Goal: Information Seeking & Learning: Learn about a topic

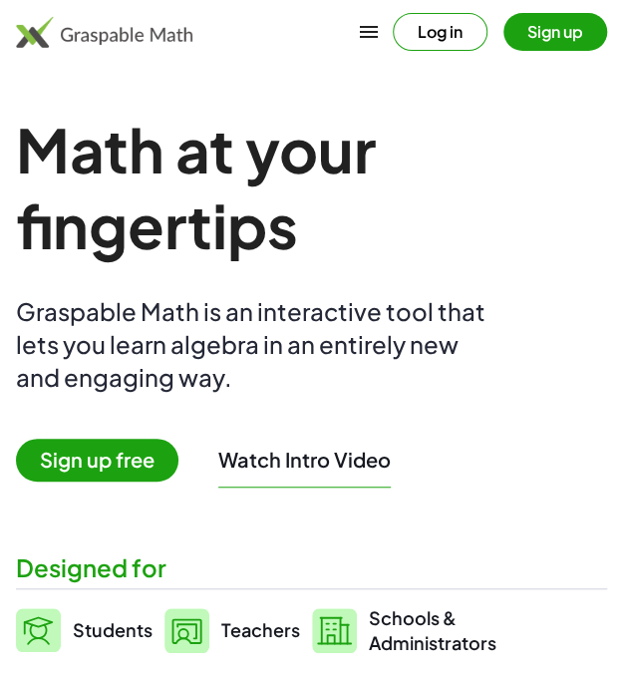
click at [538, 35] on button "Sign up" at bounding box center [556, 32] width 104 height 38
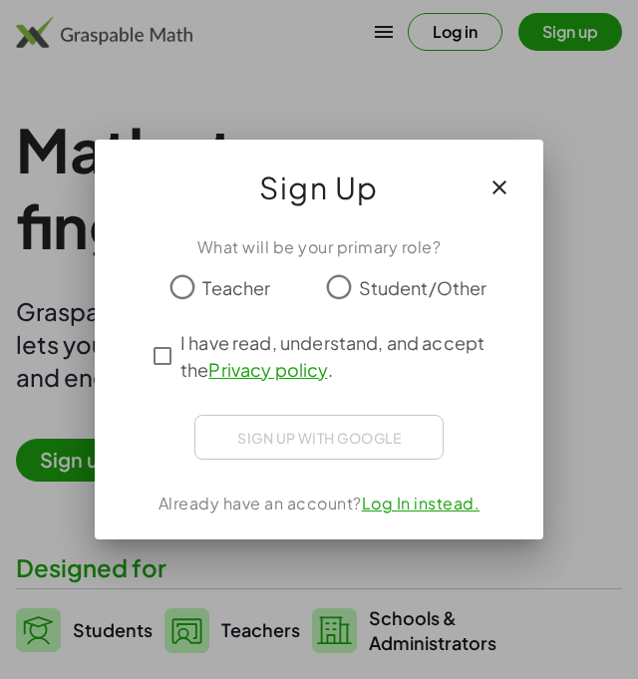
click at [246, 288] on span "Teacher" at bounding box center [236, 287] width 68 height 27
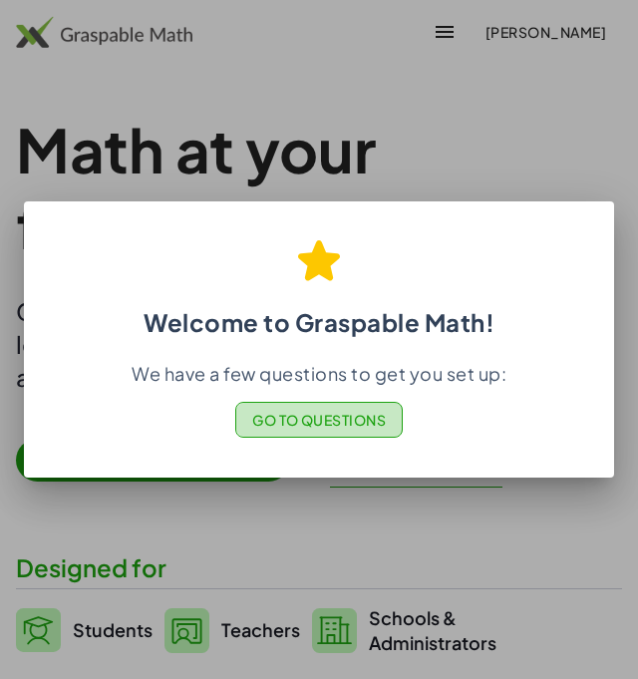
drag, startPoint x: 365, startPoint y: 424, endPoint x: 306, endPoint y: 417, distance: 59.3
click at [306, 417] on span "Go to Questions" at bounding box center [319, 420] width 135 height 18
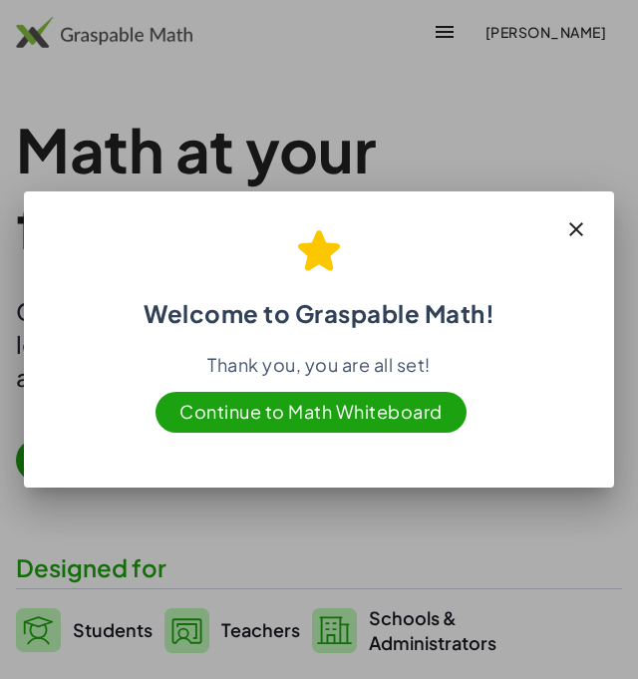
click at [576, 228] on icon "button" at bounding box center [576, 229] width 24 height 24
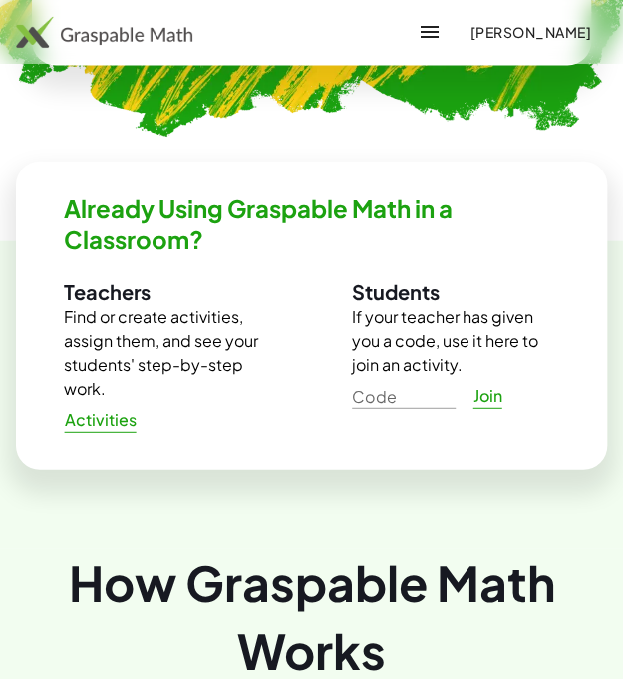
scroll to position [1057, 0]
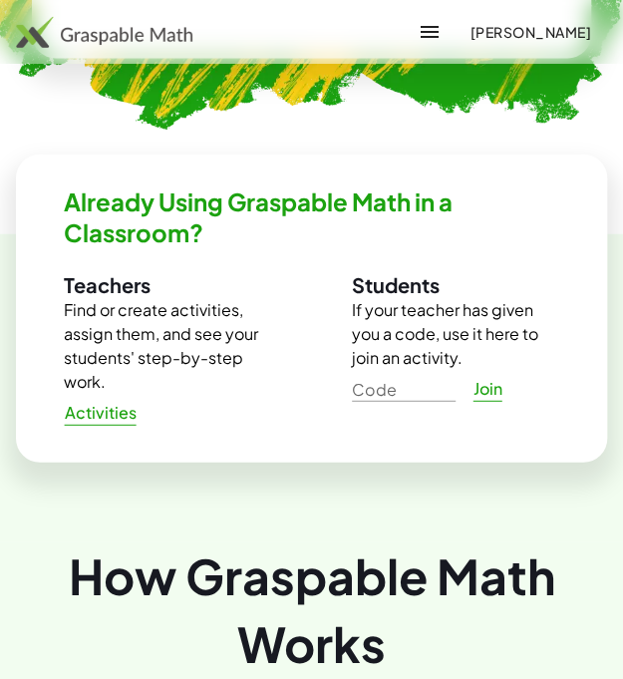
click at [104, 414] on span "Activities" at bounding box center [100, 413] width 73 height 21
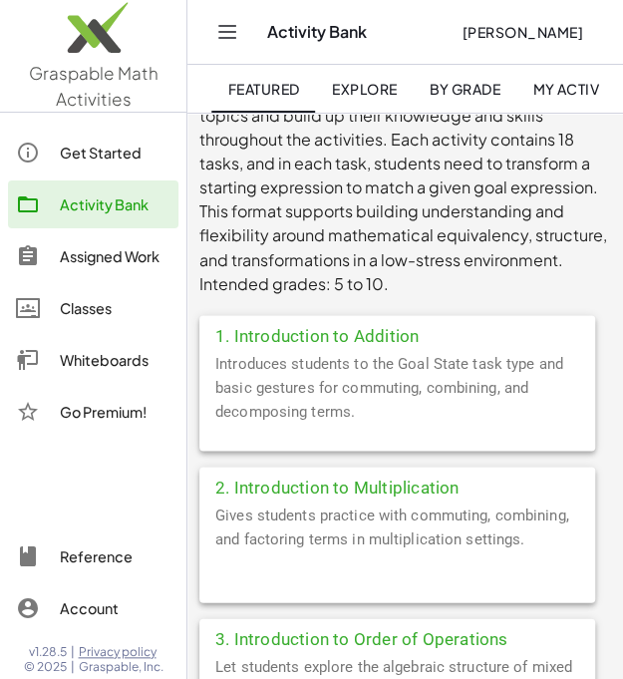
scroll to position [0, 57]
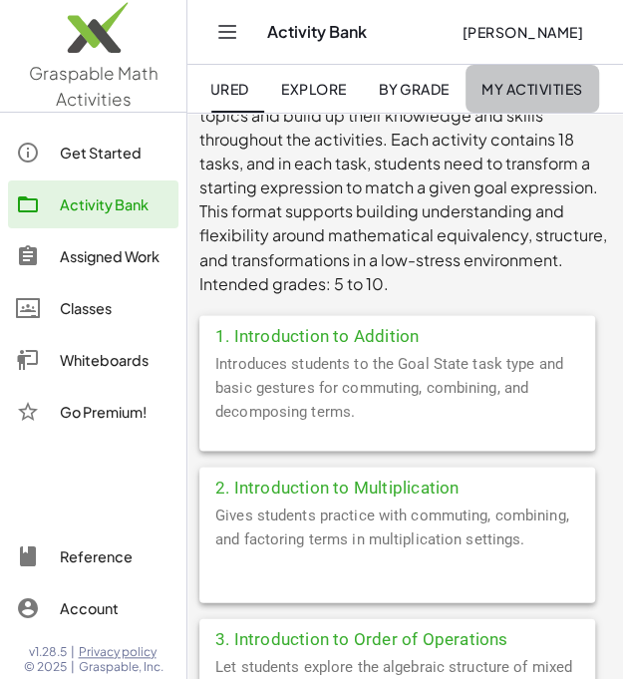
click at [549, 88] on span "My Activities" at bounding box center [533, 89] width 102 height 18
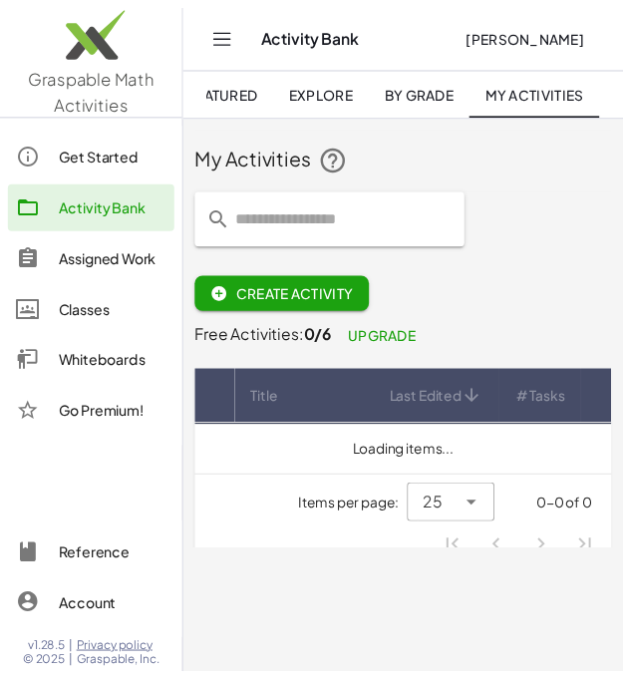
scroll to position [0, 42]
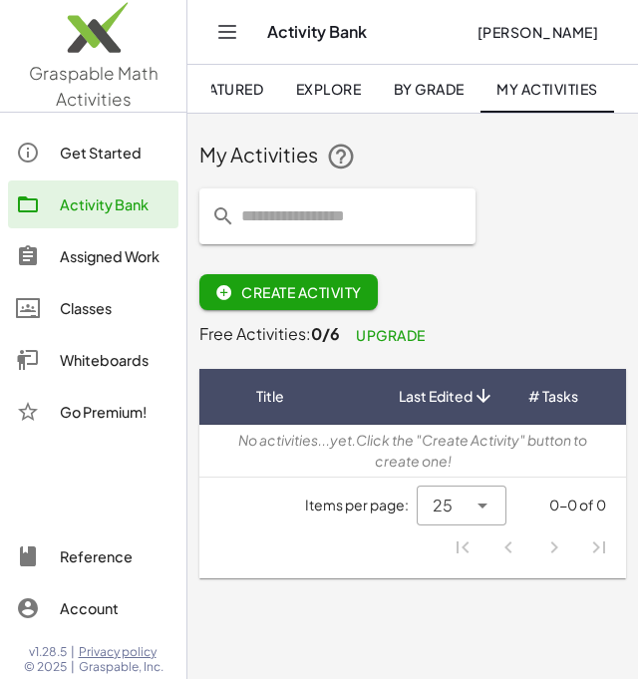
click at [417, 97] on span "By Grade" at bounding box center [428, 89] width 71 height 18
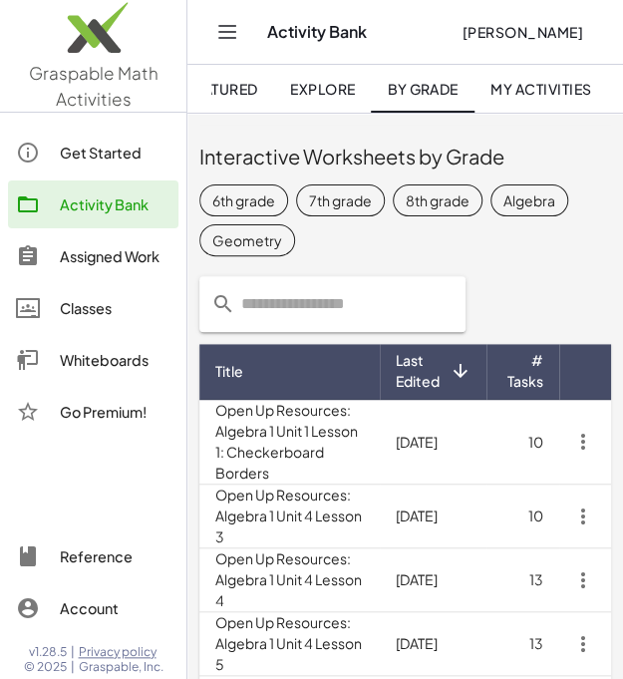
click at [275, 244] on div "Geometry" at bounding box center [247, 239] width 70 height 21
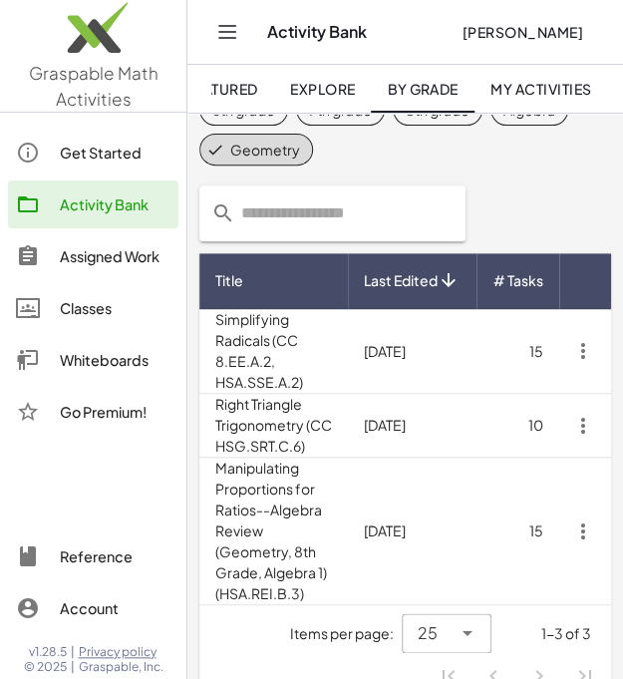
scroll to position [102, 0]
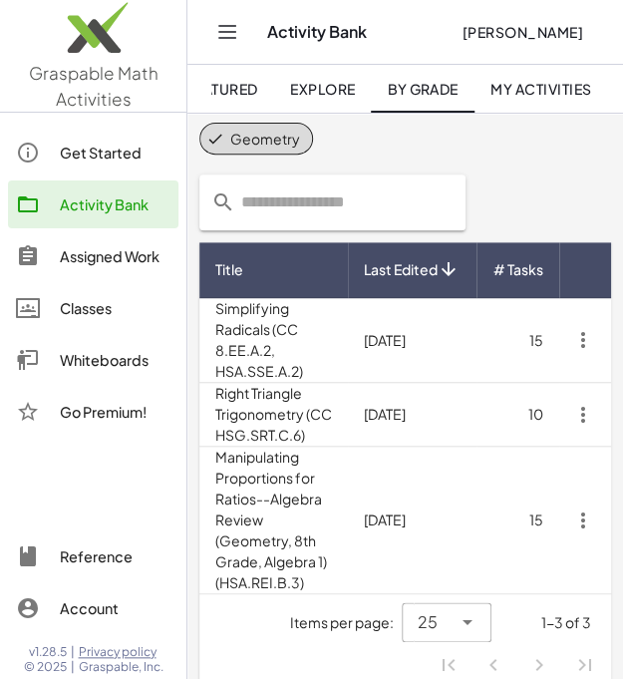
click at [359, 354] on td "2/8/2022" at bounding box center [412, 340] width 129 height 85
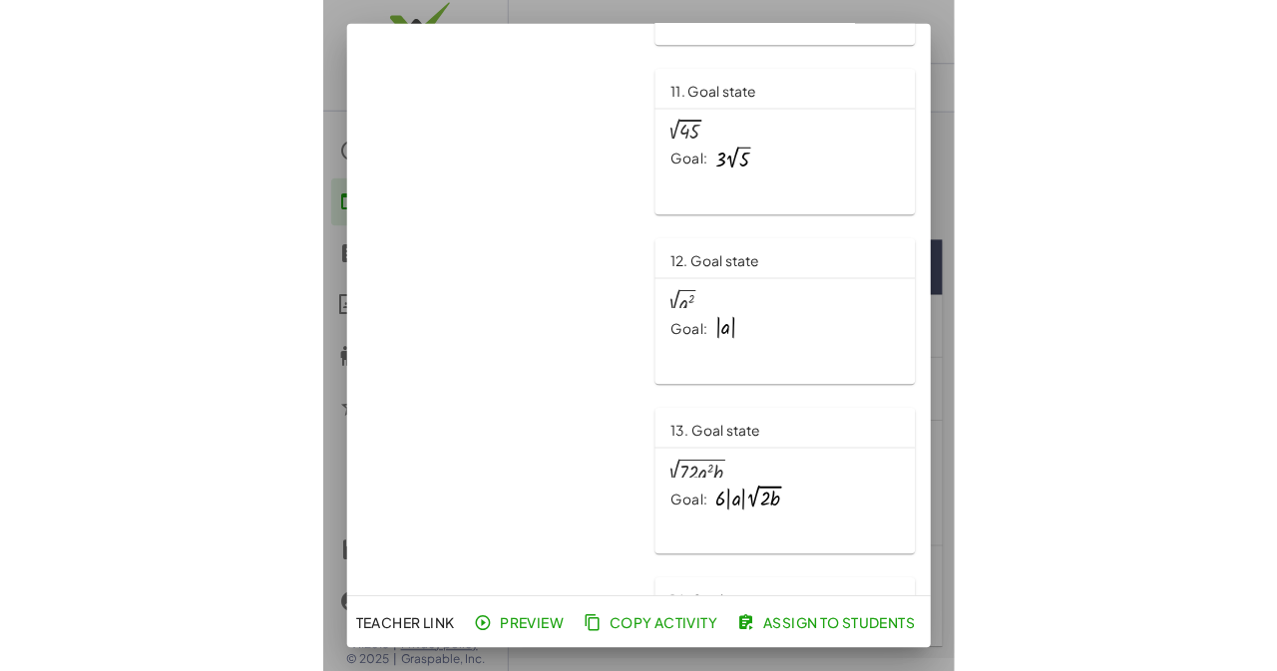
scroll to position [2069, 11]
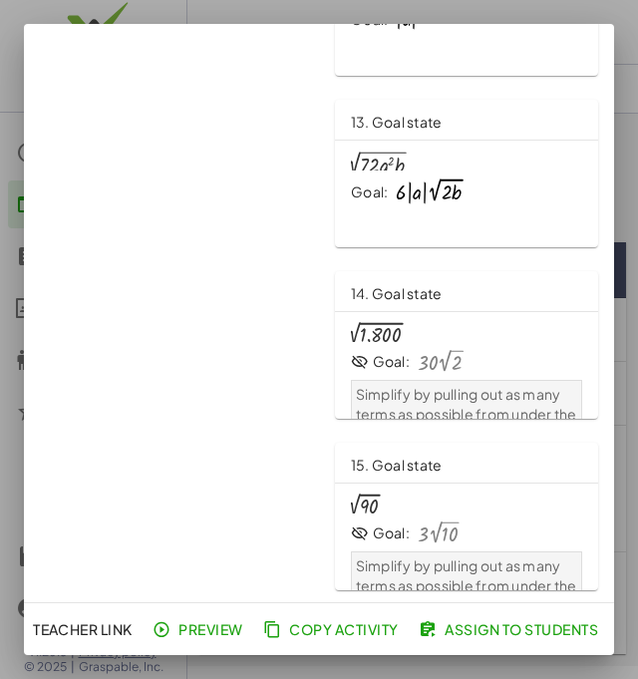
click at [467, 492] on div "2 √ 90" at bounding box center [466, 503] width 231 height 22
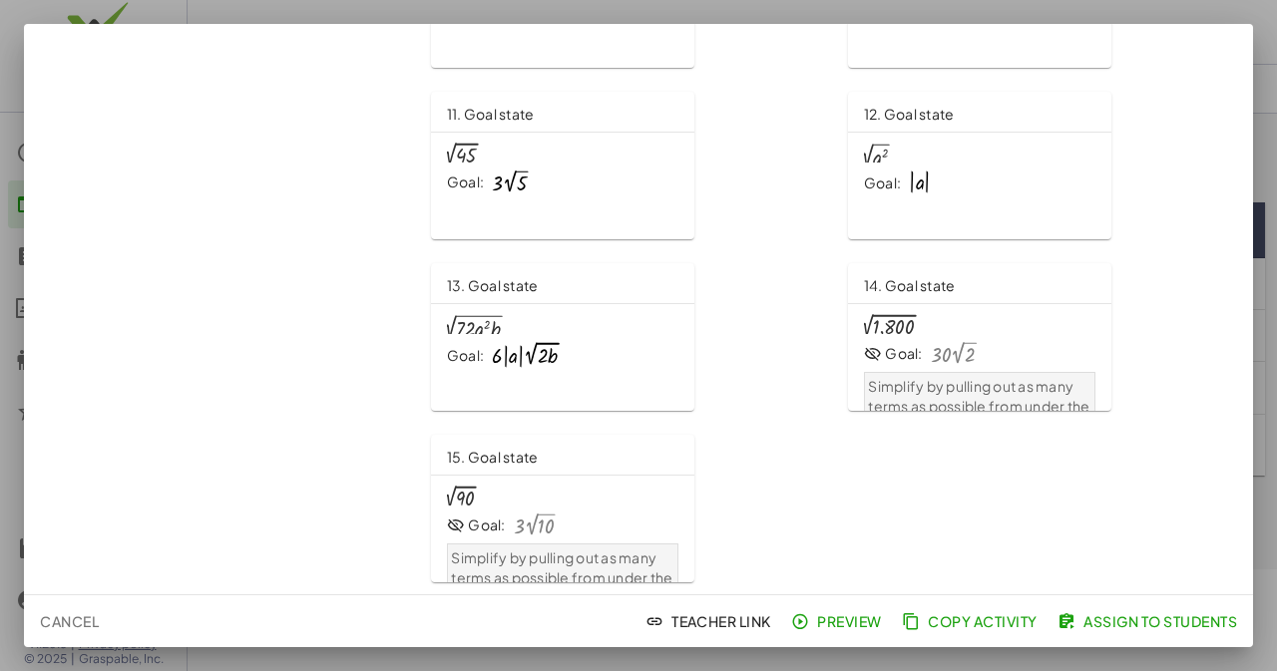
scroll to position [862, 0]
click at [567, 508] on div "2 √ 90 Goal: · 3 · 2 √ 10 Simplify by pulling out as many terms as possible fro…" at bounding box center [562, 543] width 231 height 116
click at [586, 459] on div "15. Goal state" at bounding box center [562, 456] width 263 height 40
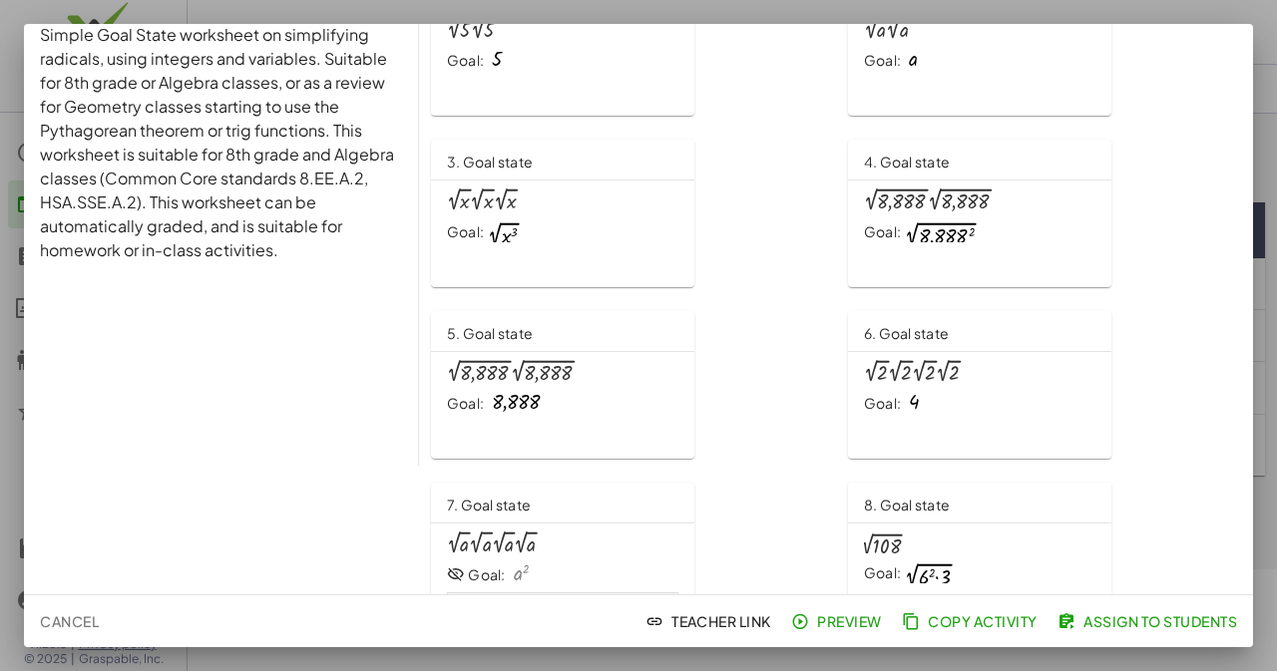
scroll to position [0, 0]
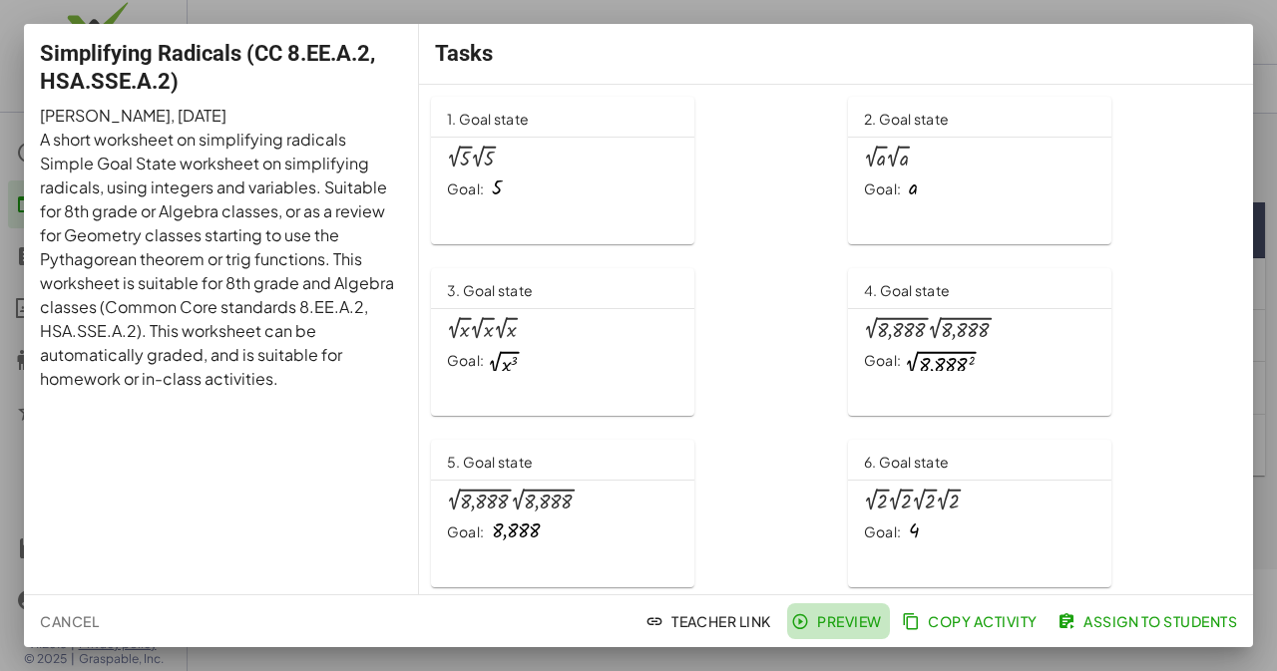
click at [824, 626] on span "Preview" at bounding box center [838, 621] width 87 height 18
click at [92, 13] on div at bounding box center [638, 335] width 1277 height 671
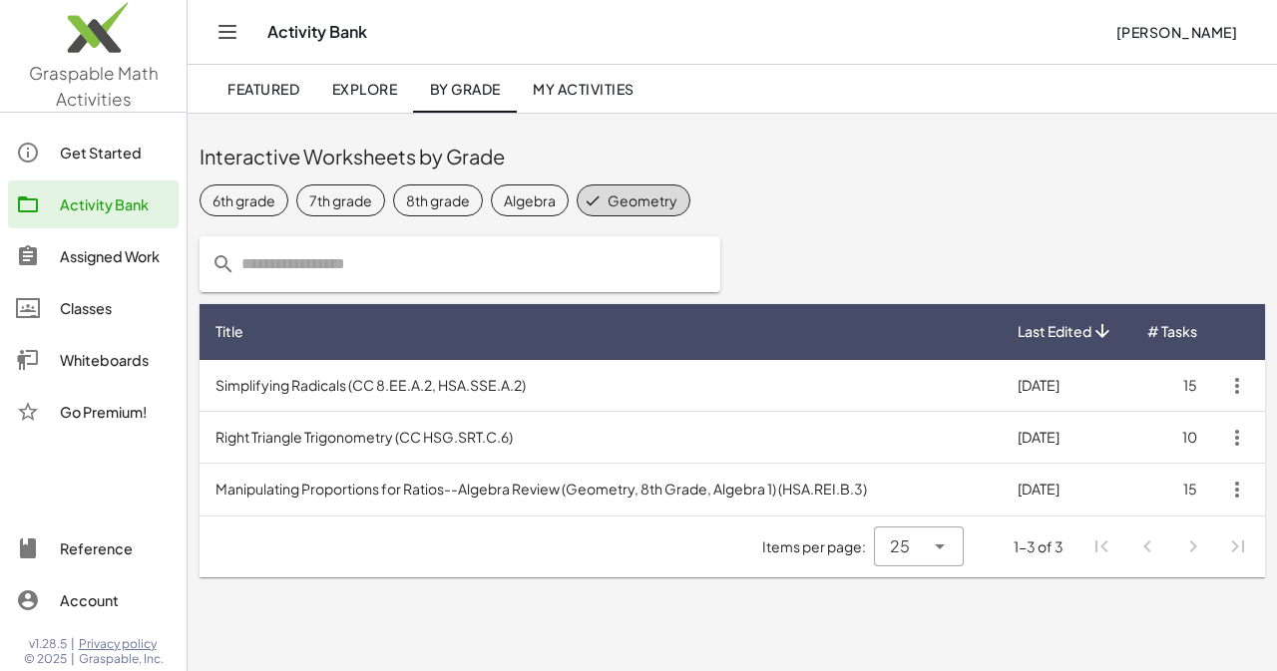
click at [128, 209] on div "Activity Bank" at bounding box center [115, 204] width 111 height 24
click at [503, 424] on td "Right Triangle Trigonometry (CC HSG.SRT.C.6)" at bounding box center [600, 438] width 802 height 52
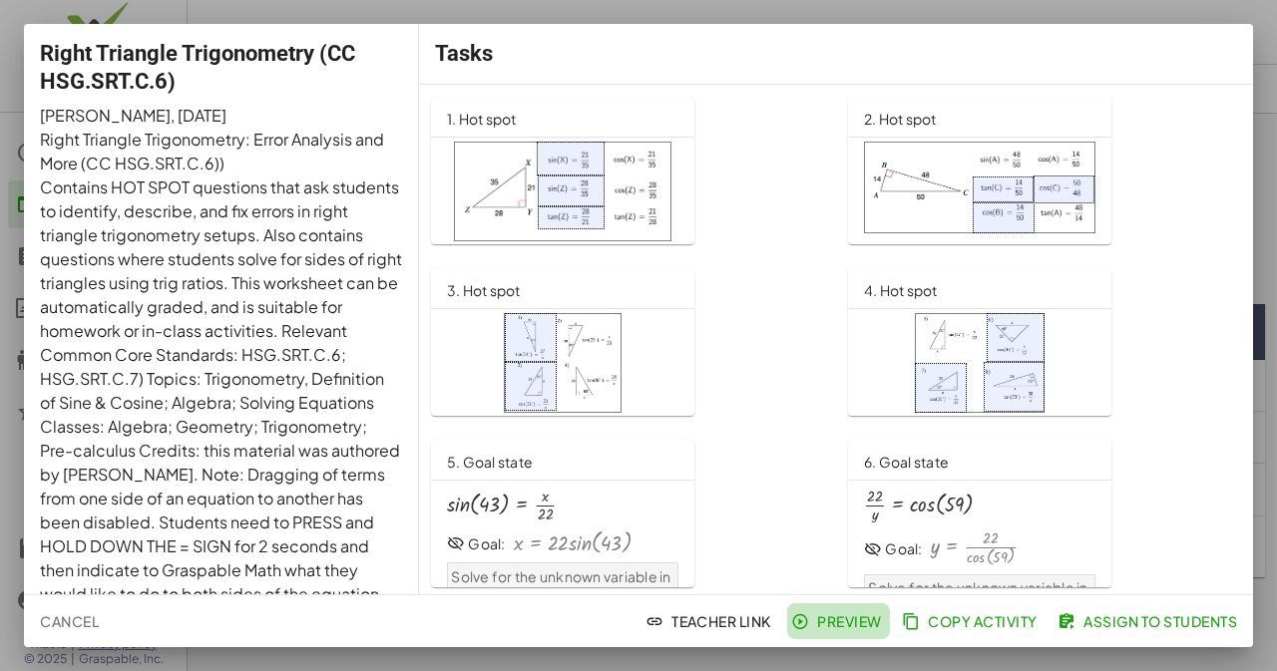
click at [837, 619] on span "Preview" at bounding box center [838, 621] width 87 height 18
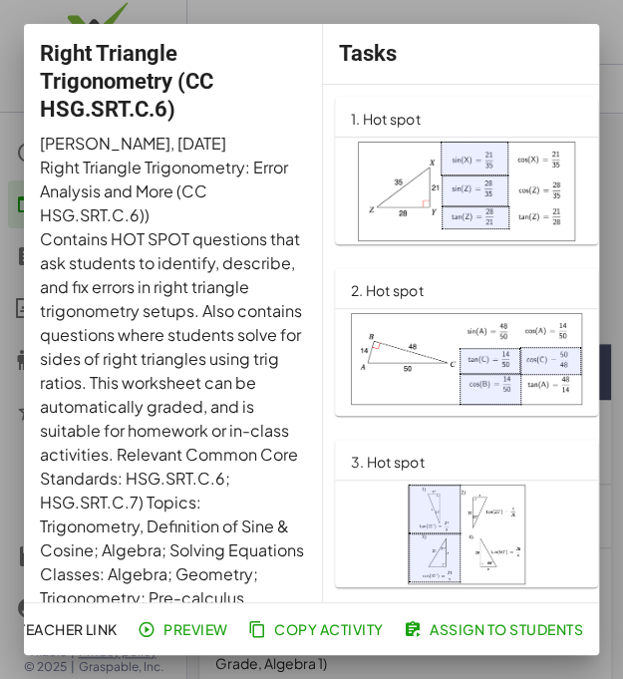
click at [60, 33] on div "Right Triangle Trigonometry (CC HSG.SRT.C.6) David Landy , 1/21/2022 Right Tria…" at bounding box center [173, 313] width 299 height 578
click at [49, 17] on div at bounding box center [311, 339] width 623 height 679
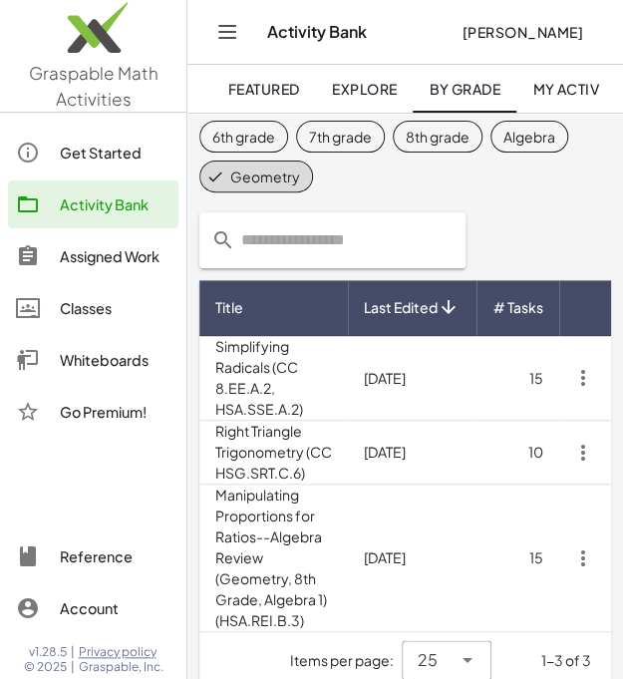
scroll to position [66, 0]
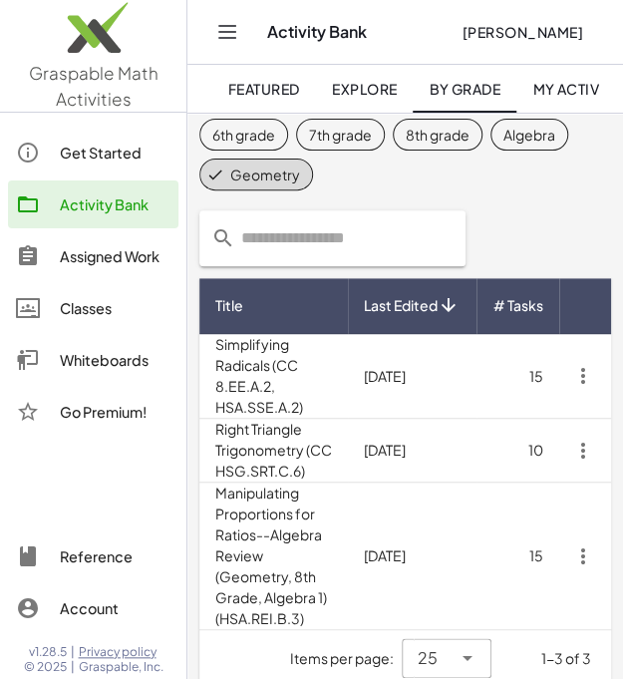
click at [259, 430] on td "Right Triangle Trigonometry (CC HSG.SRT.C.6)" at bounding box center [273, 451] width 149 height 64
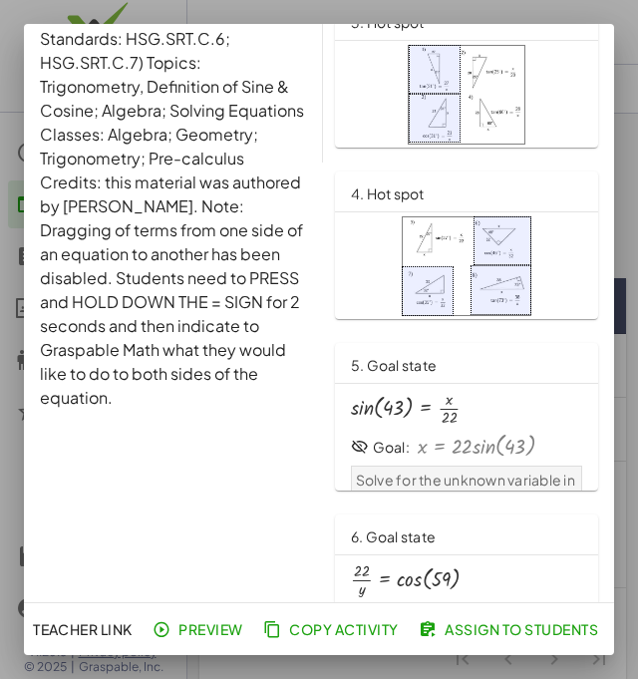
scroll to position [0, 11]
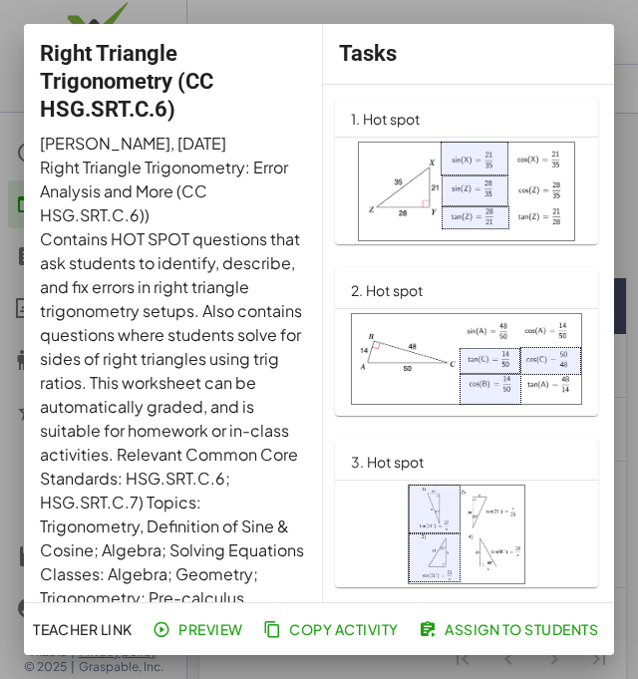
click at [442, 206] on div at bounding box center [475, 217] width 67 height 23
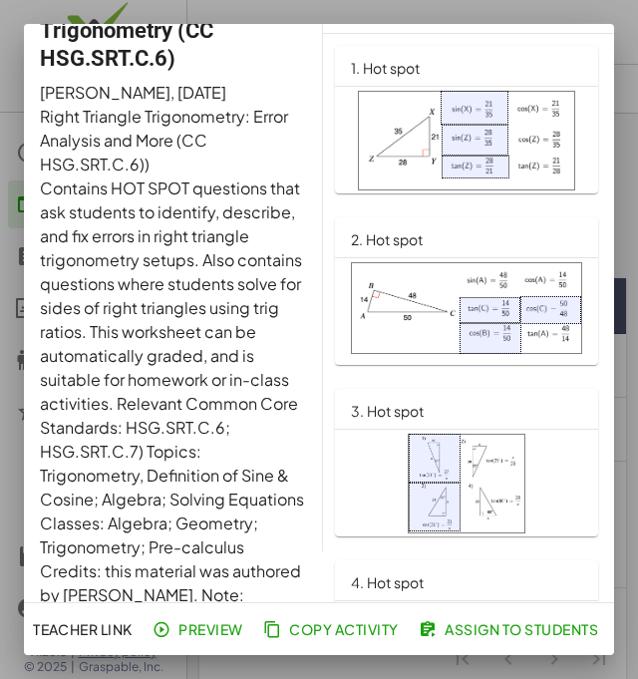
scroll to position [52, 11]
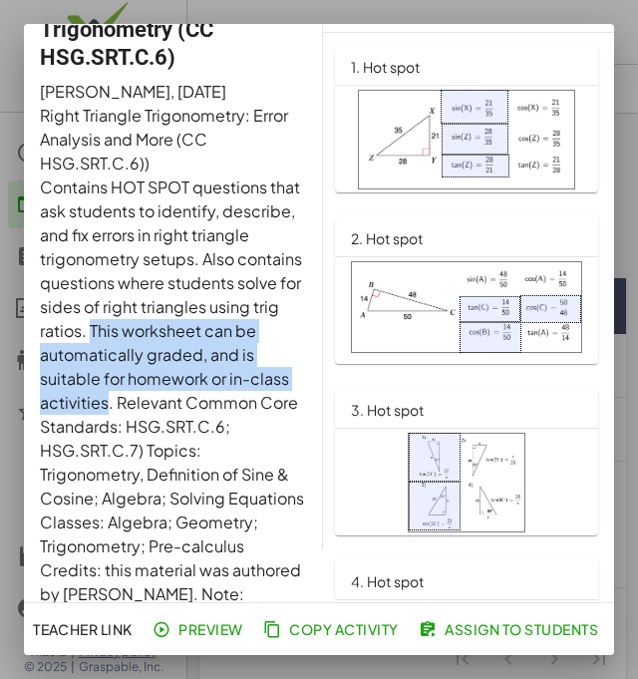
drag, startPoint x: 80, startPoint y: 330, endPoint x: 99, endPoint y: 404, distance: 76.2
click at [99, 404] on p "Contains HOT SPOT questions that ask students to identify, describe, and fix er…" at bounding box center [173, 487] width 267 height 622
copy p "This worksheet can be automatically graded, and is suitable for homework or in-…"
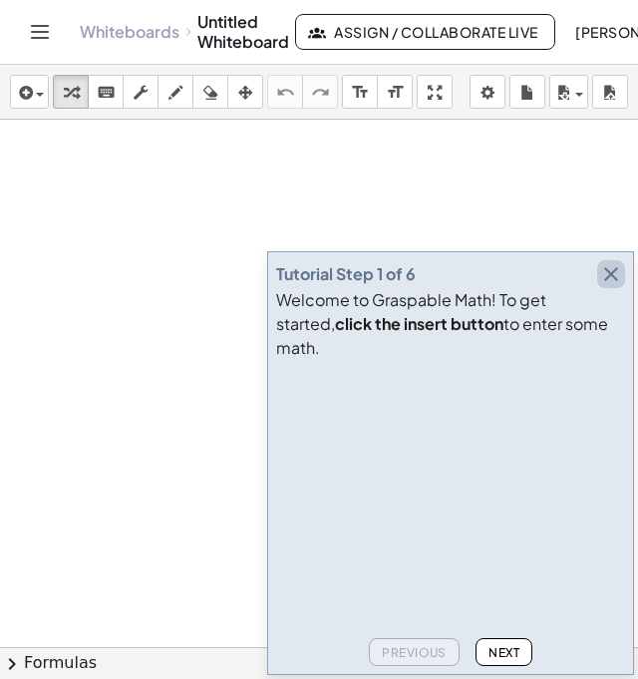
click at [613, 286] on icon "button" at bounding box center [611, 274] width 24 height 24
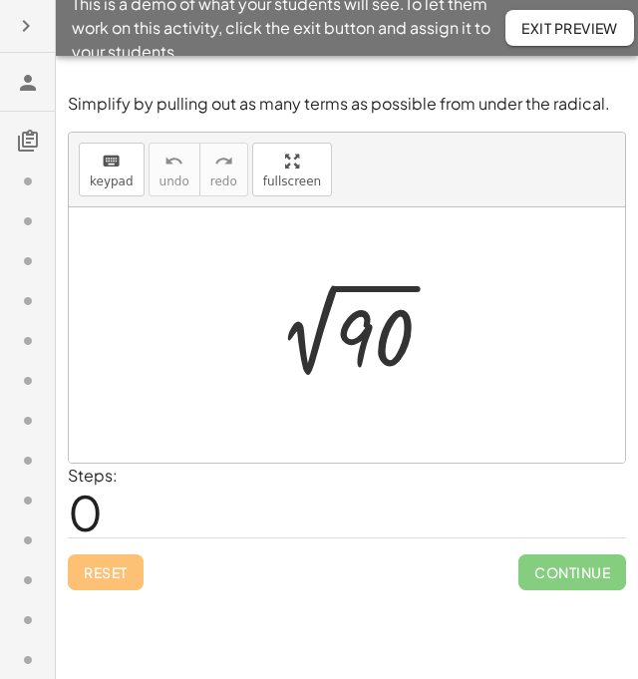
click at [354, 338] on div at bounding box center [354, 335] width 207 height 101
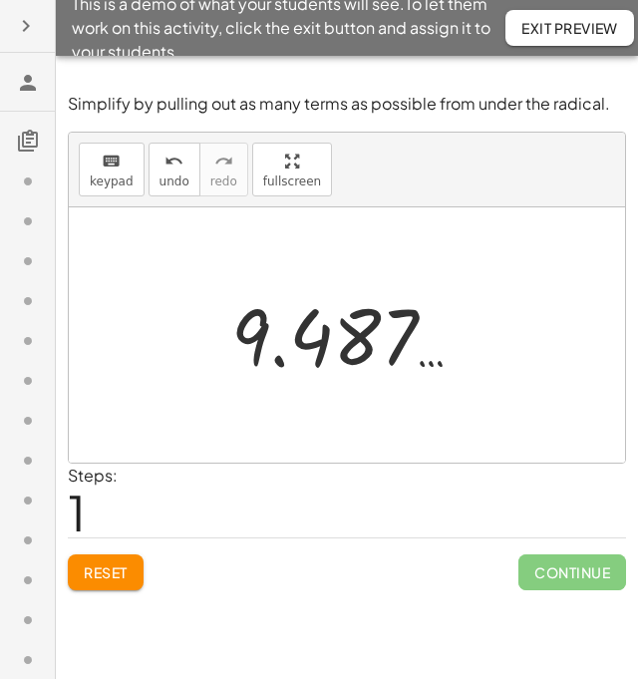
click at [372, 344] on div at bounding box center [355, 335] width 268 height 99
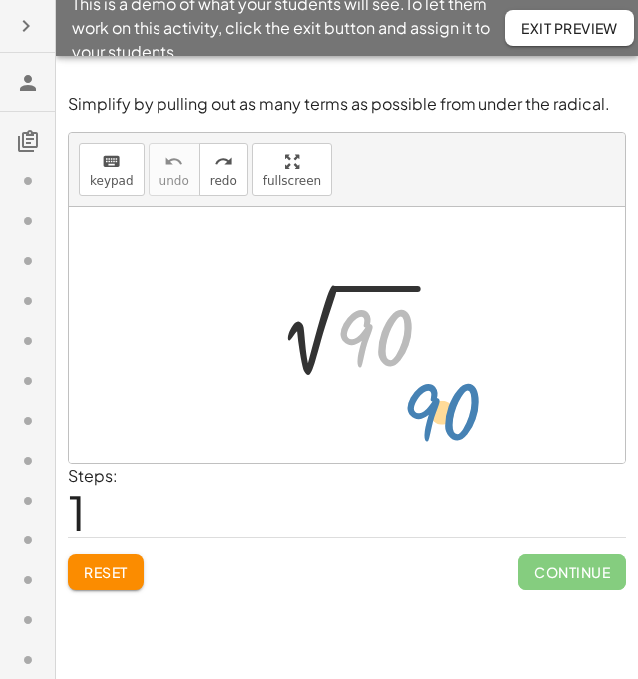
drag, startPoint x: 369, startPoint y: 338, endPoint x: 437, endPoint y: 413, distance: 101.0
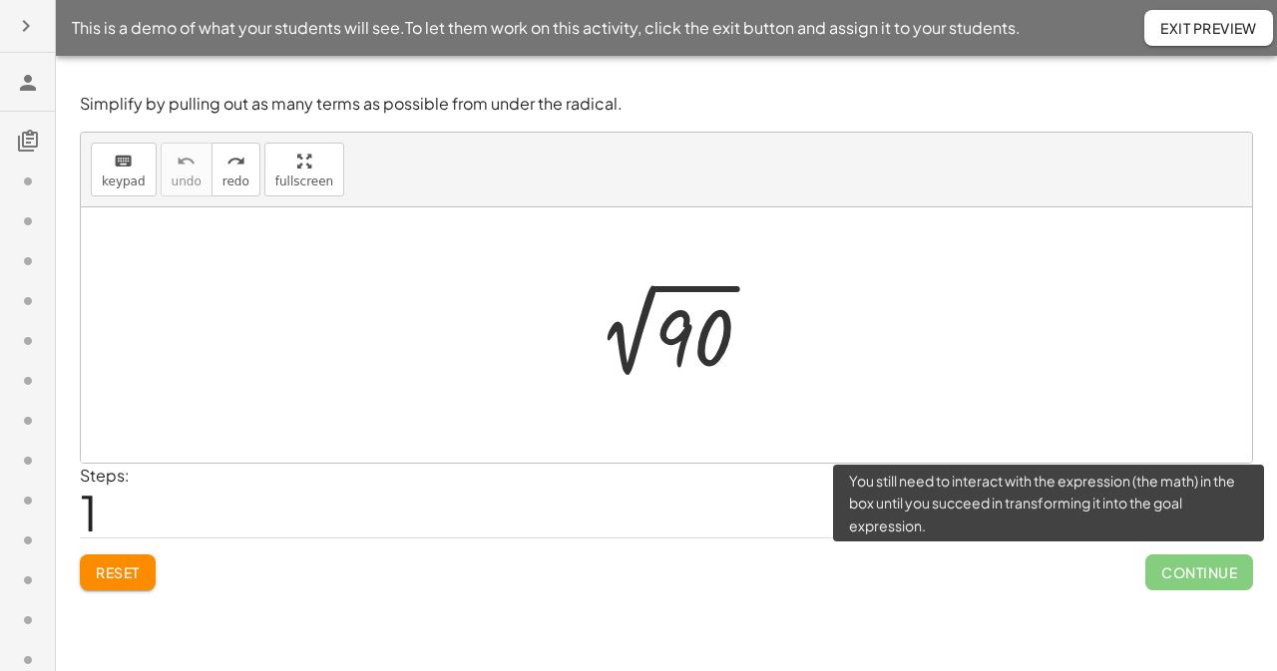
click at [637, 581] on span "Continue" at bounding box center [1199, 572] width 108 height 36
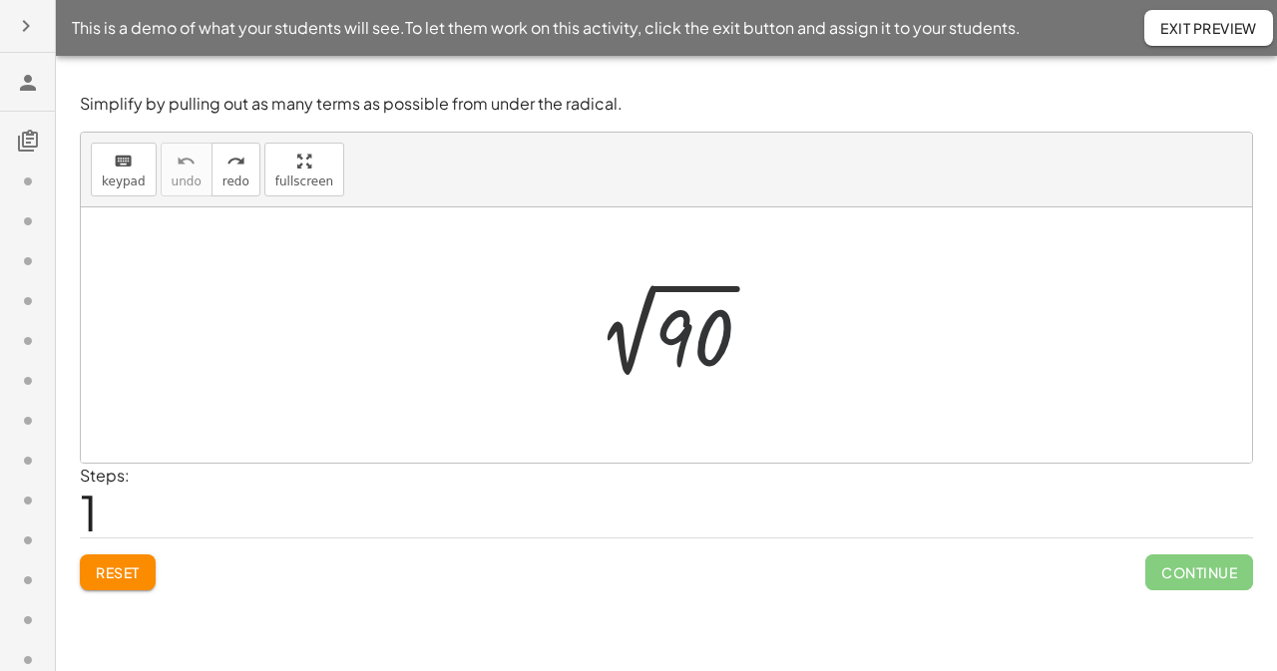
click at [637, 361] on div at bounding box center [673, 335] width 207 height 101
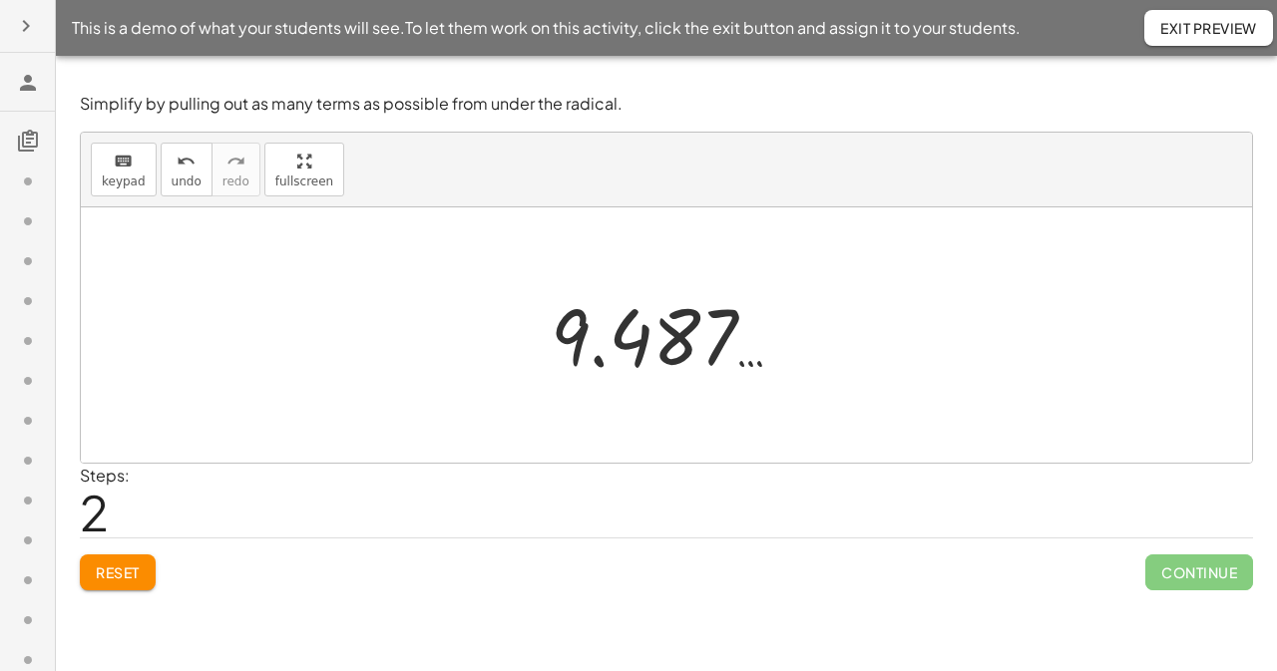
click at [637, 341] on div at bounding box center [675, 335] width 268 height 99
click at [637, 348] on div at bounding box center [675, 335] width 268 height 99
click at [119, 570] on span "Reset" at bounding box center [118, 572] width 44 height 18
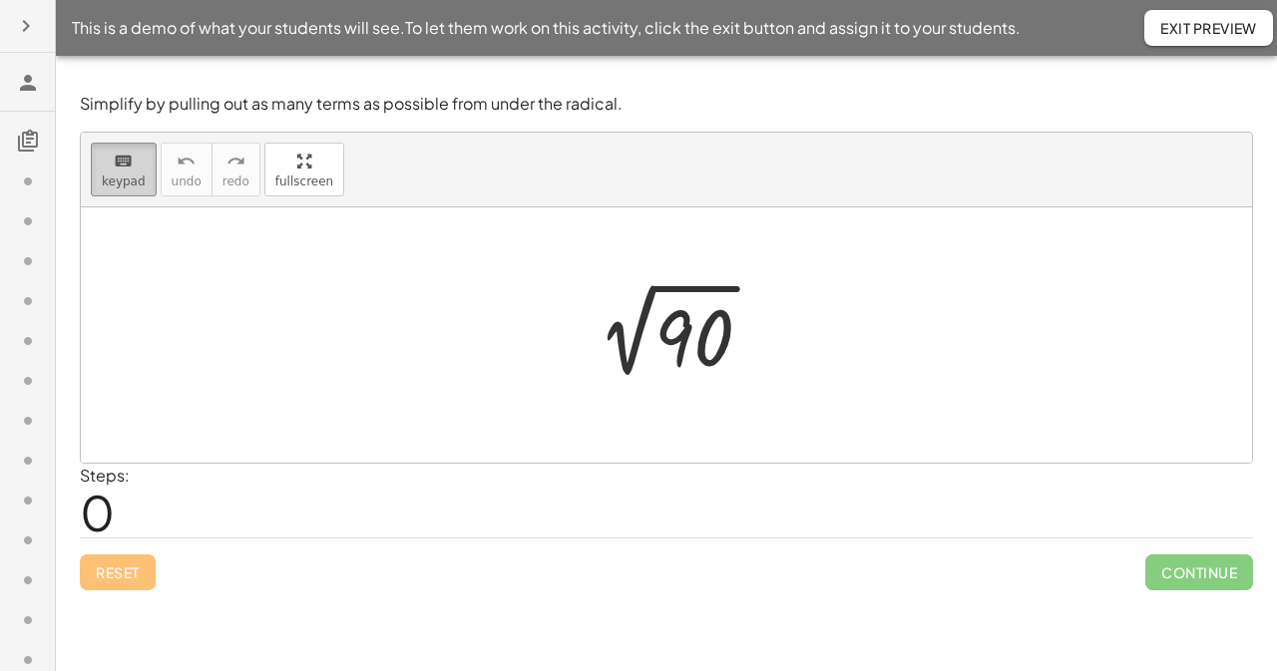
click at [95, 181] on button "keyboard keypad" at bounding box center [124, 170] width 66 height 54
click at [129, 183] on span "keypad" at bounding box center [124, 182] width 44 height 14
click at [637, 26] on span "Exit Preview" at bounding box center [1208, 28] width 97 height 18
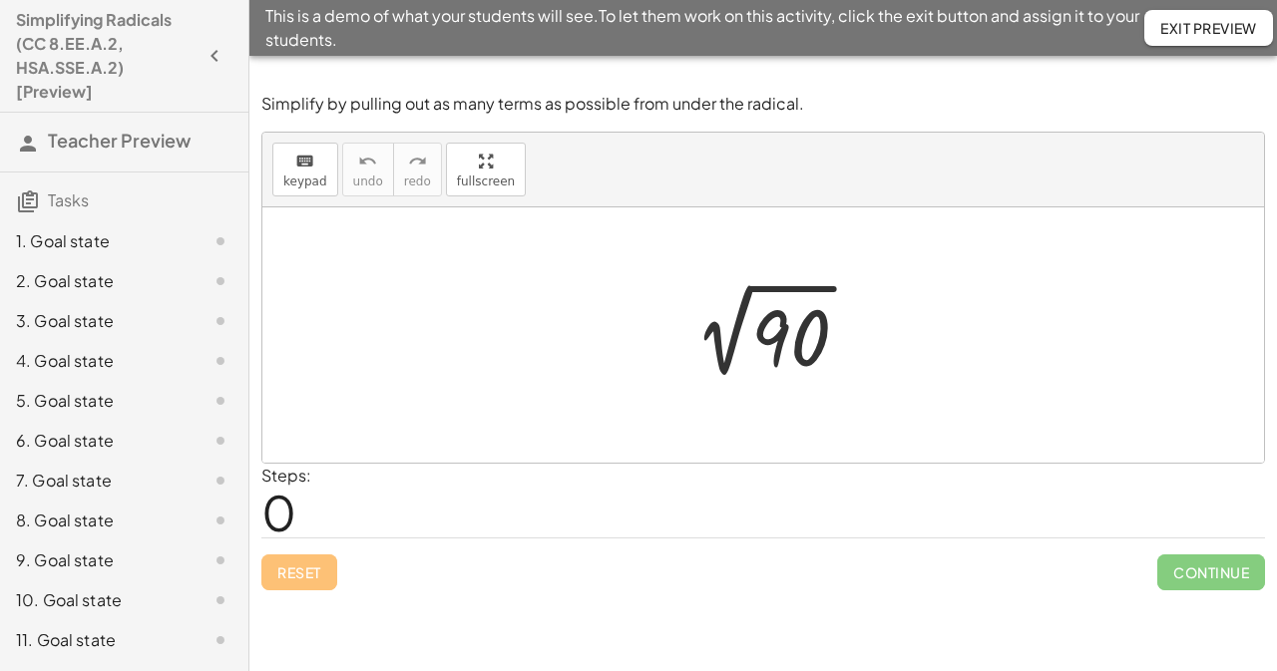
click at [110, 243] on div "1. Goal state" at bounding box center [96, 241] width 161 height 24
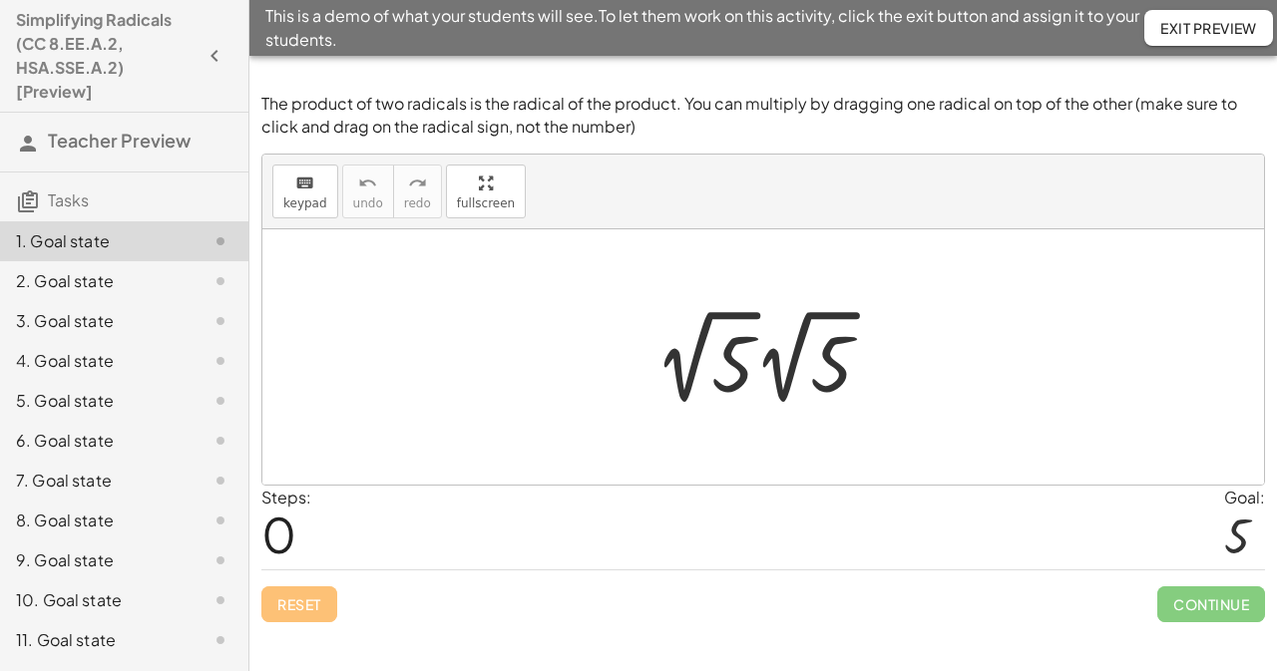
click at [1185, 36] on span "Exit Preview" at bounding box center [1208, 28] width 97 height 18
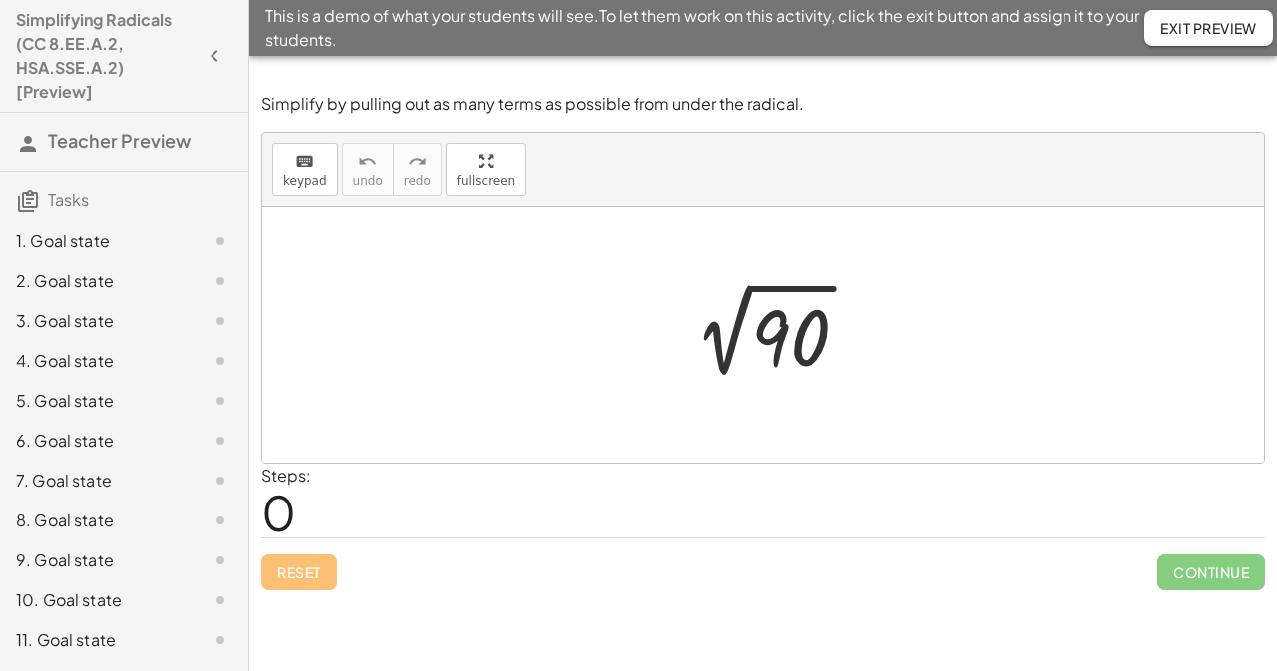
click at [1207, 49] on div "This is a demo of what your students will see. To let them work on this activit…" at bounding box center [762, 28] width 1027 height 56
click at [1179, 22] on span "Exit Preview" at bounding box center [1208, 28] width 97 height 18
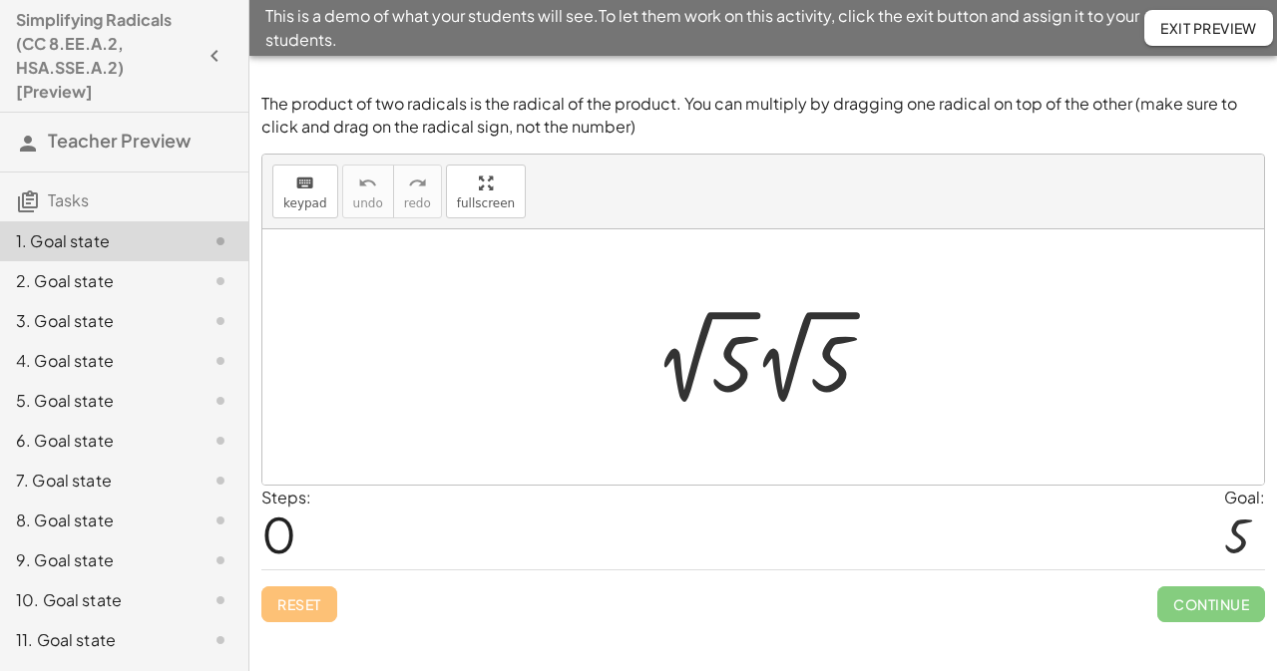
scroll to position [156, 0]
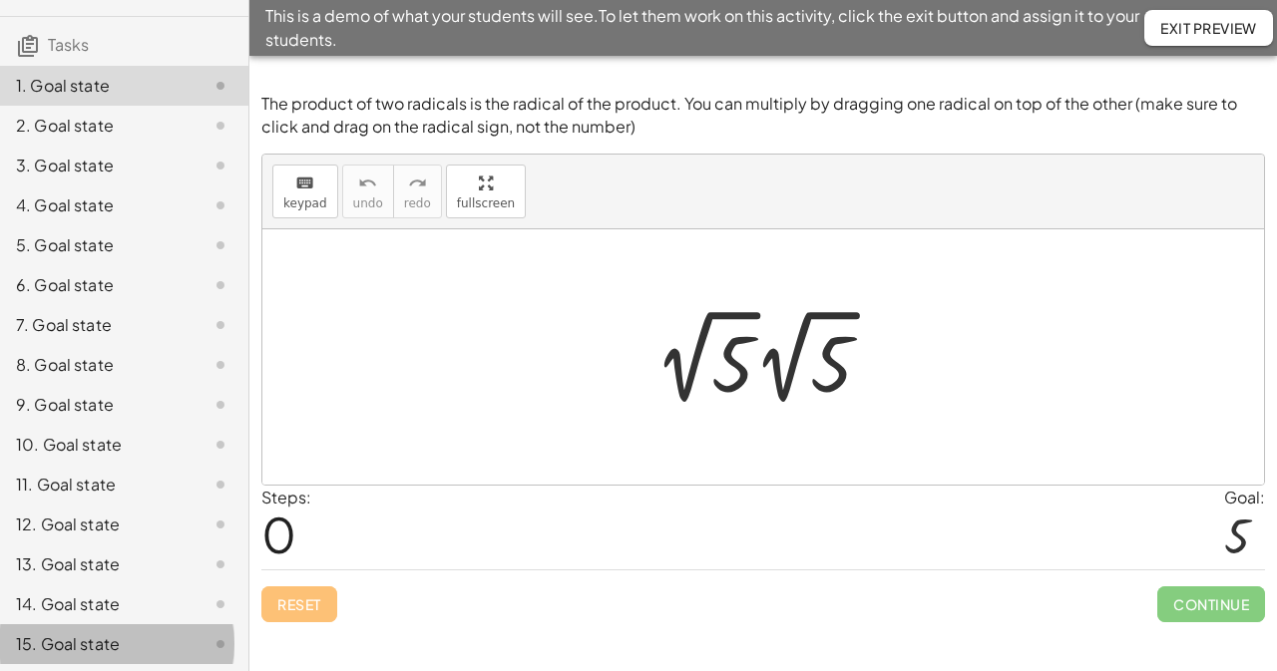
click at [85, 651] on div "15. Goal state" at bounding box center [96, 644] width 161 height 24
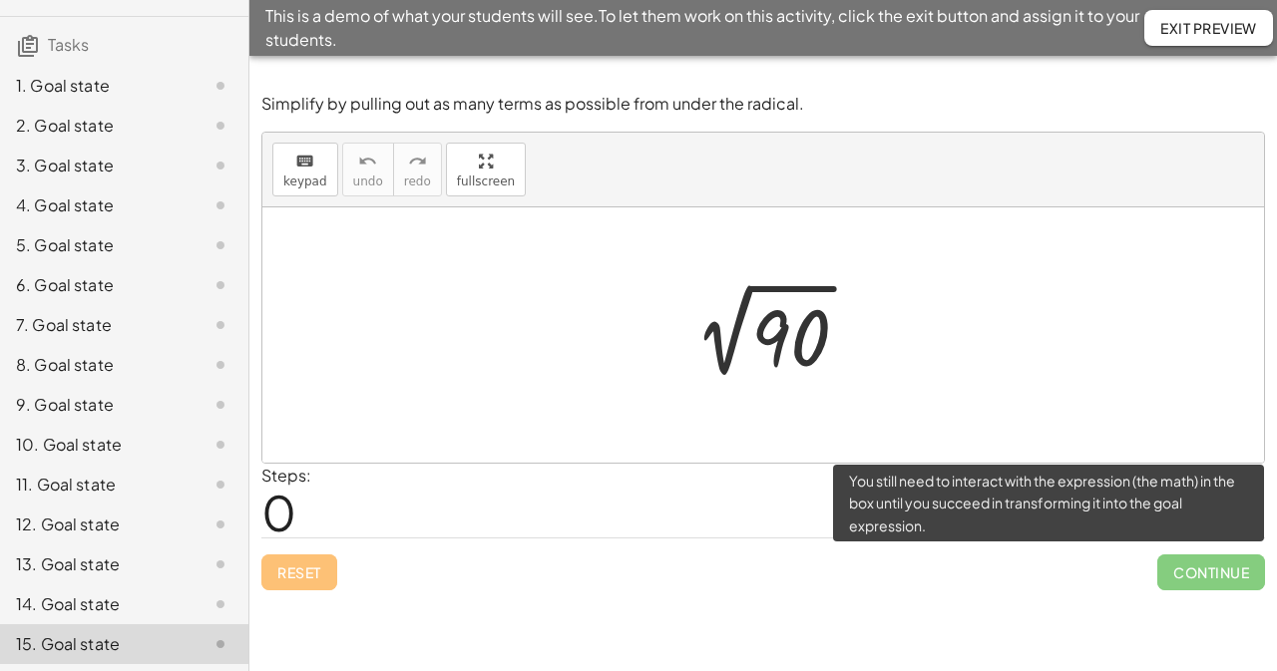
click at [1224, 583] on span "Continue" at bounding box center [1211, 572] width 108 height 36
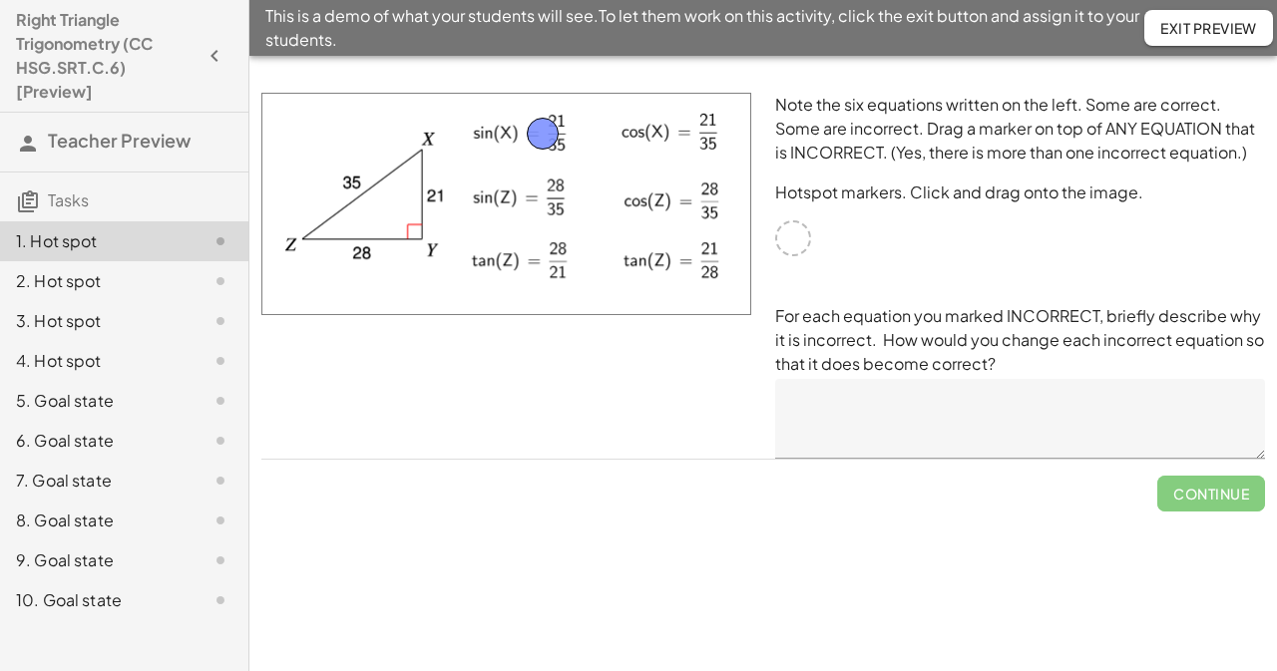
drag, startPoint x: 795, startPoint y: 241, endPoint x: 538, endPoint y: 138, distance: 277.4
drag, startPoint x: 790, startPoint y: 246, endPoint x: 527, endPoint y: 210, distance: 265.7
drag, startPoint x: 790, startPoint y: 247, endPoint x: 528, endPoint y: 273, distance: 263.6
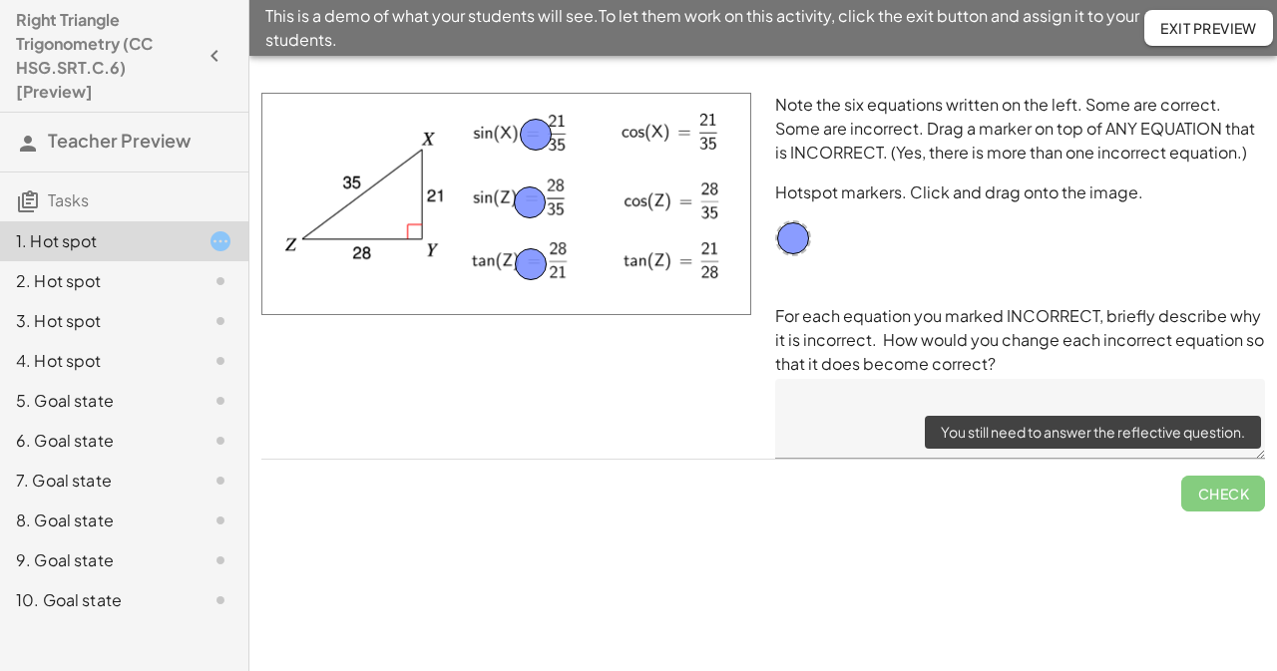
click at [1217, 489] on span "Check" at bounding box center [1223, 486] width 84 height 52
click at [1228, 502] on span "Check" at bounding box center [1223, 486] width 84 height 52
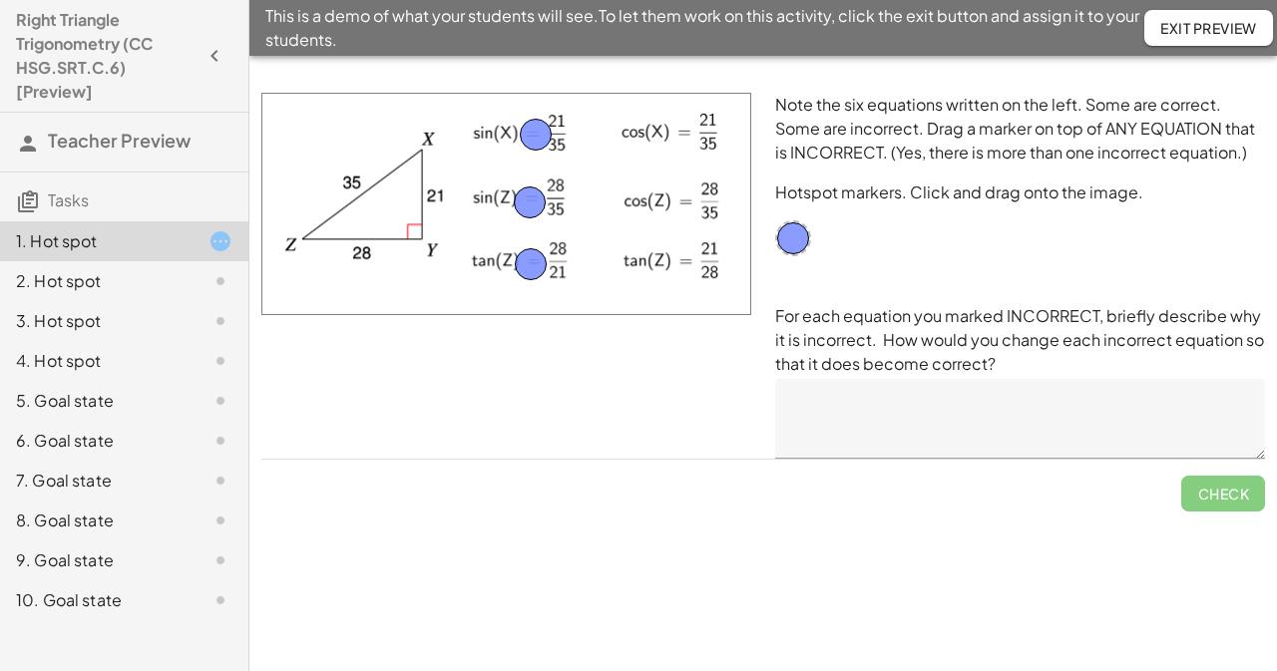
click at [1056, 408] on textarea at bounding box center [1020, 419] width 490 height 80
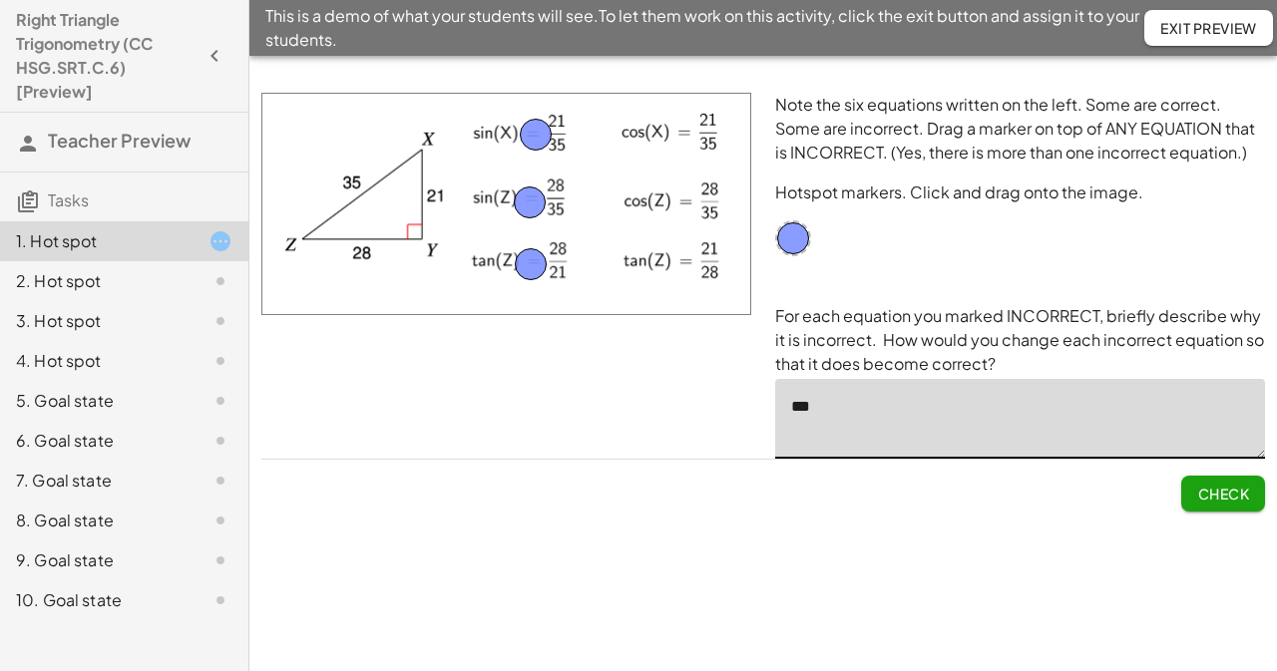
type textarea "***"
click at [1238, 502] on button "Check" at bounding box center [1223, 494] width 84 height 36
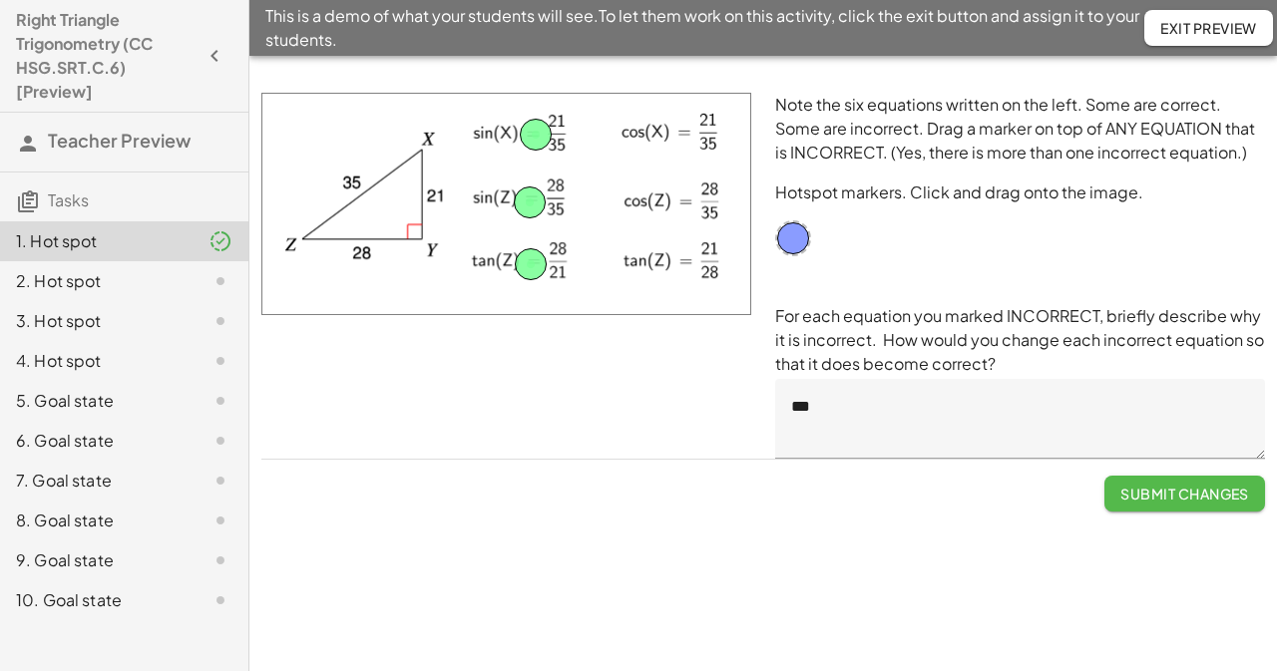
click at [1238, 502] on button "Submit Changes" at bounding box center [1184, 494] width 161 height 36
click at [0, 0] on div "Note the six equations written on the left. Some are correct. Some are incorrec…" at bounding box center [0, 0] width 0 height 0
click at [1149, 496] on span "Submit Changes" at bounding box center [1184, 494] width 129 height 18
click at [158, 276] on div "2. Hot spot" at bounding box center [96, 281] width 161 height 24
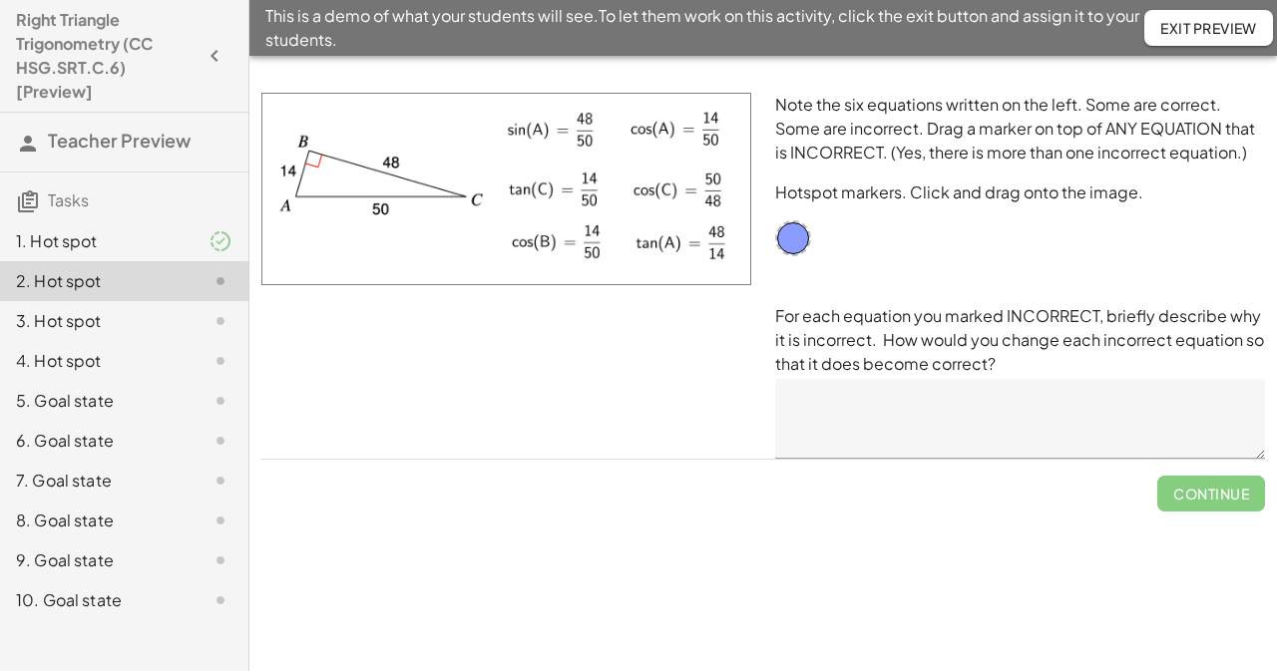
click at [142, 332] on div "3. Hot spot" at bounding box center [96, 321] width 161 height 24
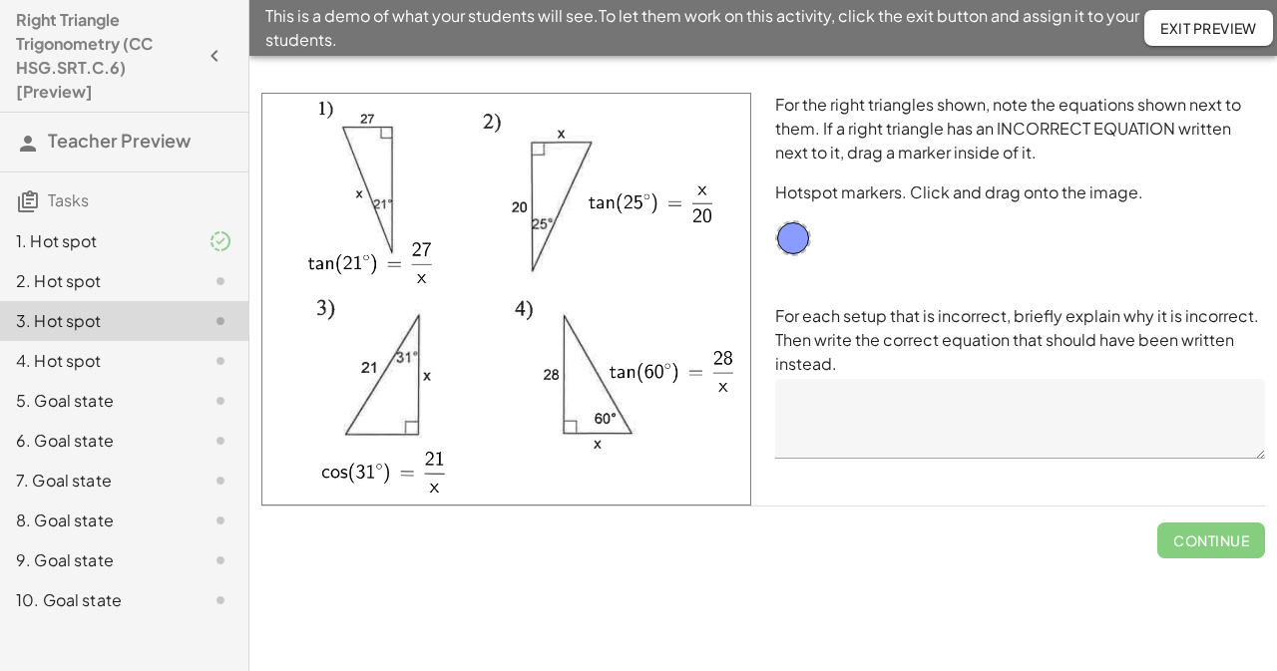
click at [144, 421] on div "4. Hot spot" at bounding box center [124, 441] width 248 height 40
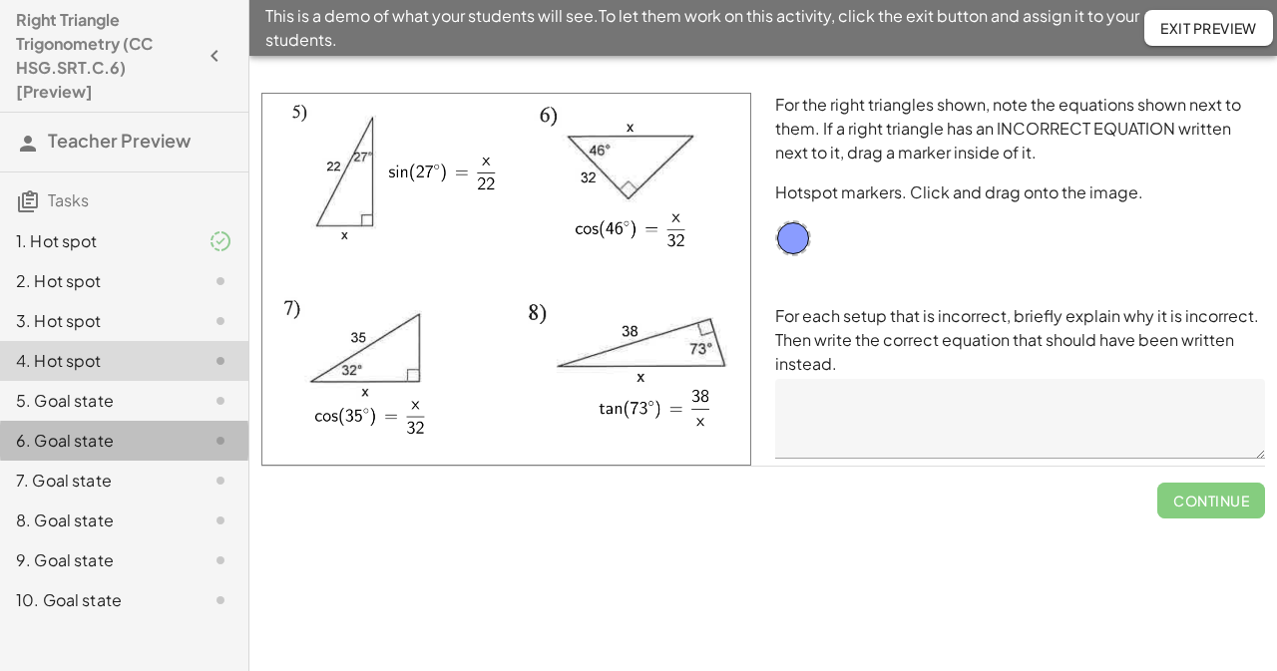
click at [149, 501] on div "6. Goal state" at bounding box center [124, 521] width 248 height 40
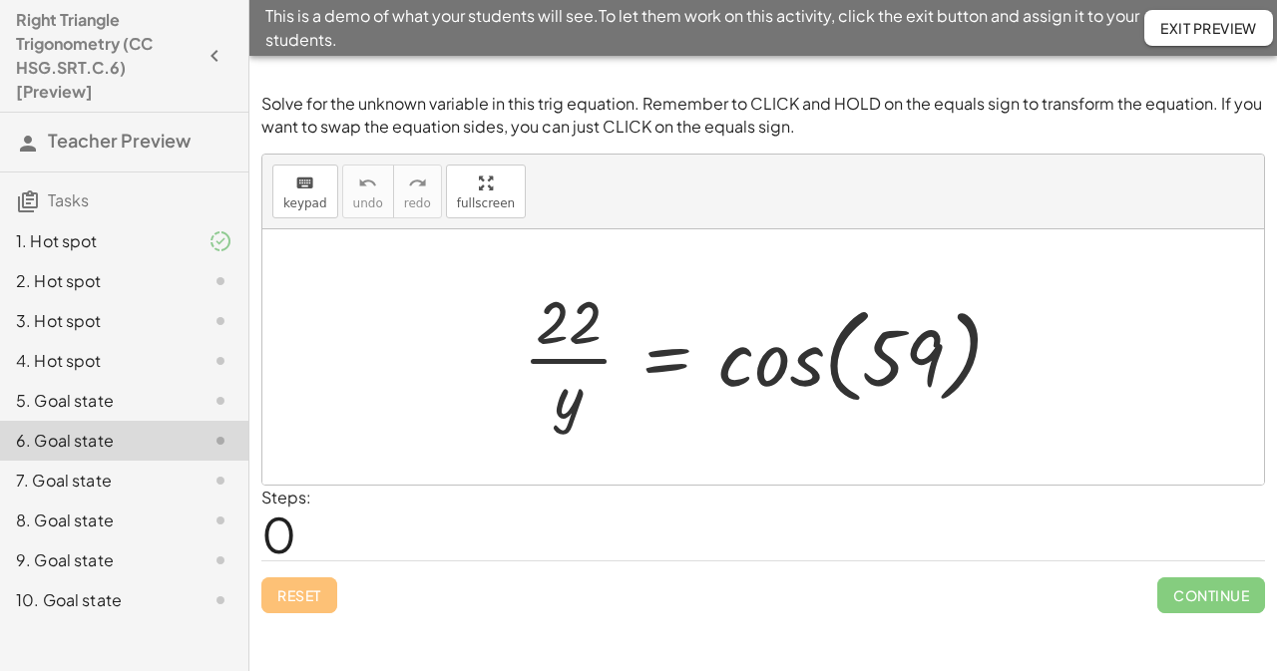
click at [139, 404] on div "5. Goal state" at bounding box center [96, 401] width 161 height 24
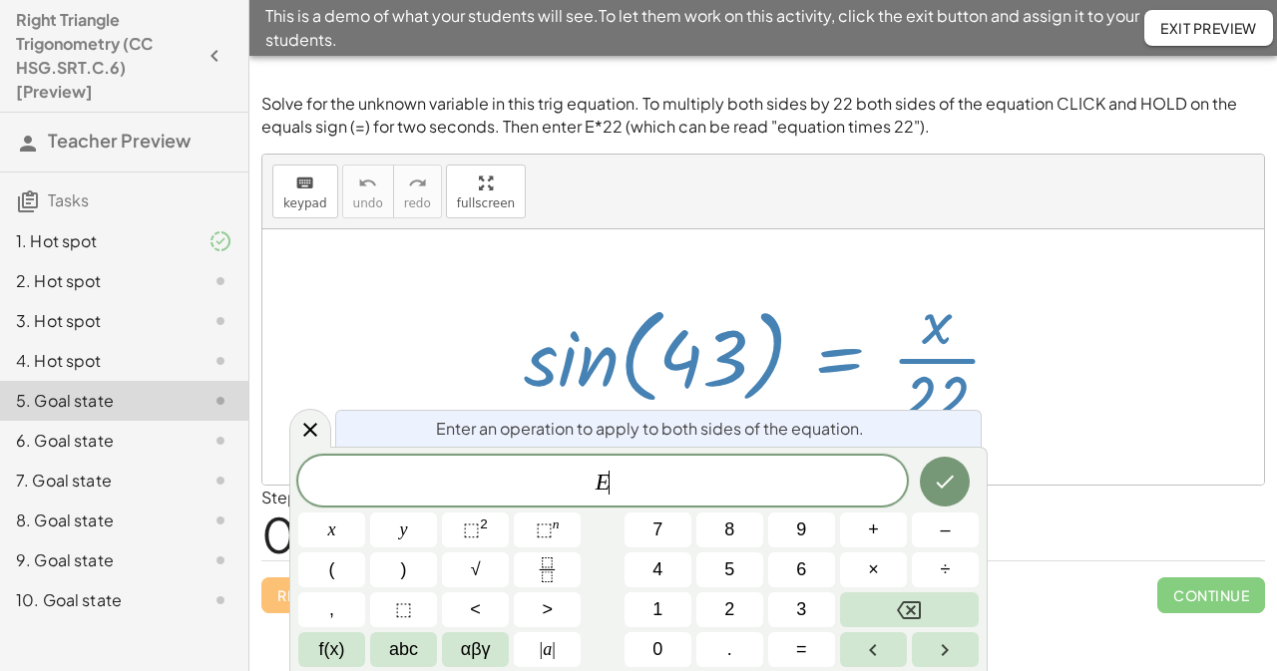
click at [848, 355] on div at bounding box center [771, 357] width 514 height 154
click at [874, 575] on span "×" at bounding box center [873, 569] width 11 height 27
click at [955, 479] on icon "Done" at bounding box center [944, 482] width 24 height 24
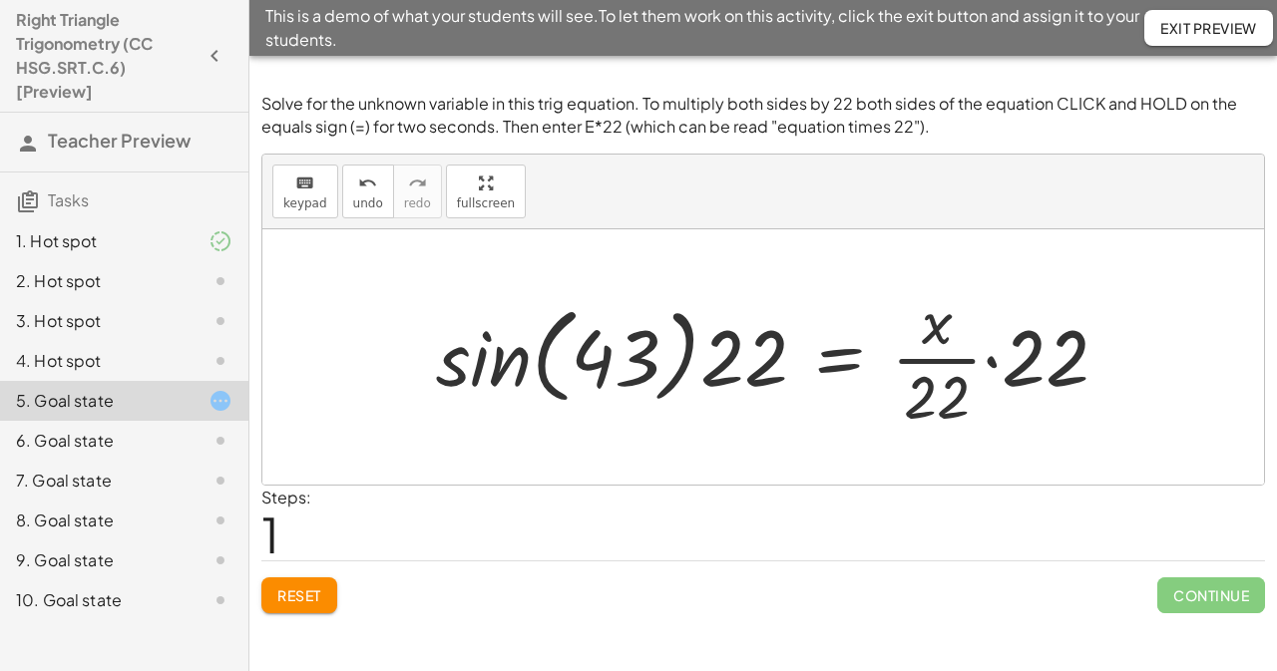
click at [1041, 352] on div at bounding box center [780, 357] width 708 height 154
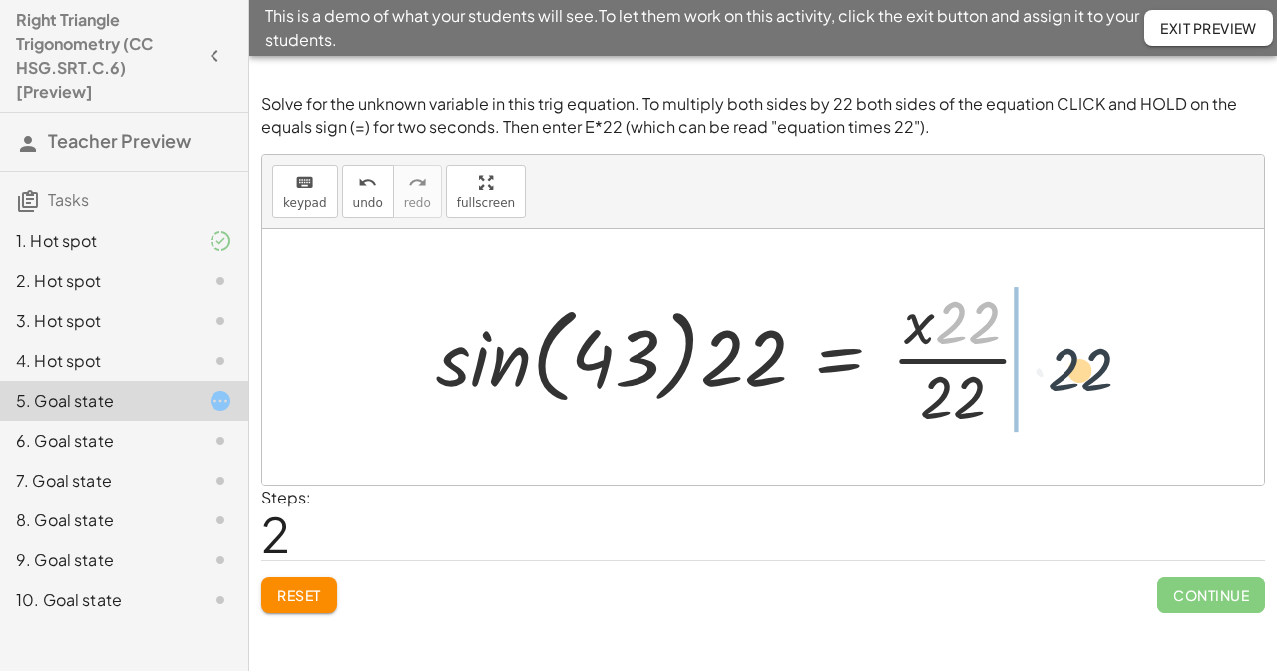
drag, startPoint x: 973, startPoint y: 317, endPoint x: 1083, endPoint y: 358, distance: 117.1
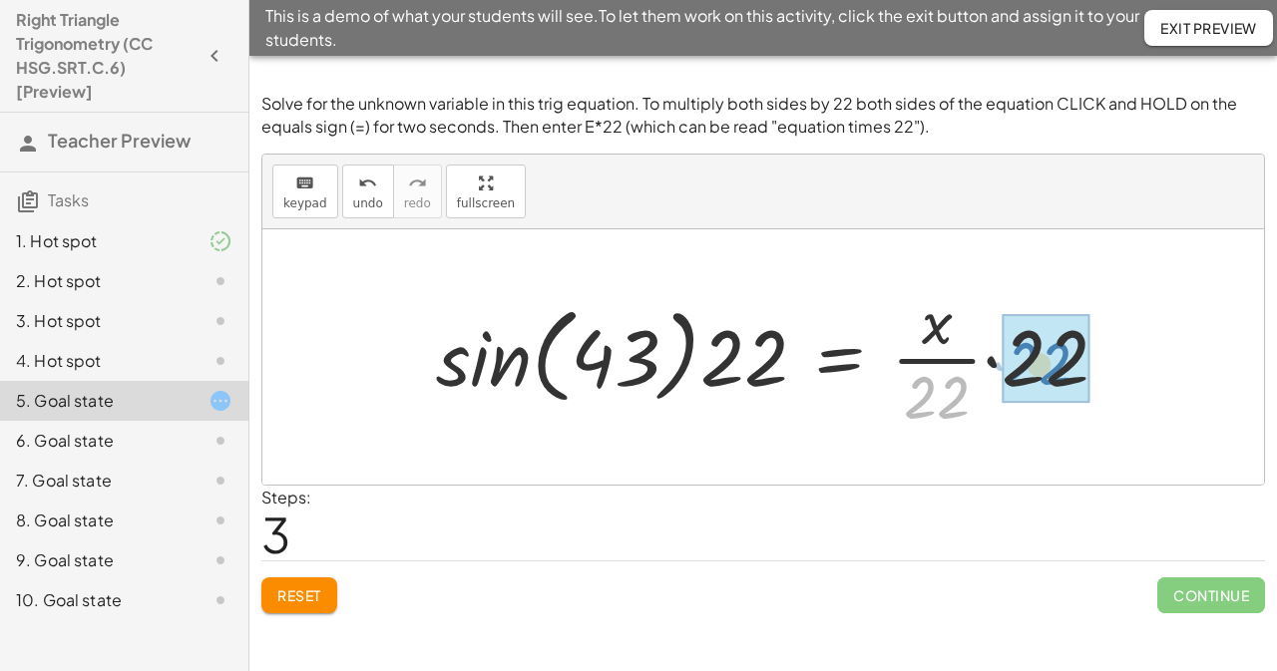
drag, startPoint x: 910, startPoint y: 421, endPoint x: 1011, endPoint y: 386, distance: 107.5
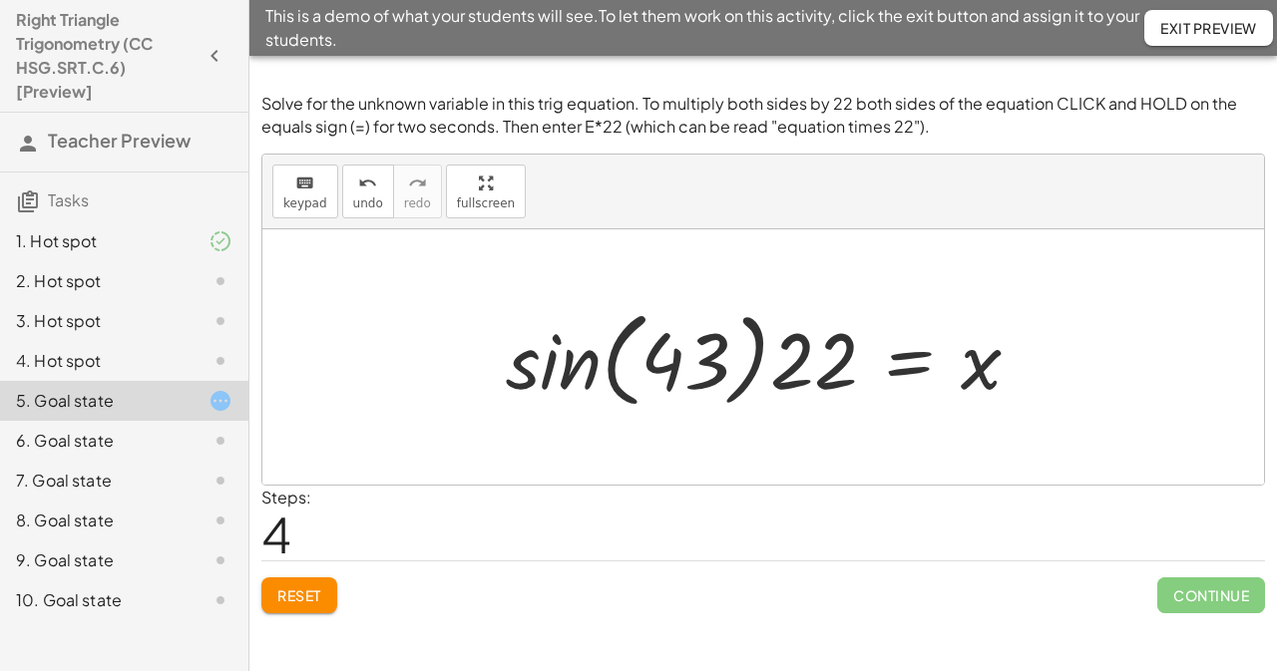
click at [913, 372] on div at bounding box center [771, 357] width 550 height 115
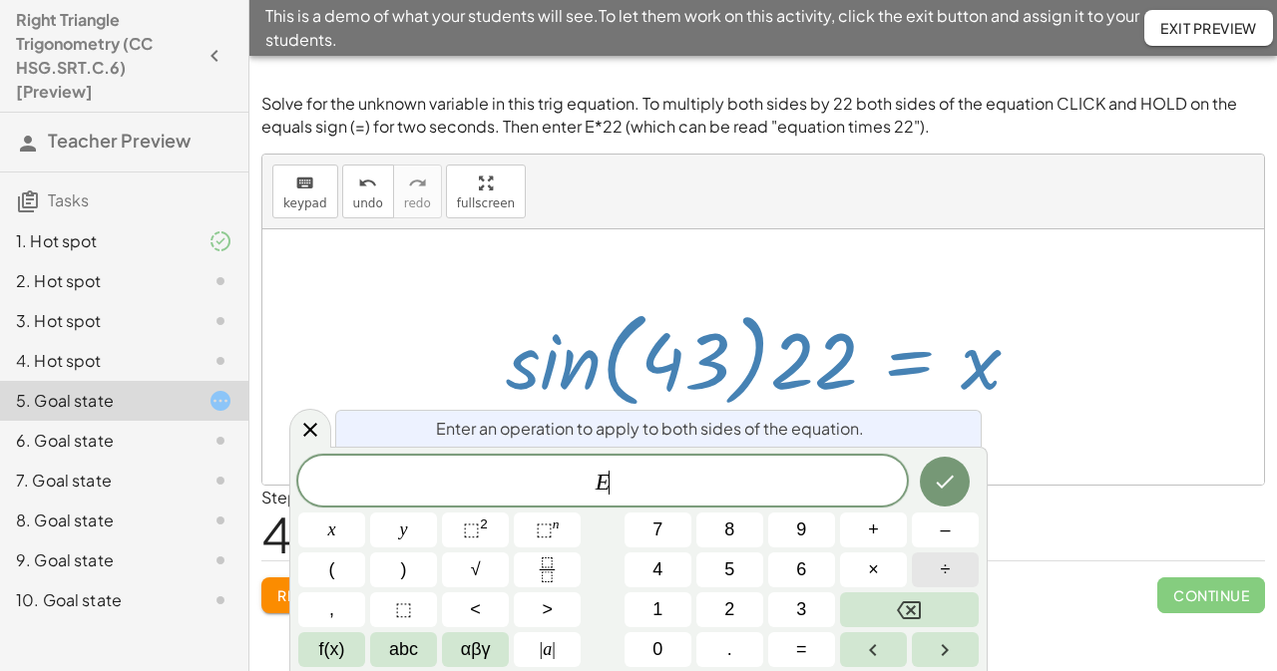
click at [955, 575] on button "÷" at bounding box center [945, 569] width 67 height 35
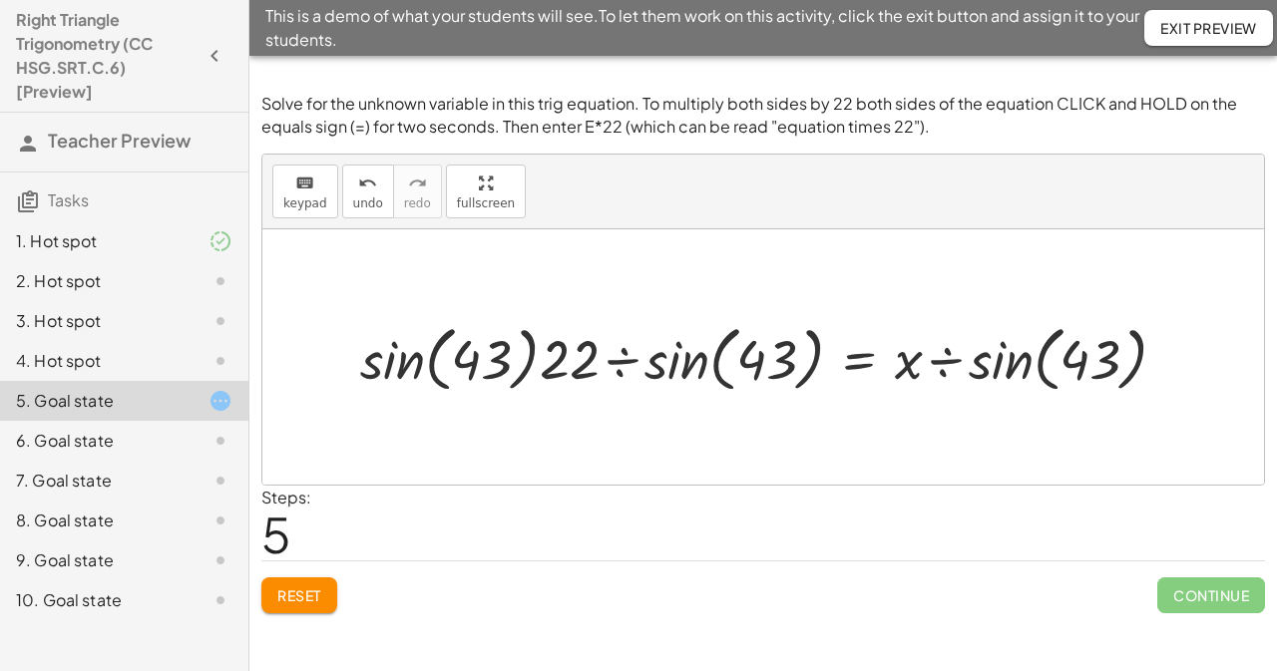
click at [702, 364] on div at bounding box center [771, 356] width 842 height 81
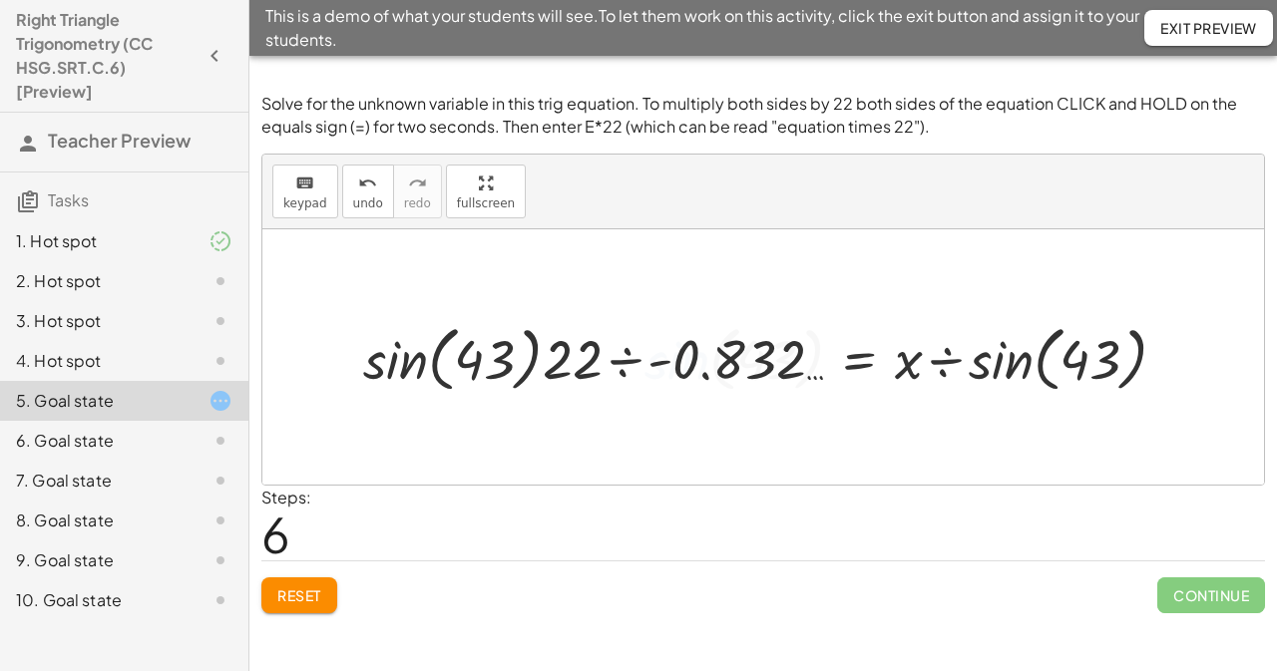
click at [514, 364] on div at bounding box center [772, 356] width 839 height 81
drag, startPoint x: 514, startPoint y: 364, endPoint x: 680, endPoint y: 360, distance: 166.6
click at [680, 360] on div at bounding box center [772, 356] width 839 height 81
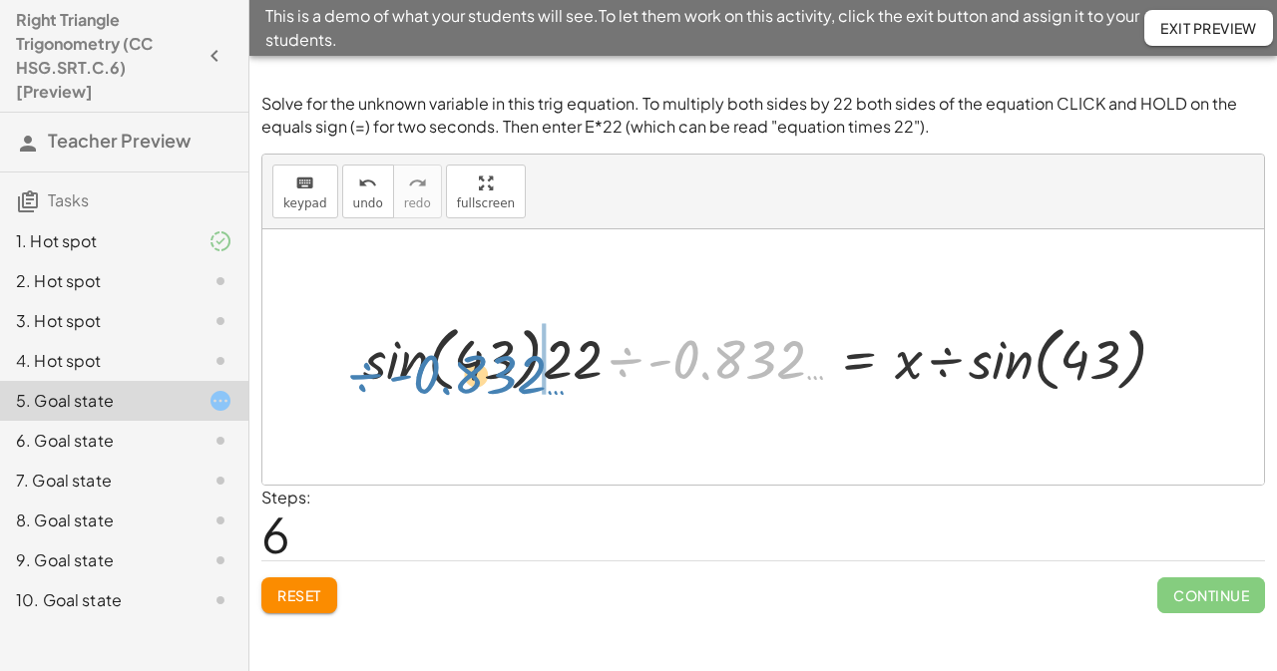
drag, startPoint x: 749, startPoint y: 363, endPoint x: 489, endPoint y: 378, distance: 260.7
click at [489, 378] on div at bounding box center [772, 356] width 839 height 81
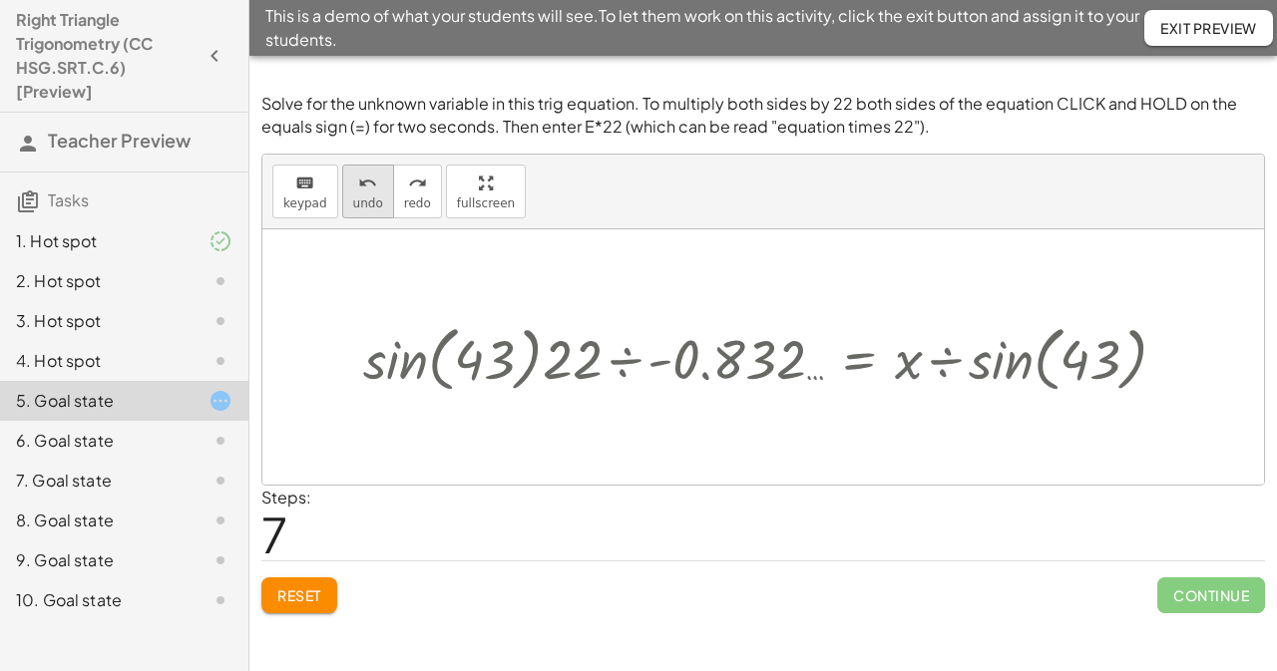
click at [374, 202] on button "undo undo" at bounding box center [368, 192] width 52 height 54
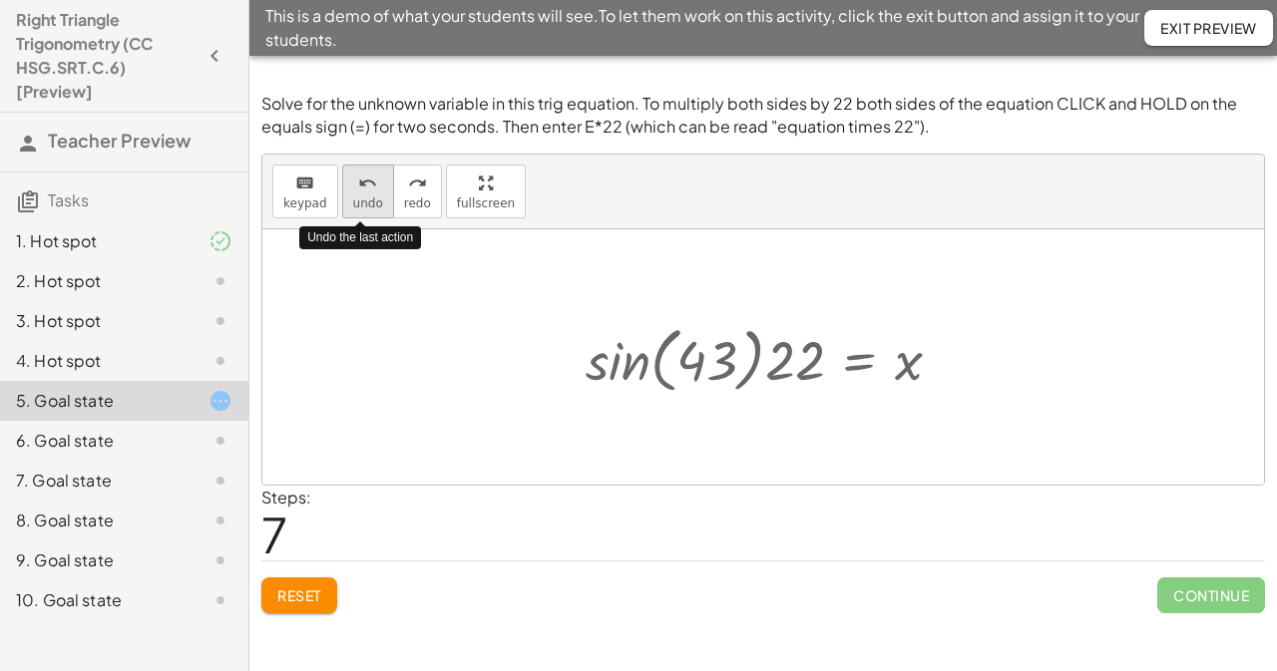
click at [374, 202] on button "undo undo" at bounding box center [368, 192] width 52 height 54
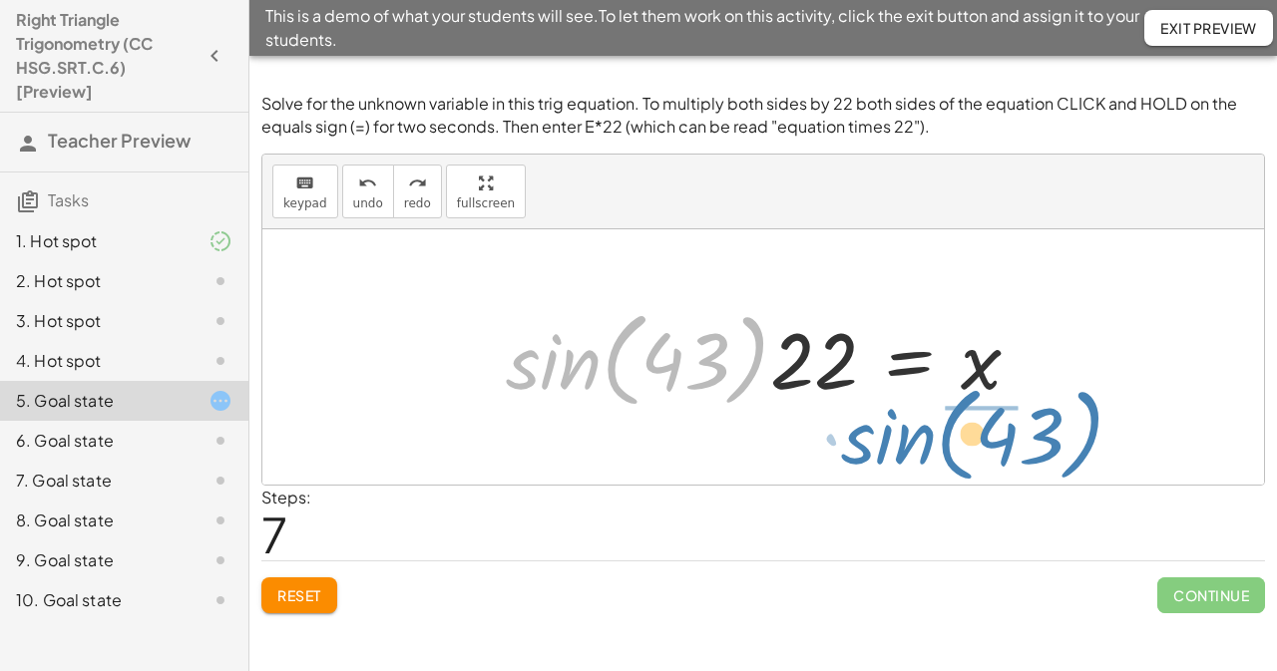
drag, startPoint x: 588, startPoint y: 368, endPoint x: 923, endPoint y: 443, distance: 343.3
click at [923, 443] on div "sin ( , 43 ) = · x · 22 · sin ( , 43 ) · 22 = · · x · 22 · 22 · sin ( , 43 ) · …" at bounding box center [762, 356] width 1001 height 255
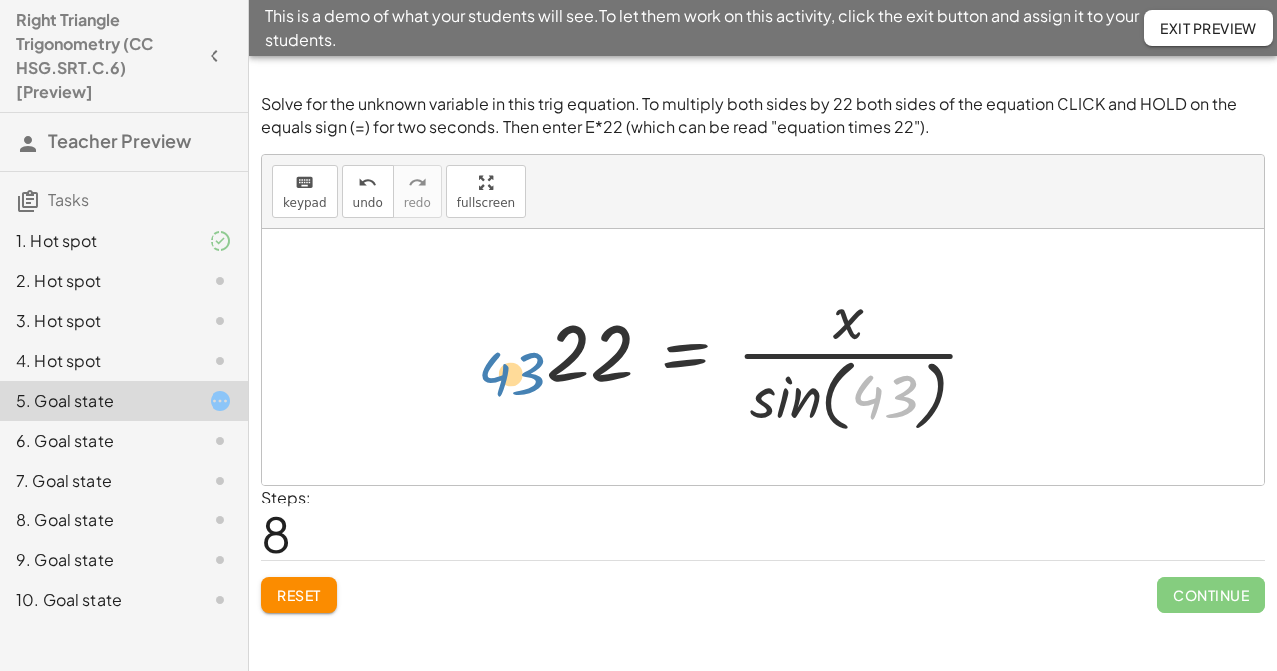
drag, startPoint x: 900, startPoint y: 419, endPoint x: 509, endPoint y: 392, distance: 391.9
click at [509, 392] on div "sin ( , 43 ) = · x · 22 · sin ( , 43 ) · 22 = · · x · 22 · 22 · sin ( , 43 ) · …" at bounding box center [762, 356] width 1001 height 255
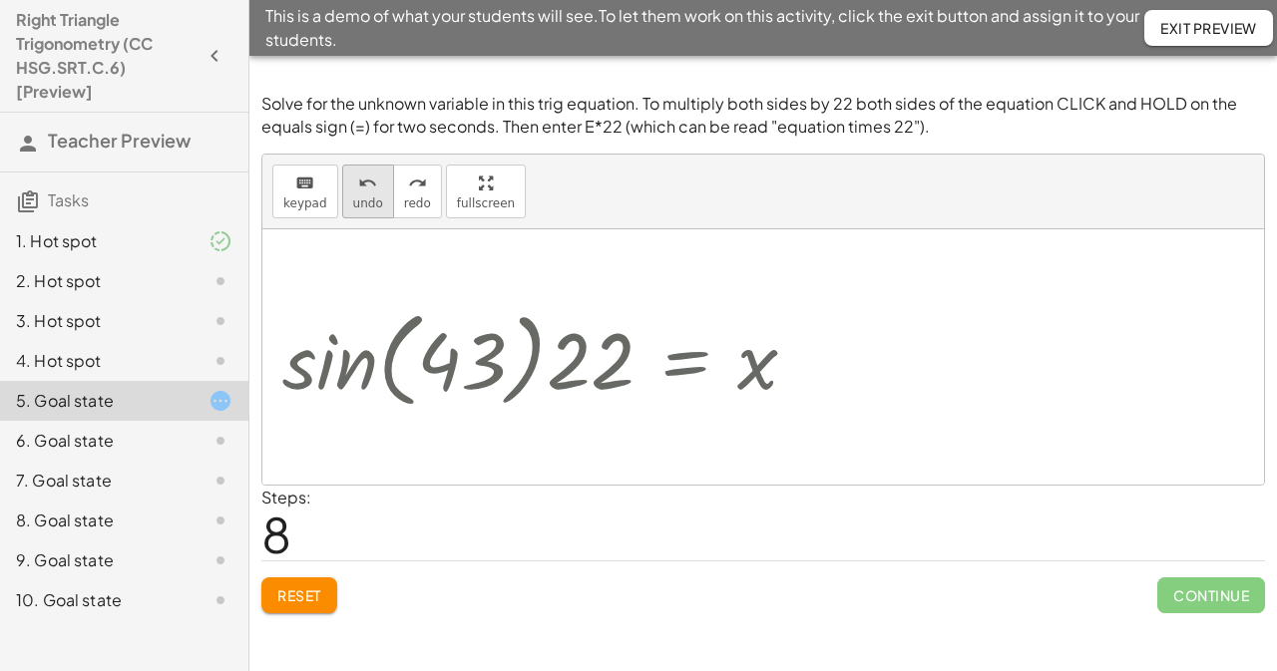
click at [356, 200] on span "undo" at bounding box center [368, 203] width 30 height 14
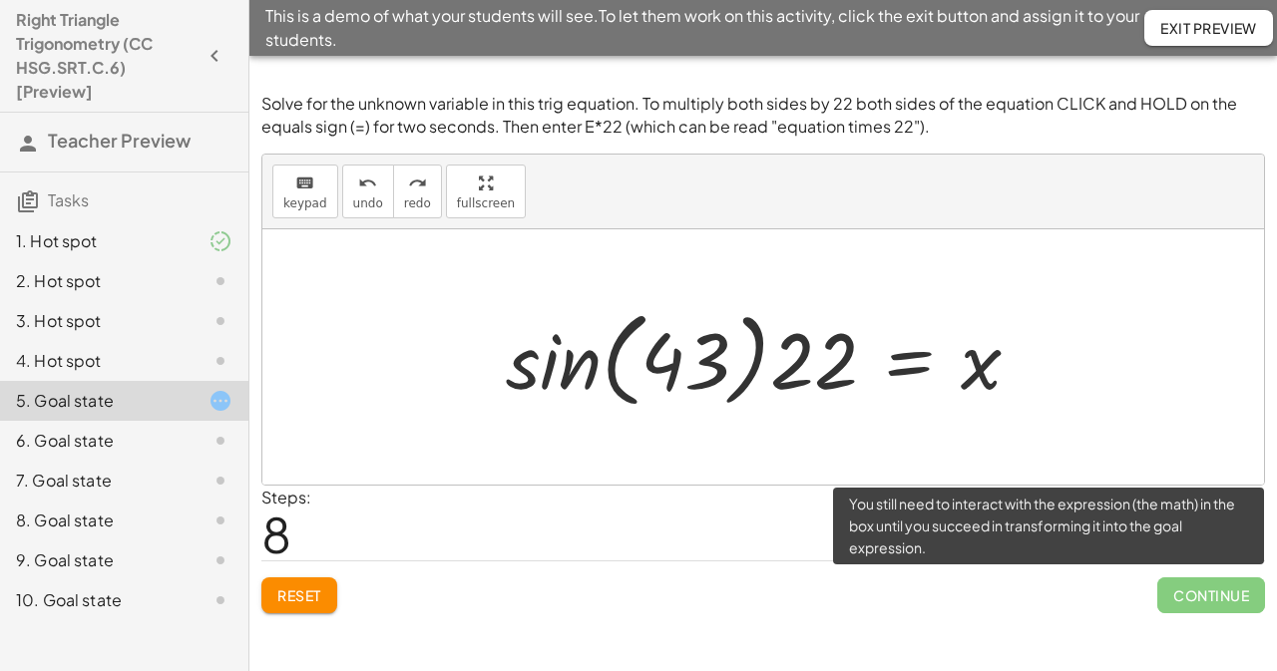
click at [1211, 608] on span "Continue" at bounding box center [1211, 595] width 108 height 36
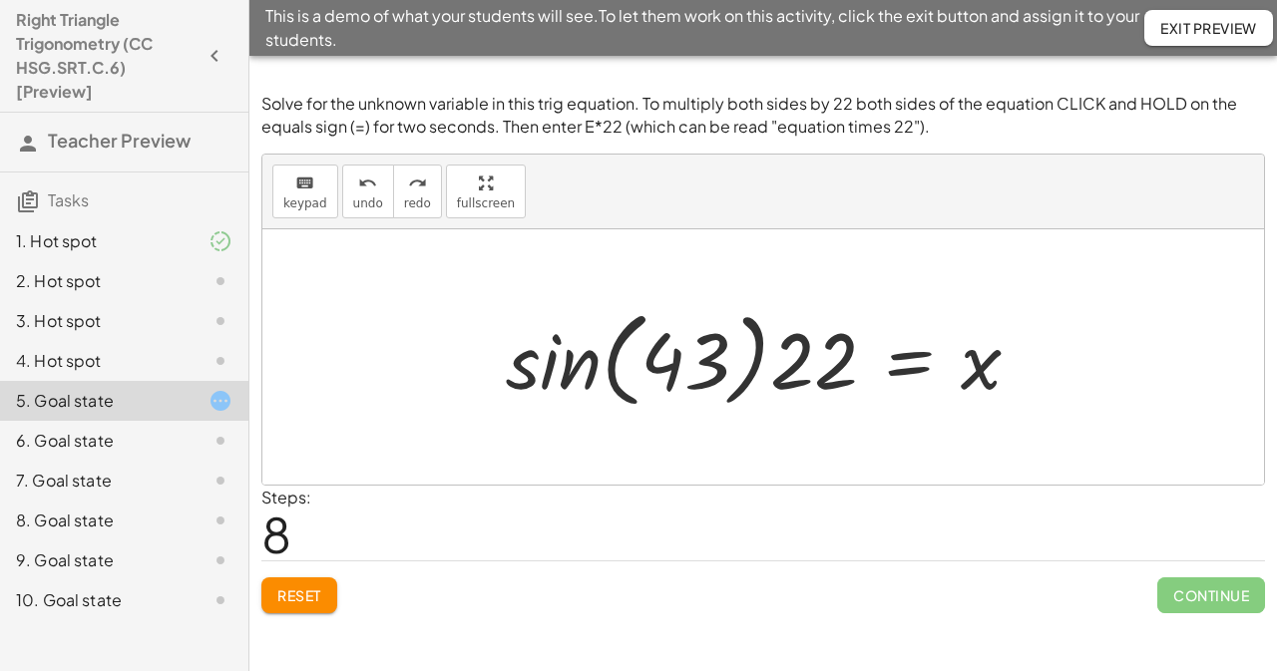
click at [1027, 486] on div "Steps: 8" at bounding box center [762, 523] width 1003 height 74
click at [1041, 445] on div at bounding box center [762, 356] width 1001 height 255
click at [311, 586] on span "Reset" at bounding box center [299, 595] width 44 height 18
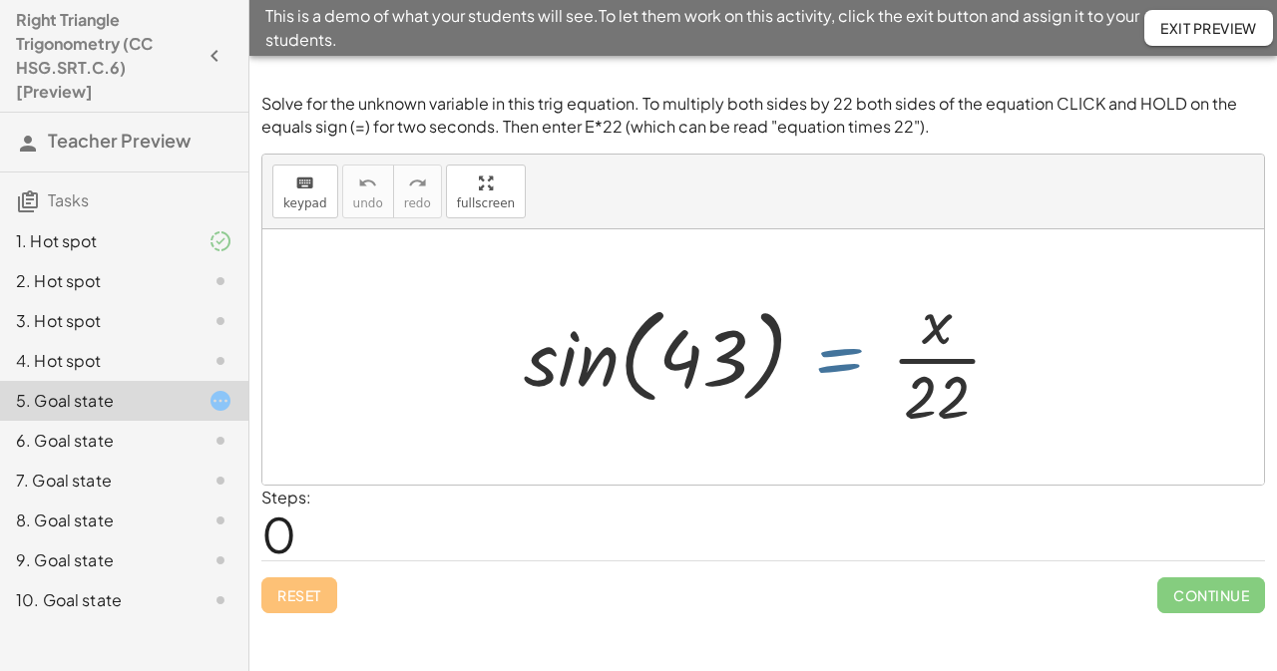
click at [839, 360] on div at bounding box center [771, 357] width 514 height 154
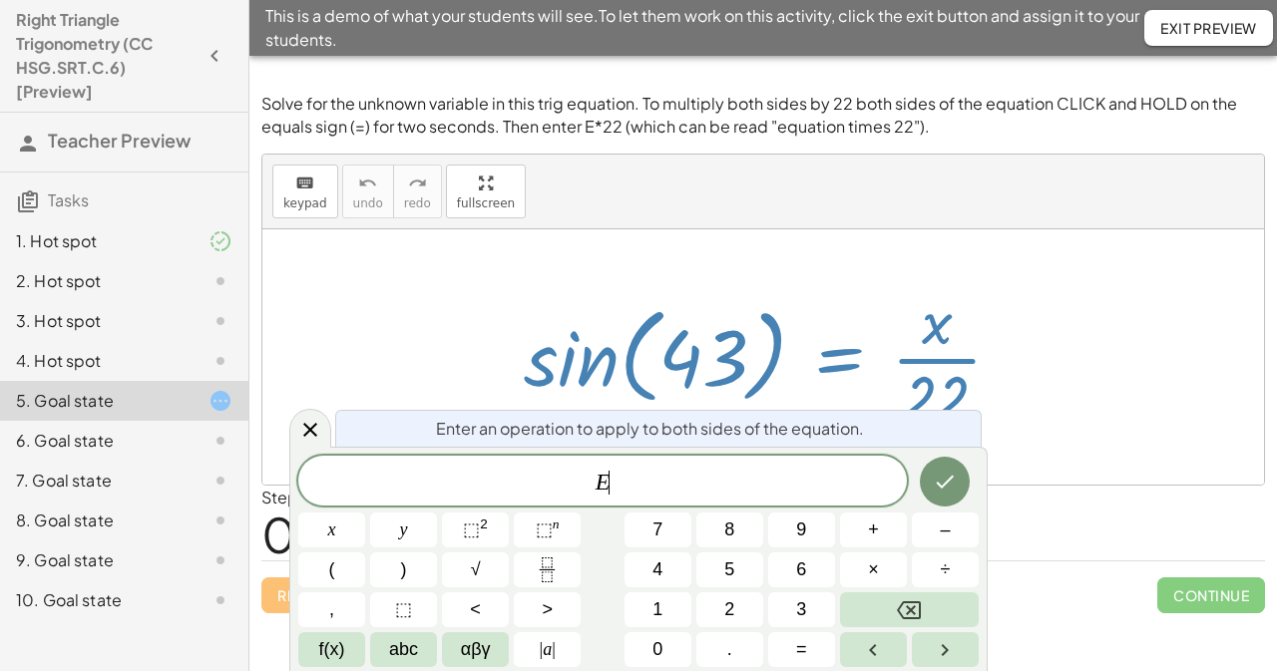
click at [842, 351] on div at bounding box center [771, 357] width 514 height 154
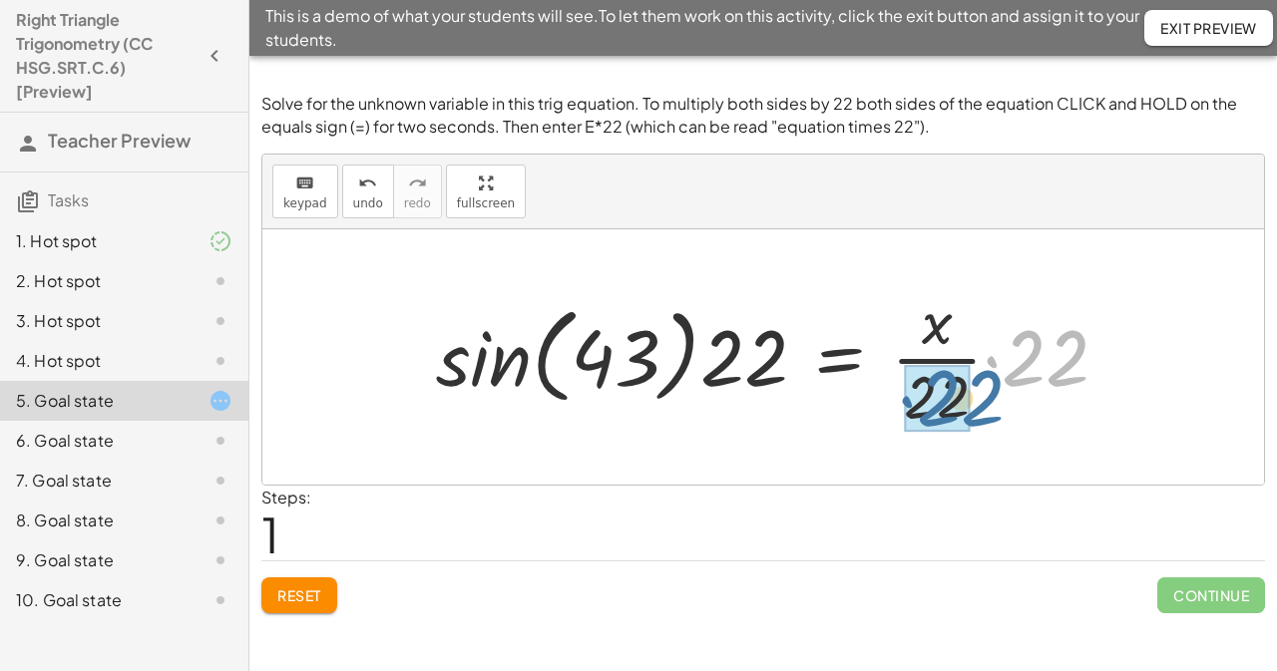
drag, startPoint x: 1028, startPoint y: 354, endPoint x: 940, endPoint y: 394, distance: 96.4
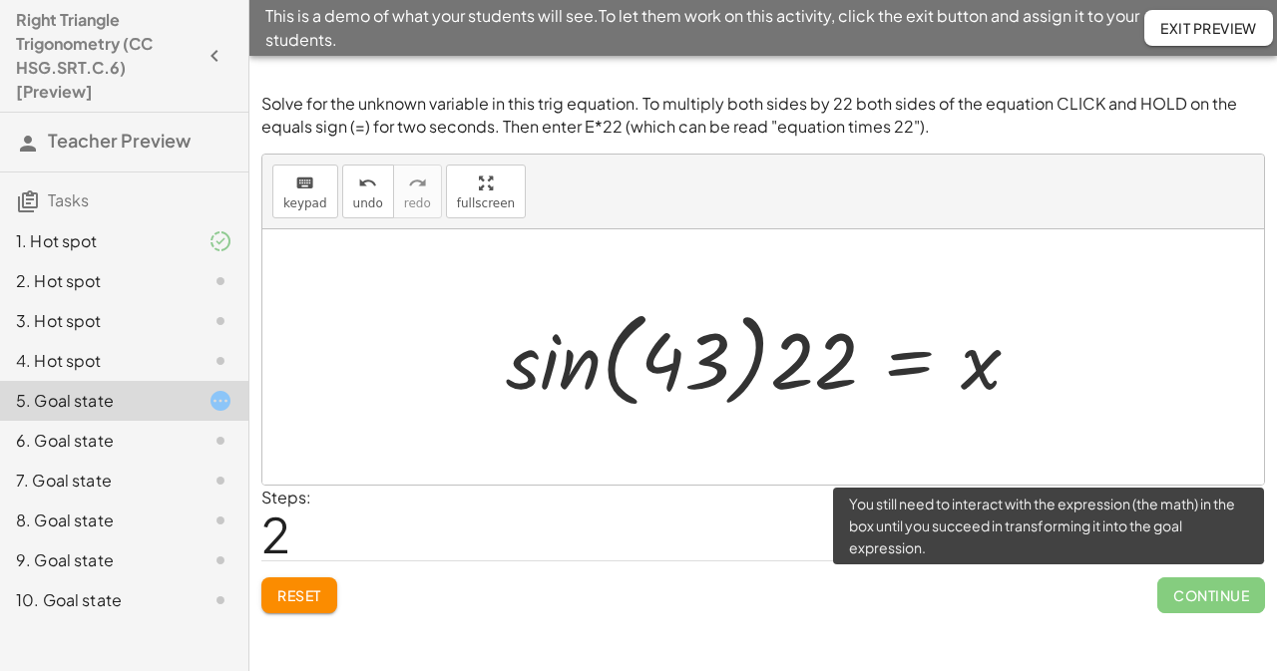
click at [1169, 593] on span "Continue" at bounding box center [1211, 595] width 108 height 36
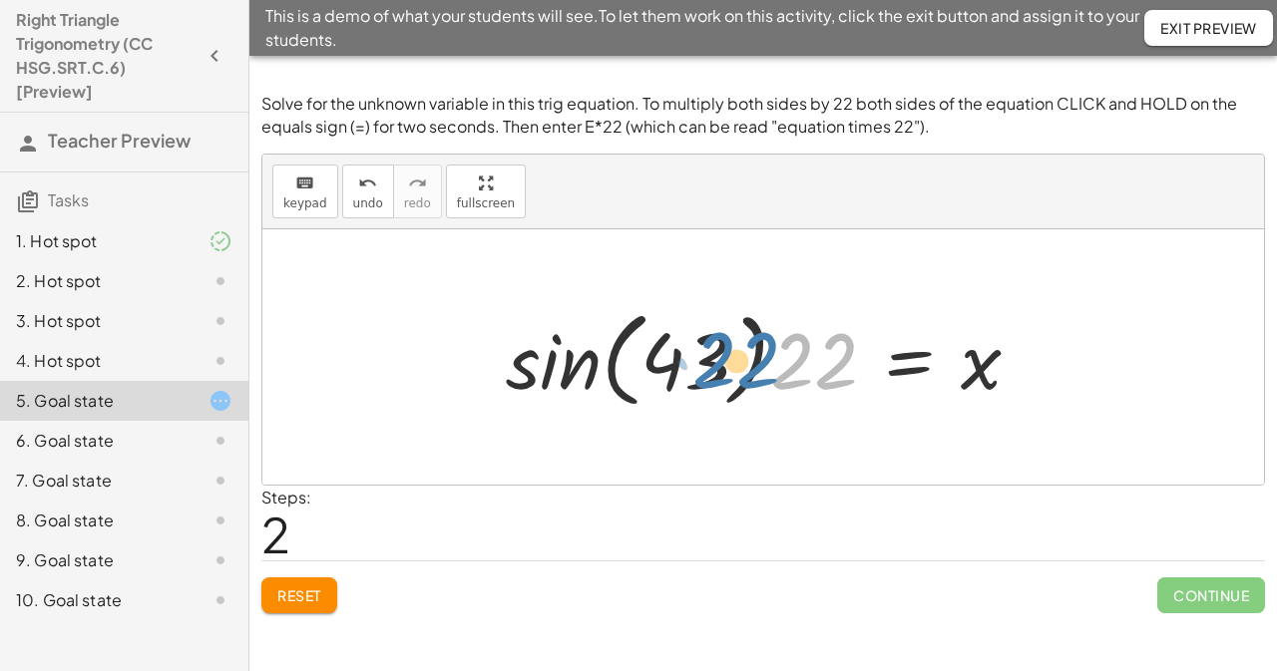
drag, startPoint x: 794, startPoint y: 372, endPoint x: 716, endPoint y: 371, distance: 77.8
click at [716, 371] on div at bounding box center [771, 357] width 550 height 115
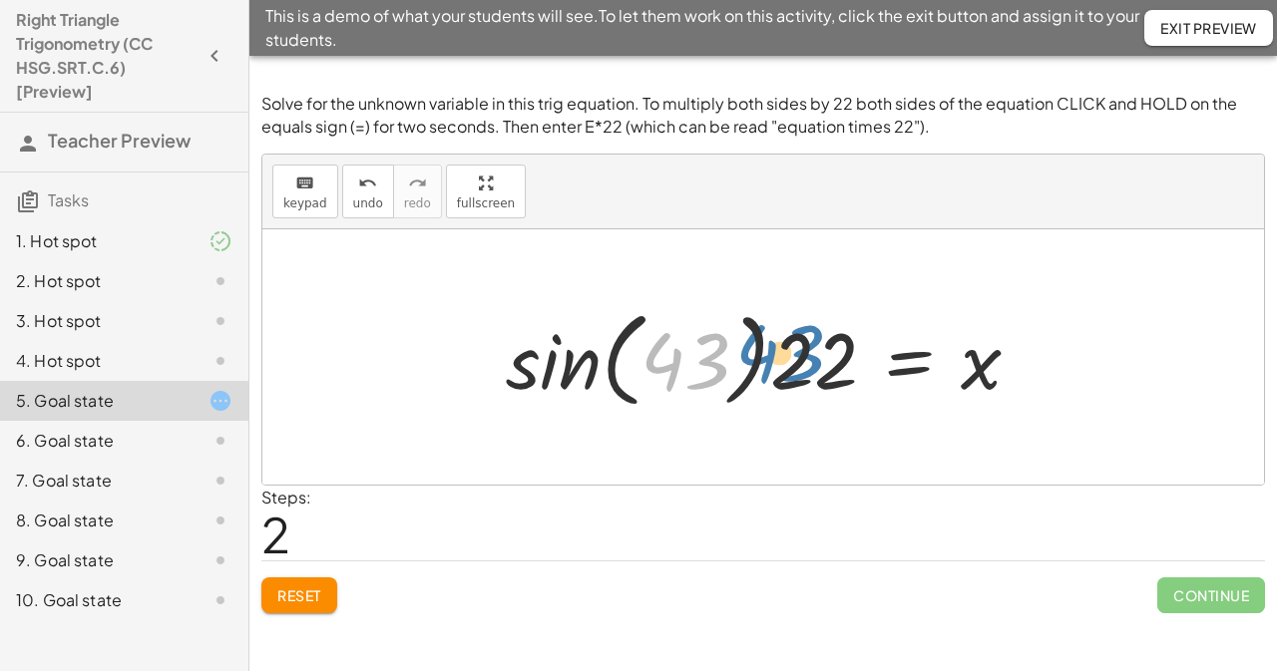
drag, startPoint x: 677, startPoint y: 372, endPoint x: 776, endPoint y: 365, distance: 99.0
click at [776, 365] on div at bounding box center [771, 357] width 550 height 115
click at [776, 403] on div at bounding box center [771, 357] width 550 height 115
click at [570, 376] on div at bounding box center [771, 357] width 550 height 115
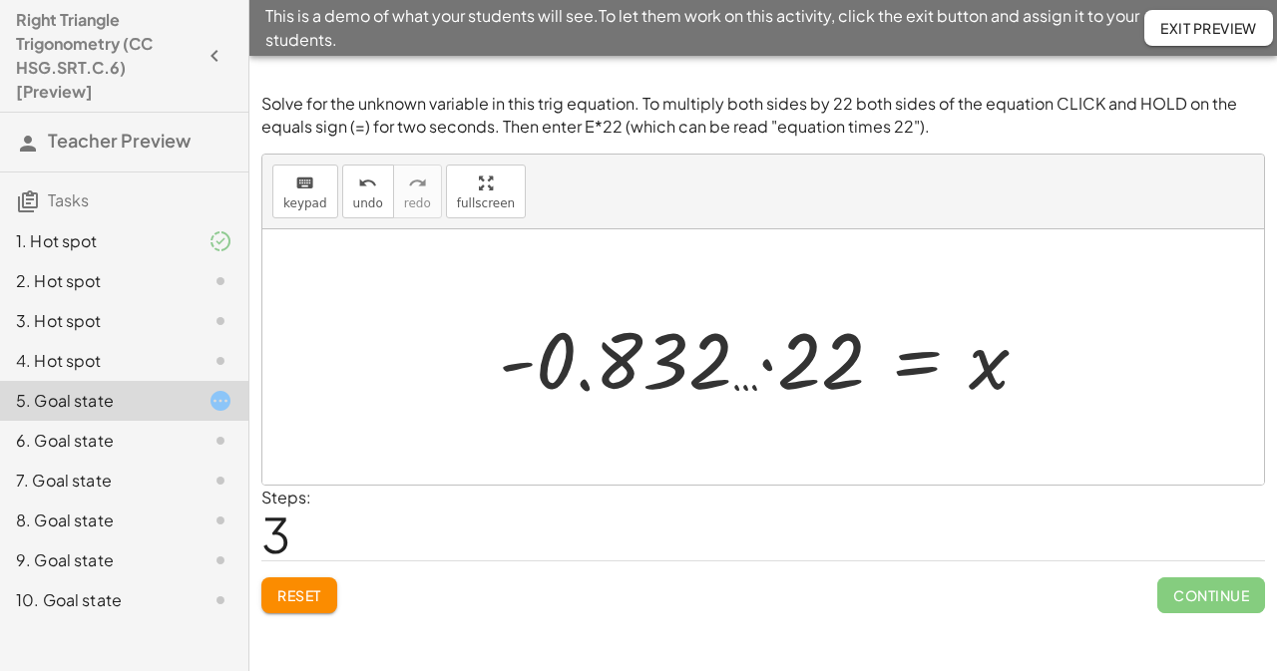
click at [764, 366] on div at bounding box center [771, 357] width 565 height 103
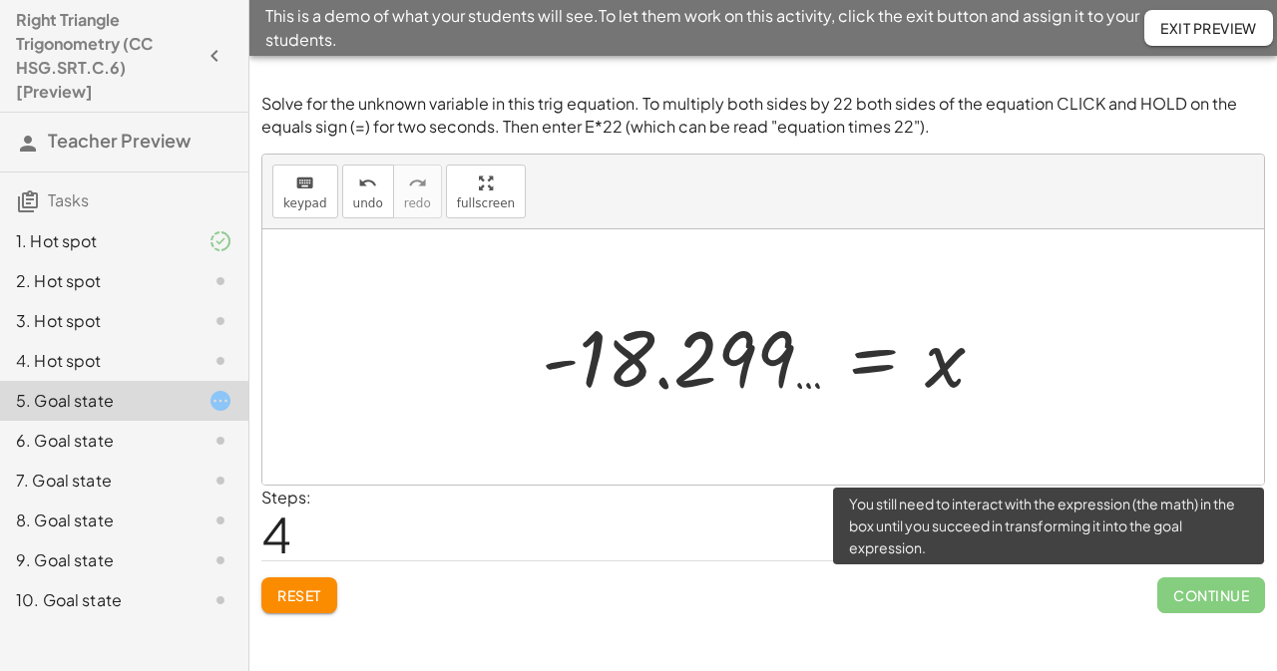
click at [1208, 591] on span "Continue" at bounding box center [1211, 595] width 108 height 36
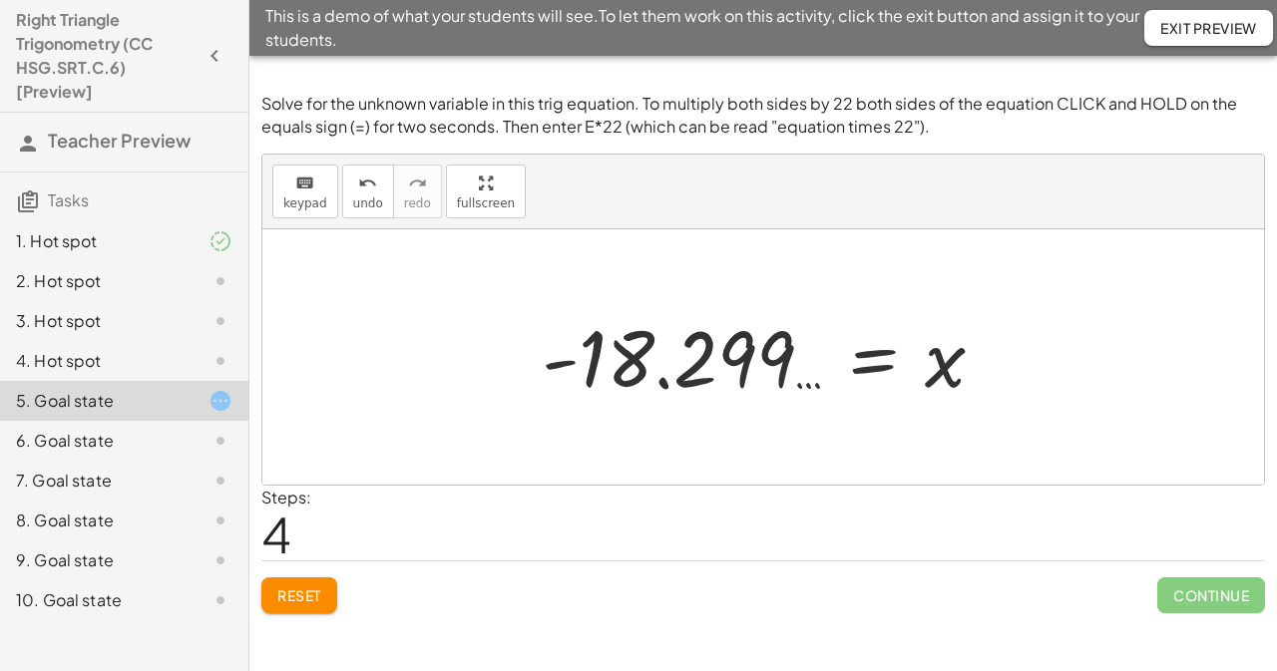
click at [752, 364] on div at bounding box center [771, 357] width 479 height 99
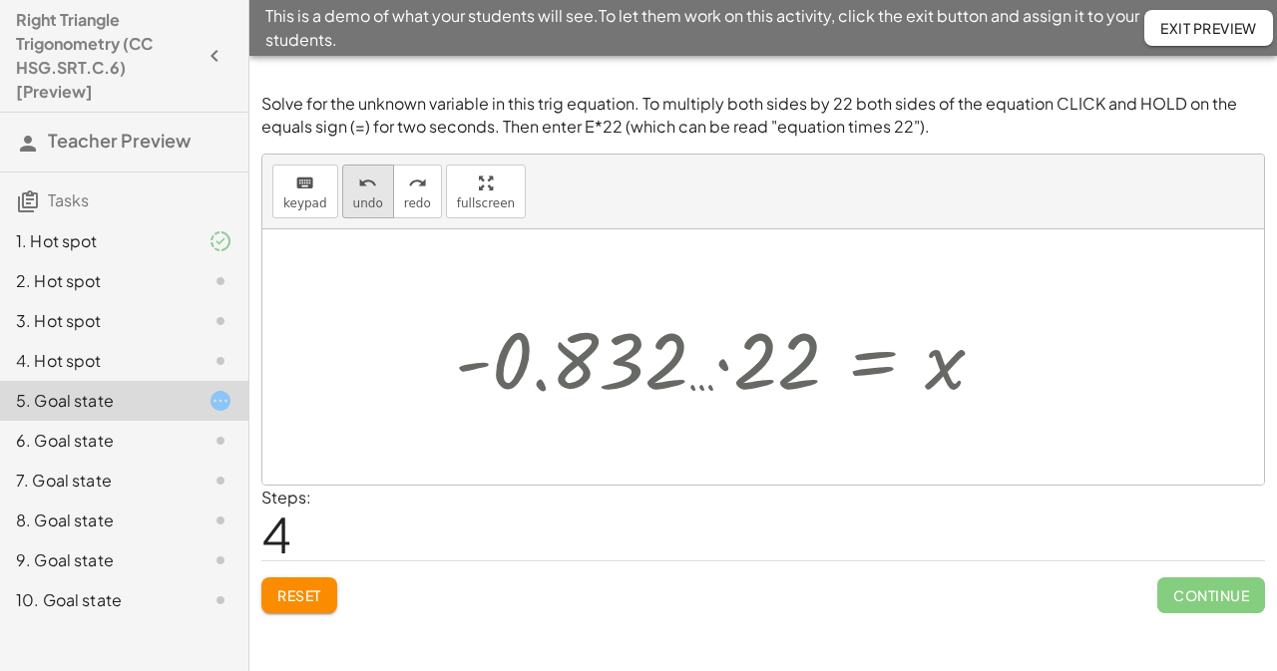
click at [359, 192] on icon "undo" at bounding box center [367, 184] width 19 height 24
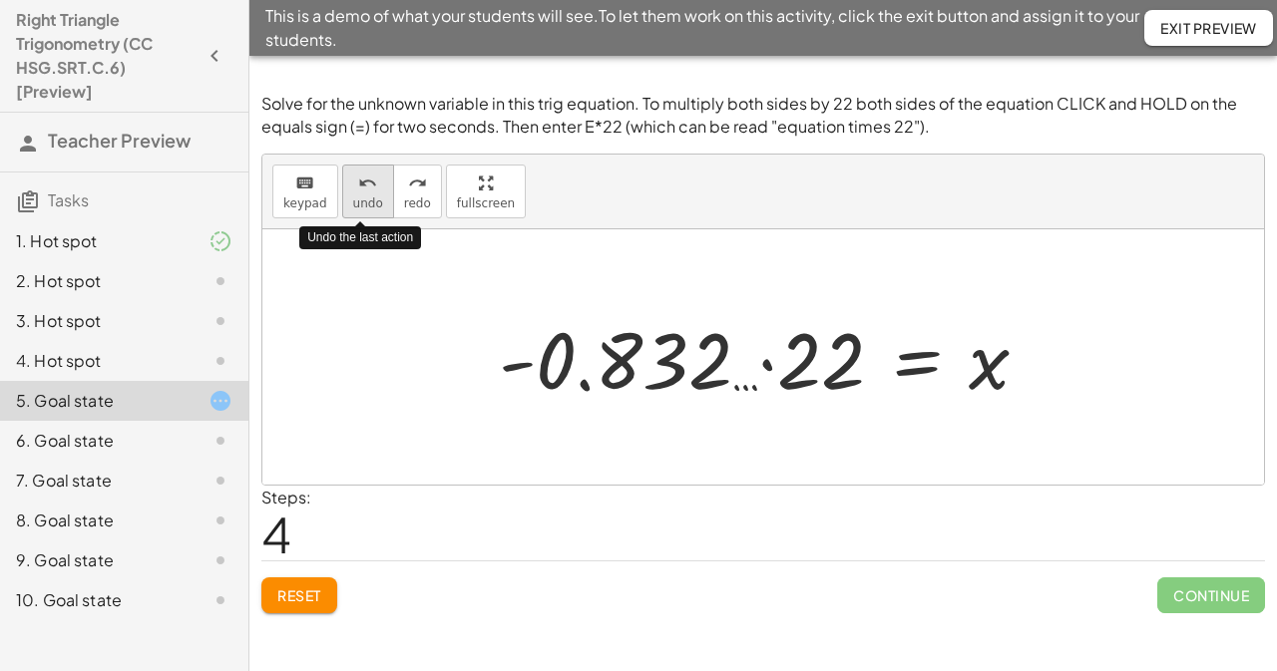
click at [359, 192] on icon "undo" at bounding box center [367, 184] width 19 height 24
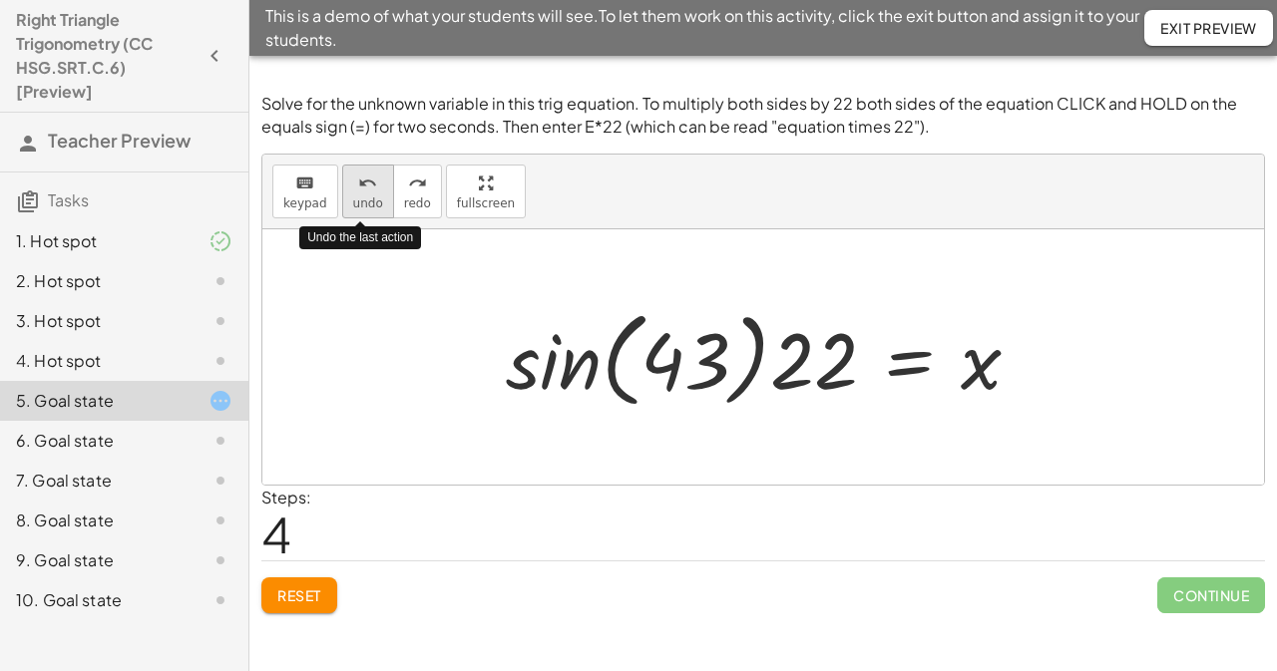
click at [359, 192] on icon "undo" at bounding box center [367, 184] width 19 height 24
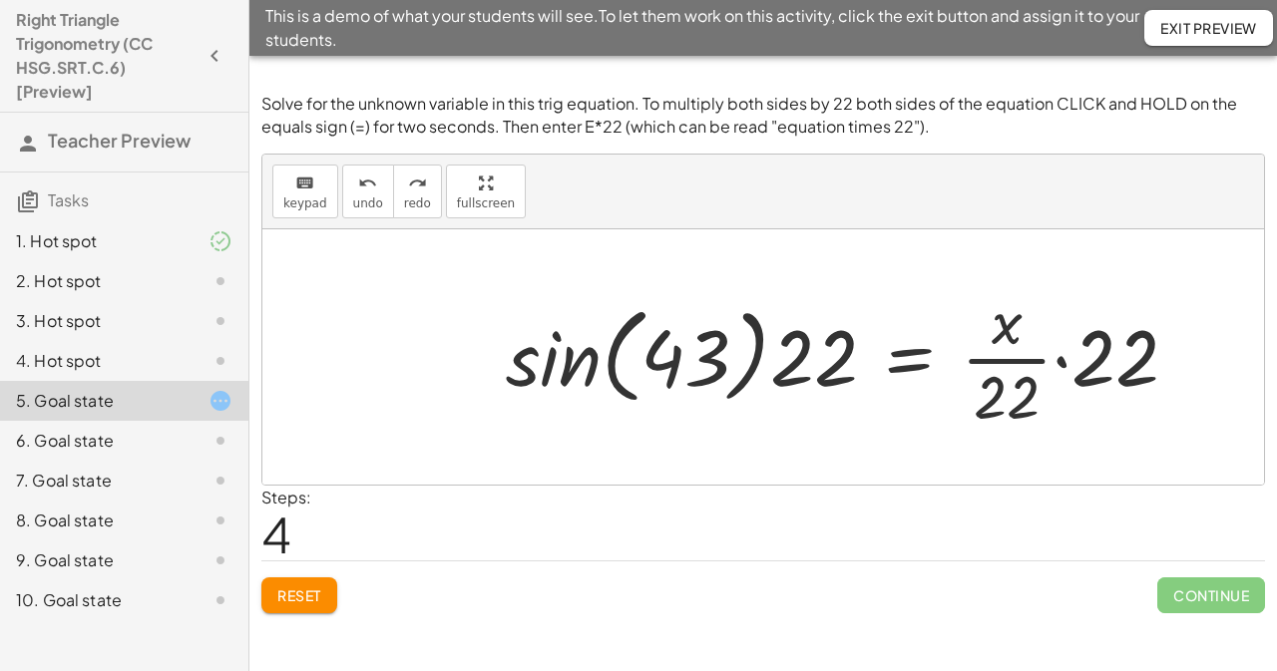
click at [1011, 401] on div at bounding box center [850, 357] width 708 height 154
click at [1115, 352] on div at bounding box center [850, 357] width 708 height 154
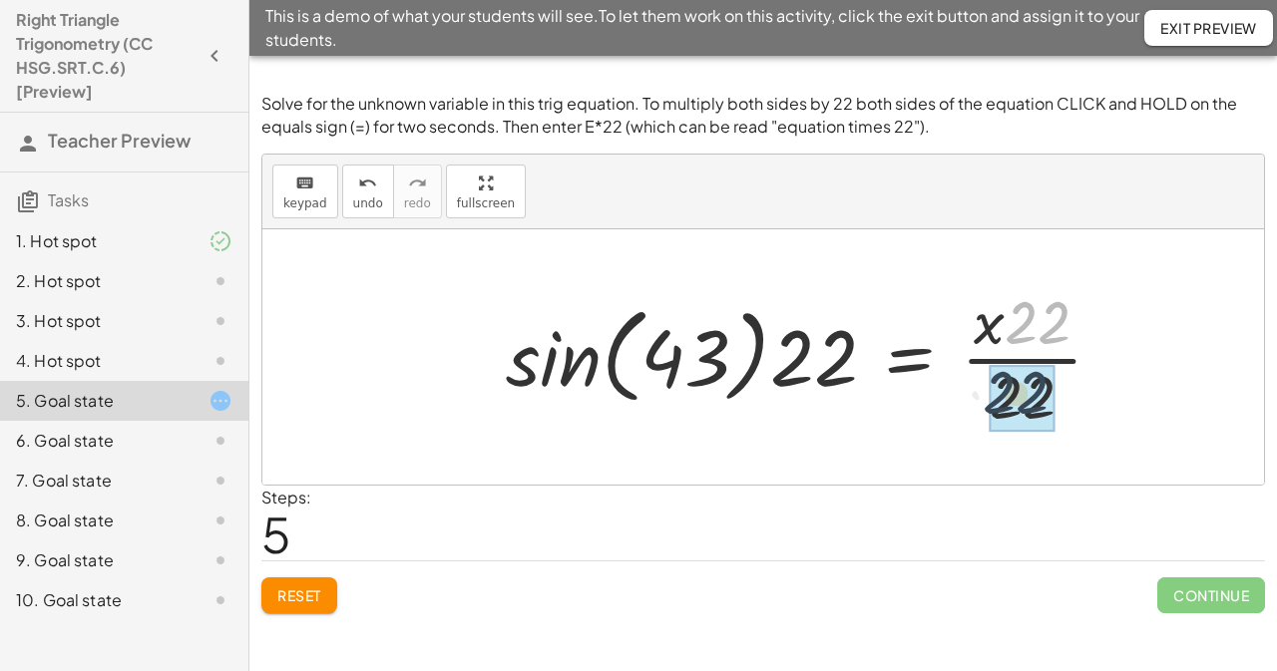
drag, startPoint x: 1053, startPoint y: 331, endPoint x: 1043, endPoint y: 368, distance: 38.2
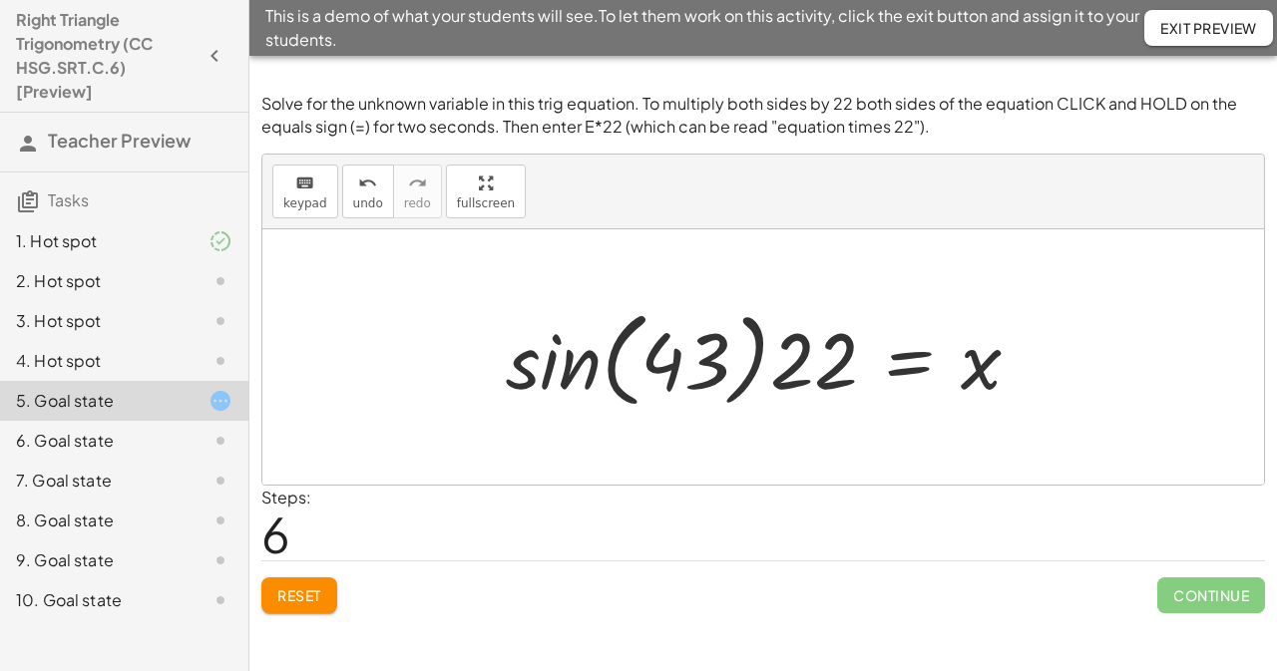
click at [704, 368] on div at bounding box center [771, 357] width 550 height 115
click at [553, 382] on div at bounding box center [771, 357] width 550 height 115
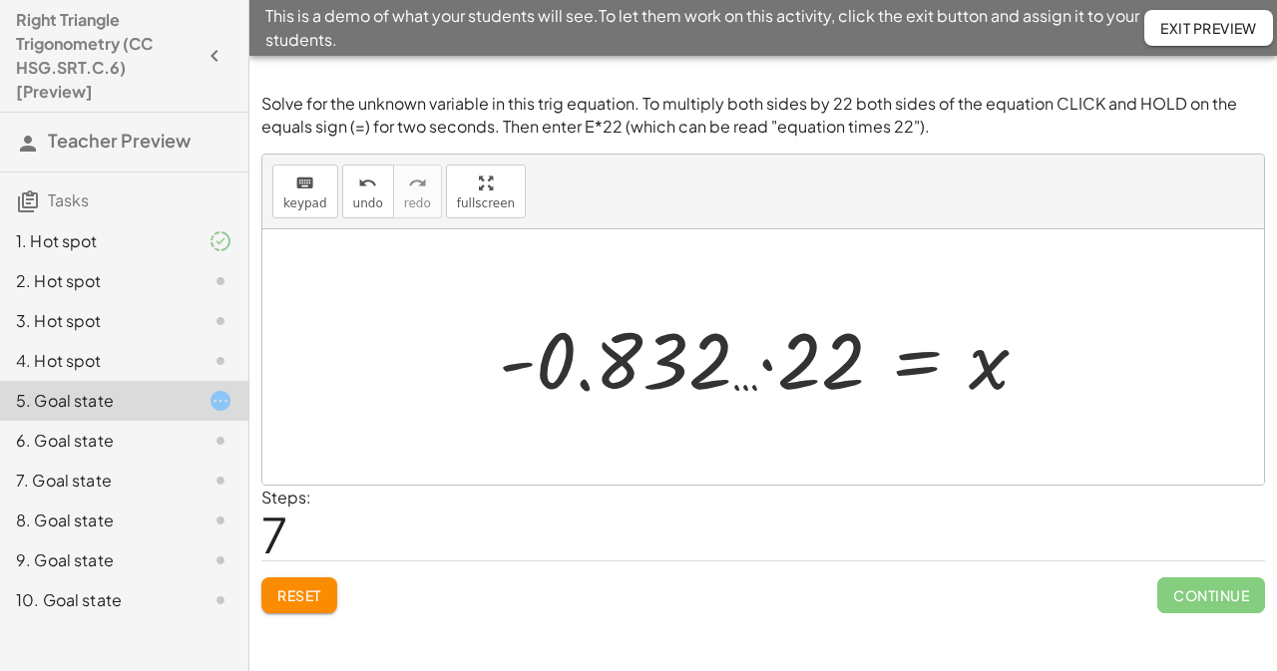
click at [768, 362] on div at bounding box center [771, 357] width 565 height 103
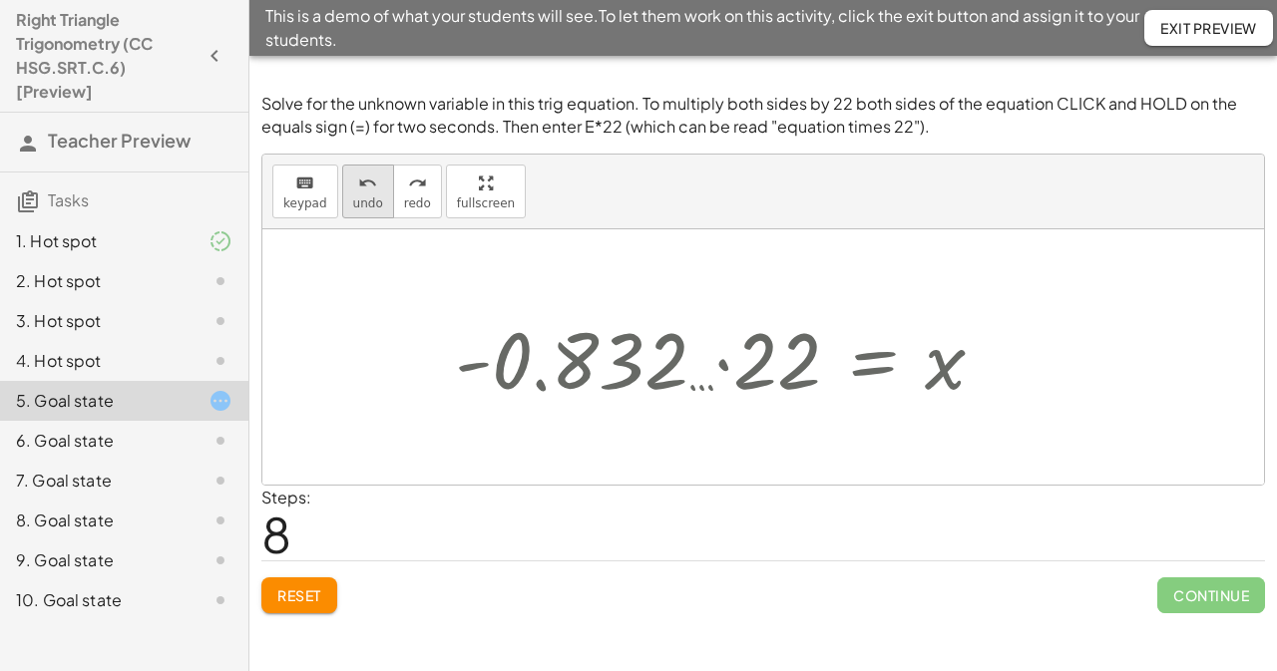
click at [369, 206] on span "undo" at bounding box center [368, 203] width 30 height 14
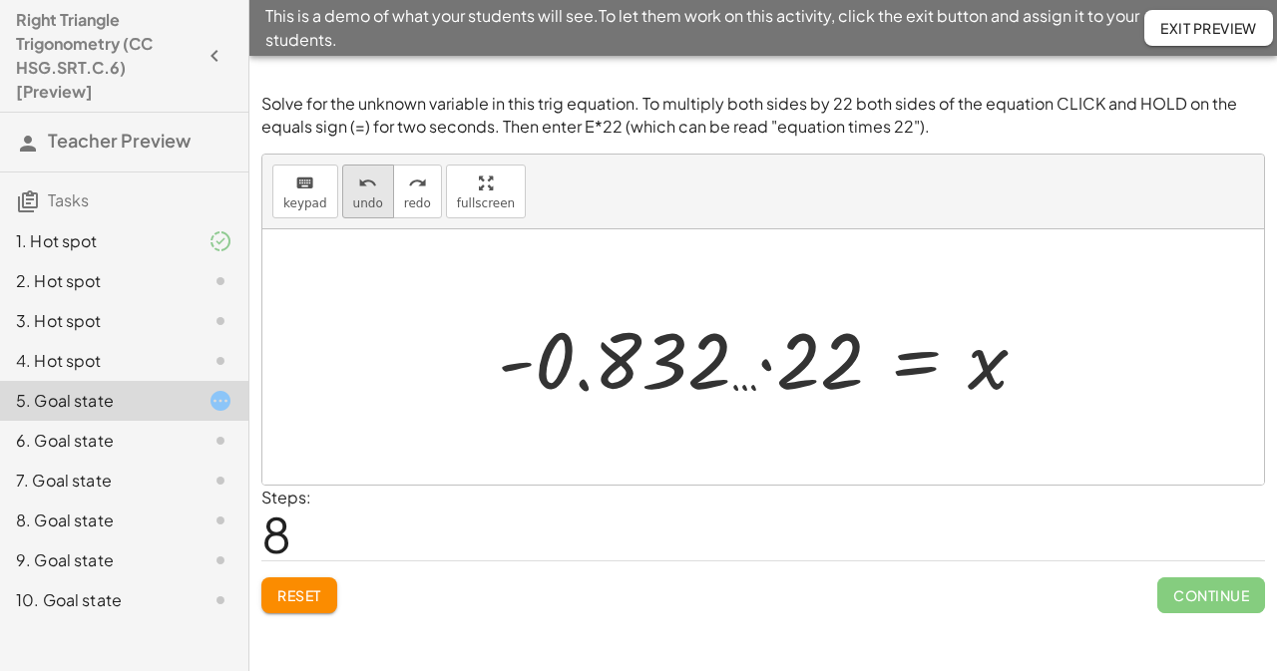
click at [369, 206] on span "undo" at bounding box center [368, 203] width 30 height 14
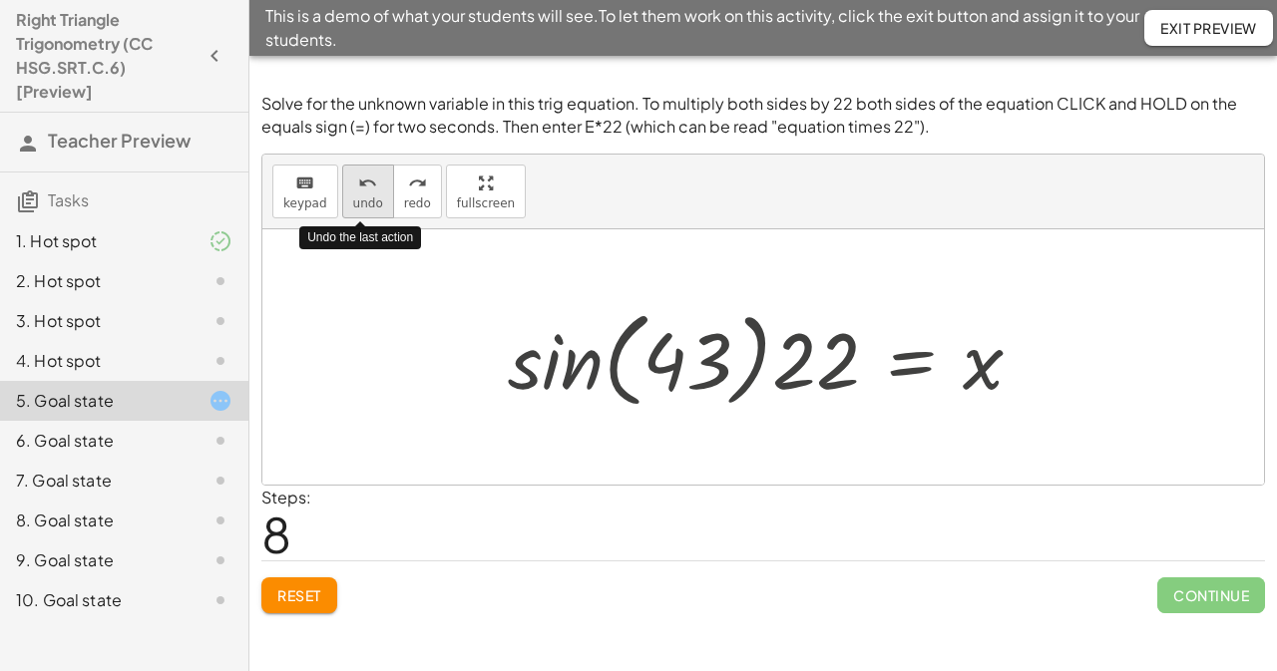
click at [369, 206] on span "undo" at bounding box center [368, 203] width 30 height 14
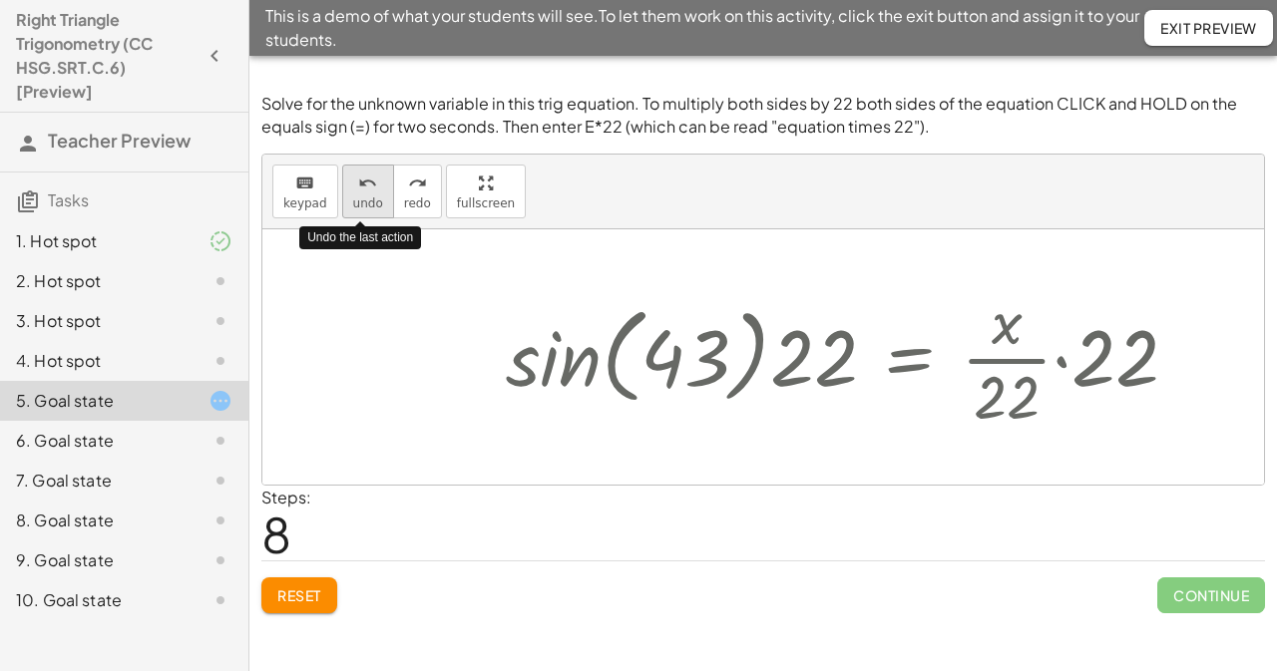
click at [369, 206] on span "undo" at bounding box center [368, 203] width 30 height 14
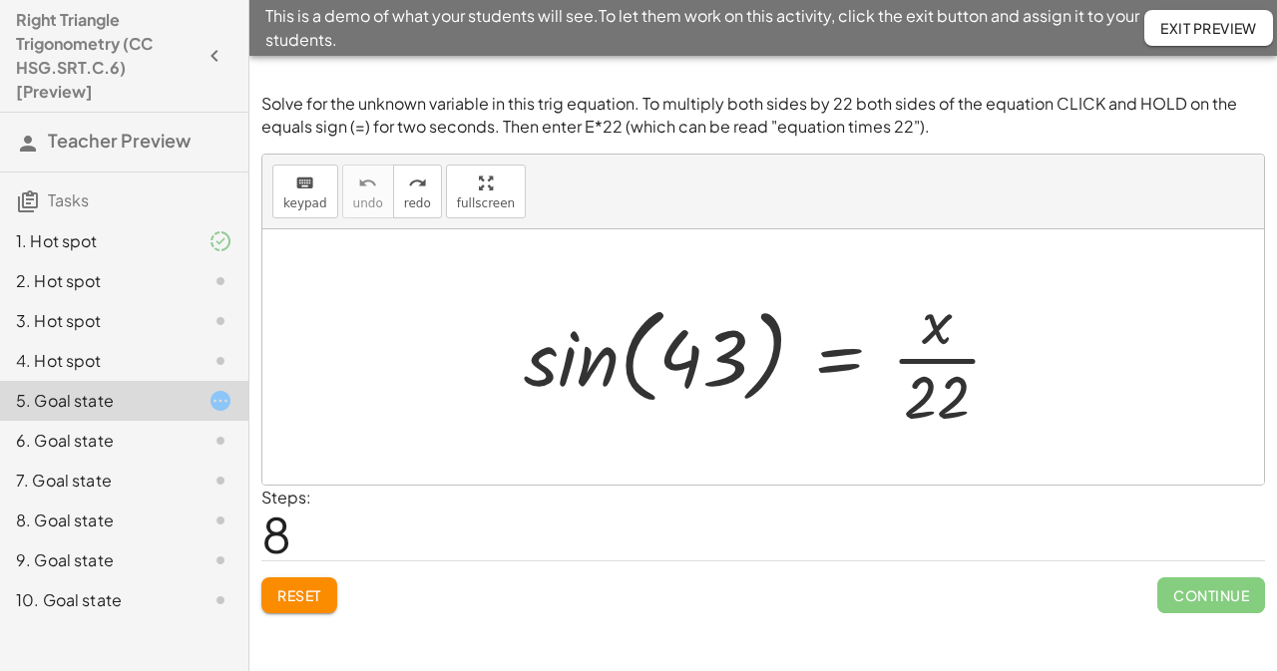
click at [300, 591] on span "Reset" at bounding box center [299, 595] width 44 height 18
click at [842, 358] on div at bounding box center [771, 357] width 514 height 154
click at [682, 372] on div at bounding box center [771, 357] width 514 height 154
click at [586, 372] on div at bounding box center [771, 357] width 514 height 154
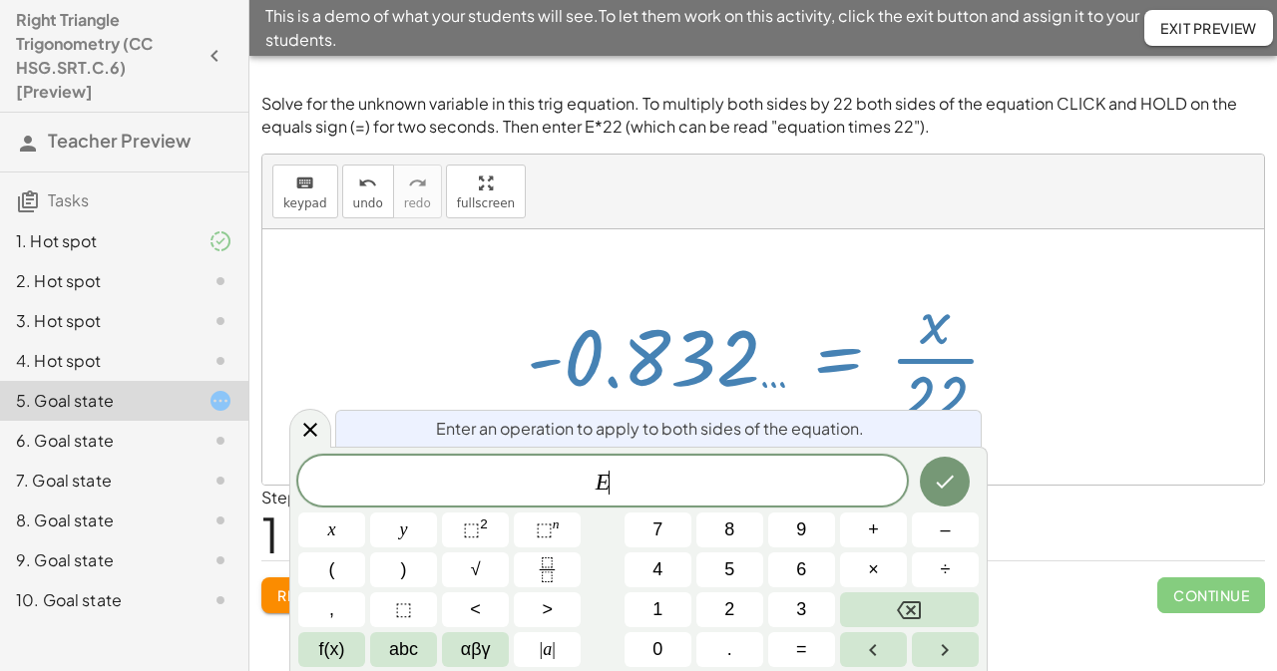
click at [832, 351] on div at bounding box center [772, 357] width 510 height 154
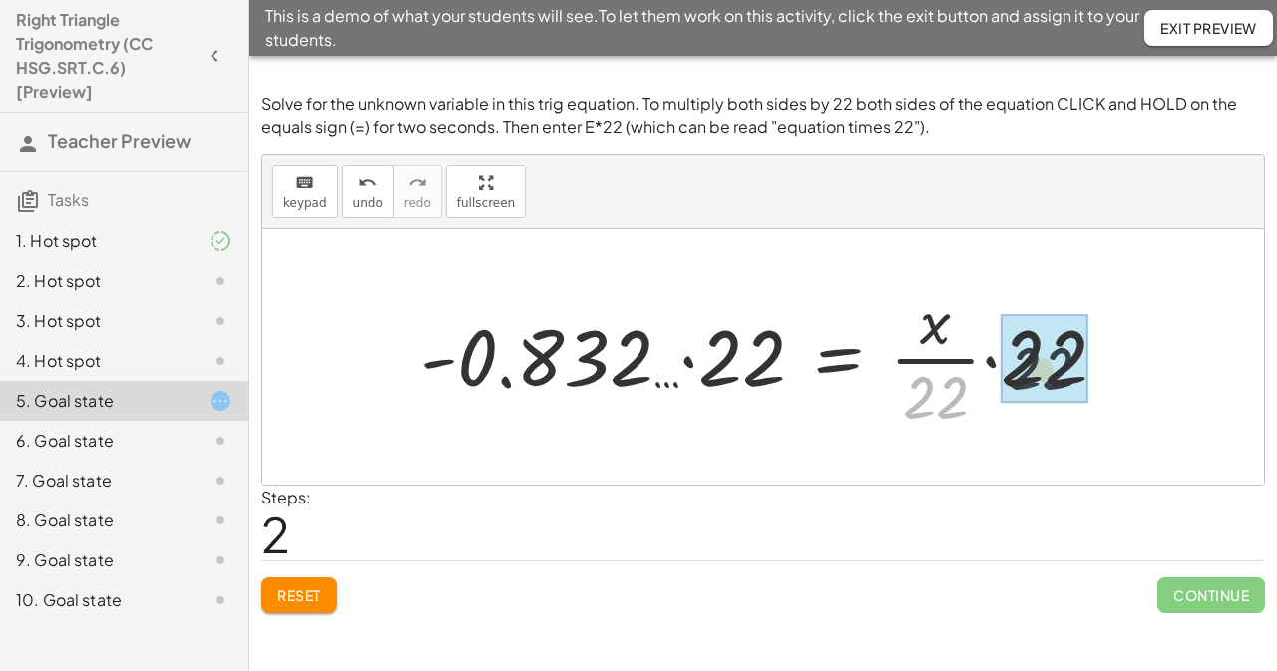
drag, startPoint x: 944, startPoint y: 405, endPoint x: 1061, endPoint y: 370, distance: 121.8
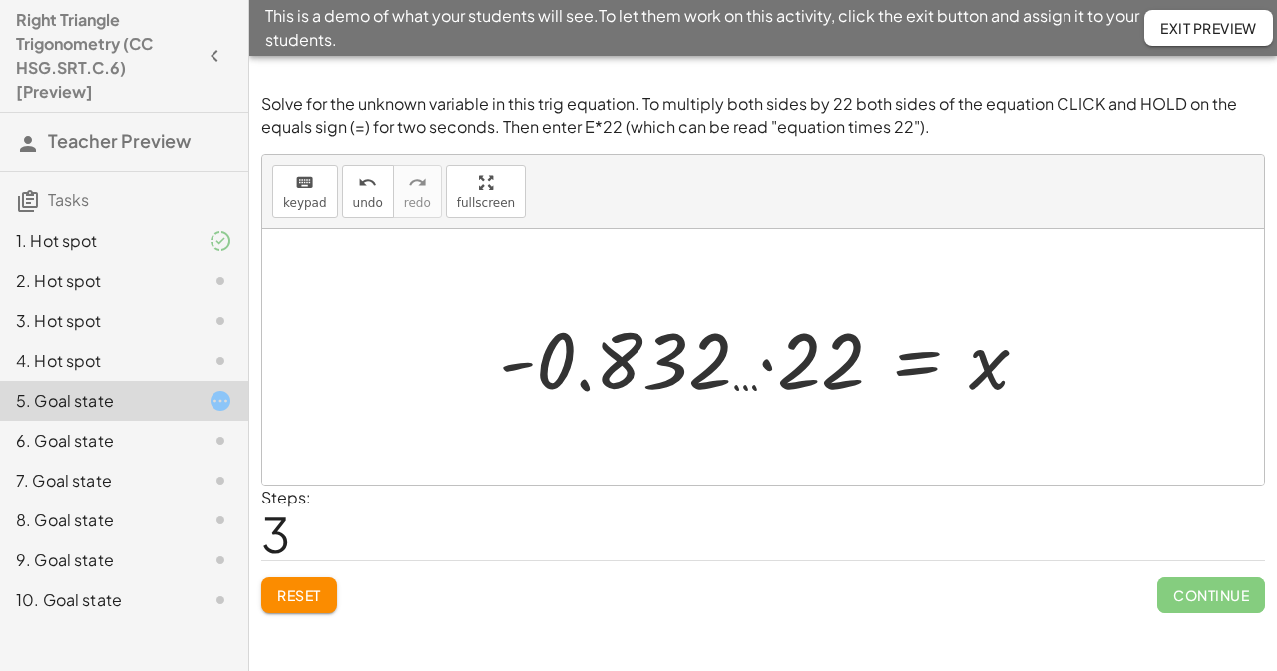
click at [767, 362] on div at bounding box center [771, 357] width 565 height 103
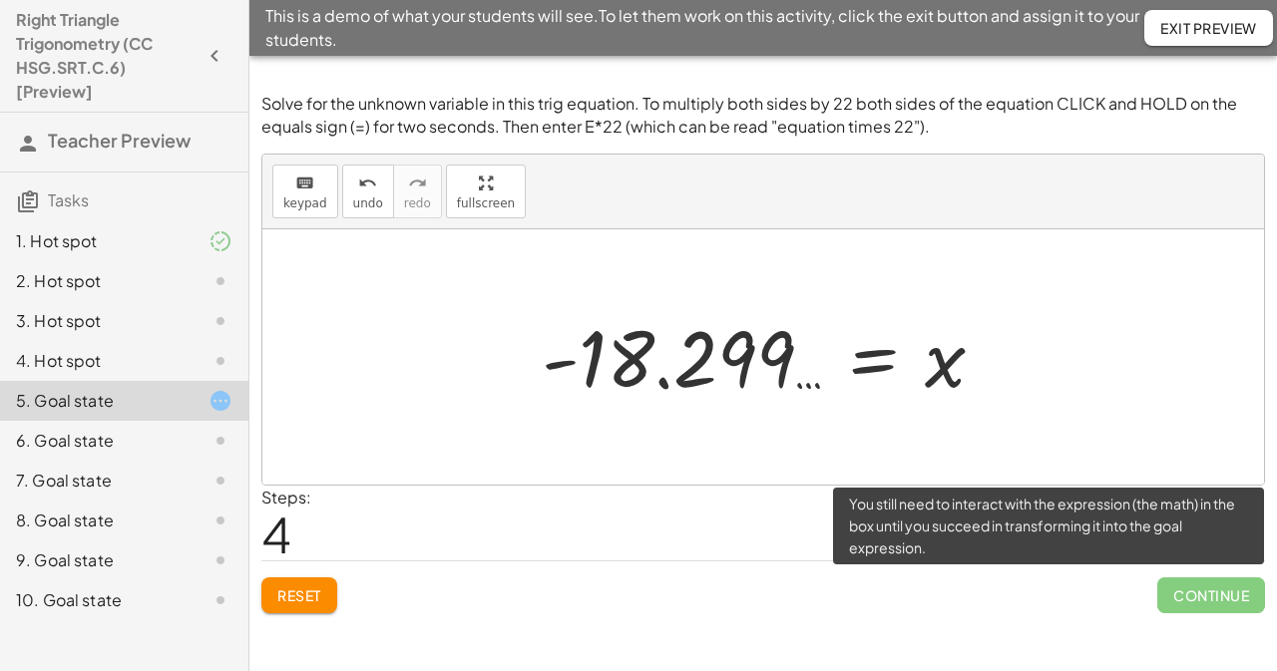
click at [1209, 590] on span "Continue" at bounding box center [1211, 595] width 108 height 36
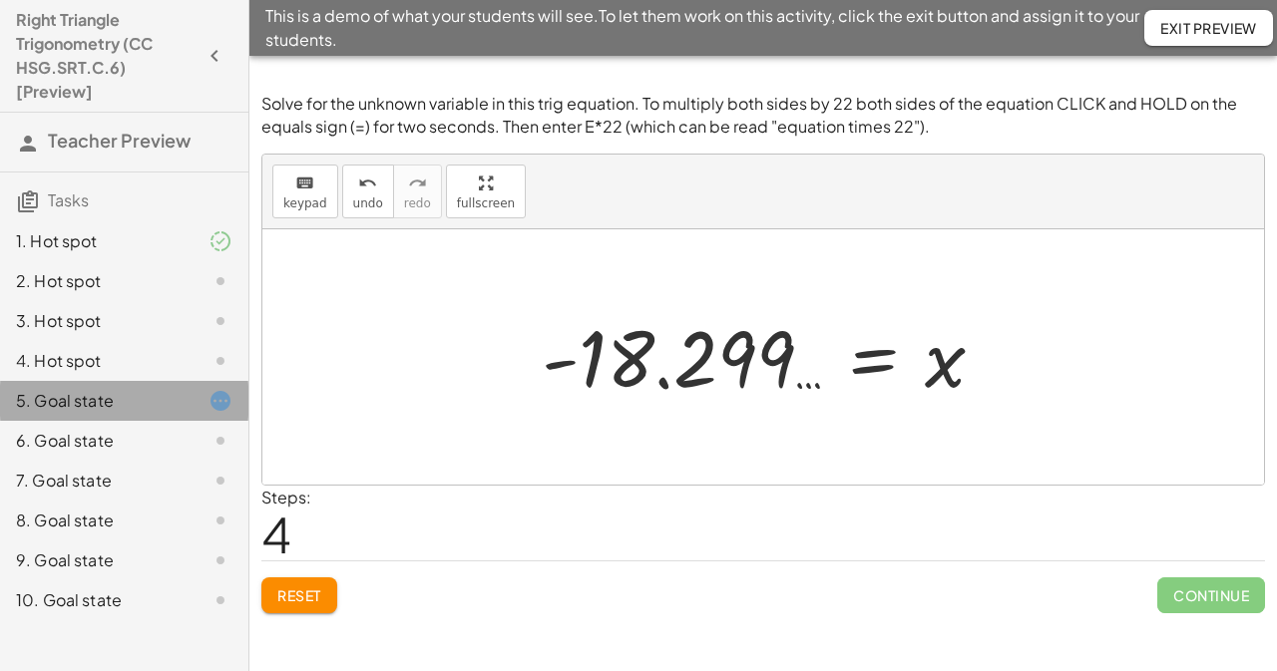
click at [135, 390] on div "5. Goal state" at bounding box center [96, 401] width 161 height 24
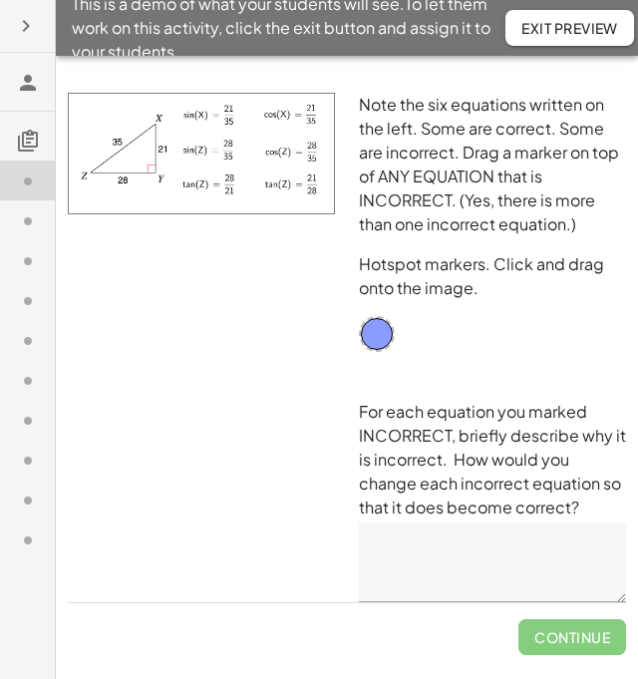
click at [26, 373] on icon at bounding box center [28, 381] width 24 height 24
